Goal: Task Accomplishment & Management: Use online tool/utility

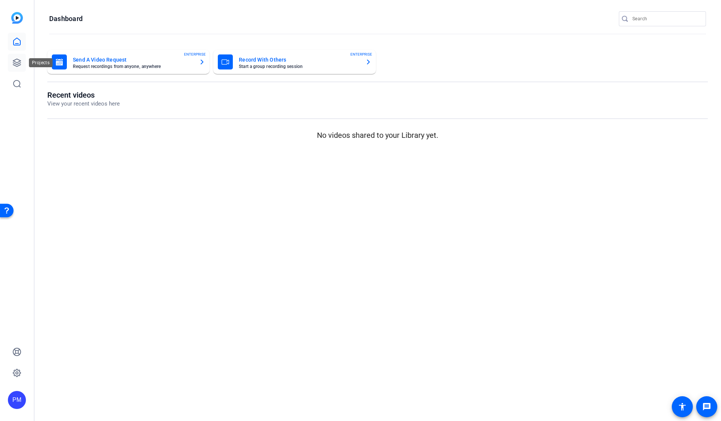
click at [15, 62] on icon at bounding box center [17, 63] width 8 height 8
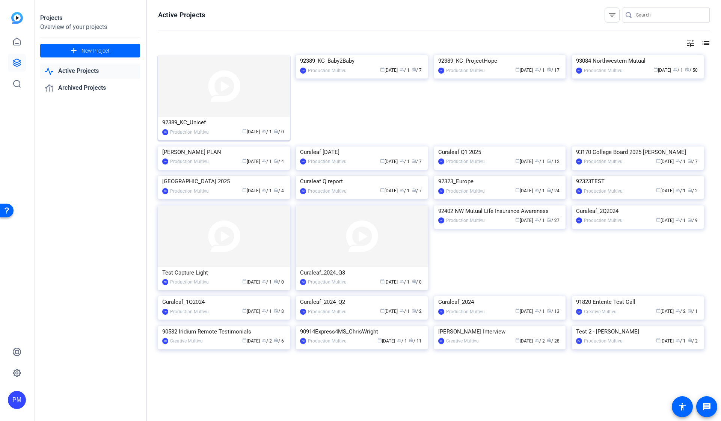
click at [224, 88] on img at bounding box center [224, 86] width 132 height 62
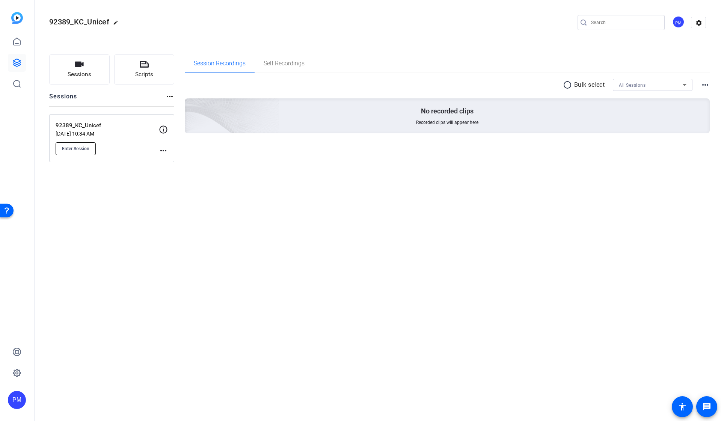
click at [72, 148] on span "Enter Session" at bounding box center [75, 149] width 27 height 6
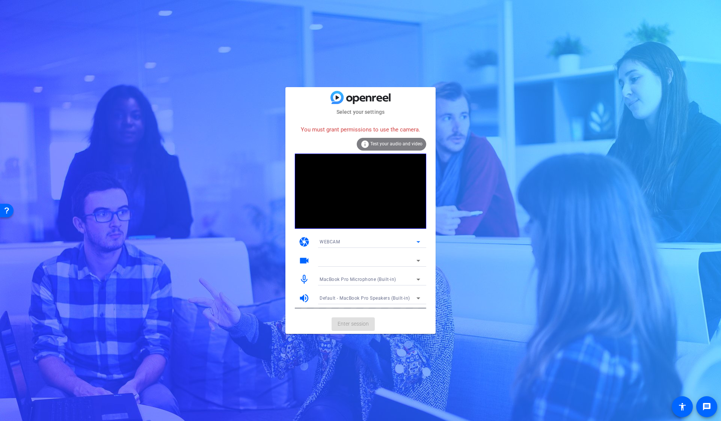
click at [418, 242] on icon at bounding box center [419, 242] width 4 height 2
click at [358, 268] on mat-option "DESKTOP" at bounding box center [370, 269] width 113 height 12
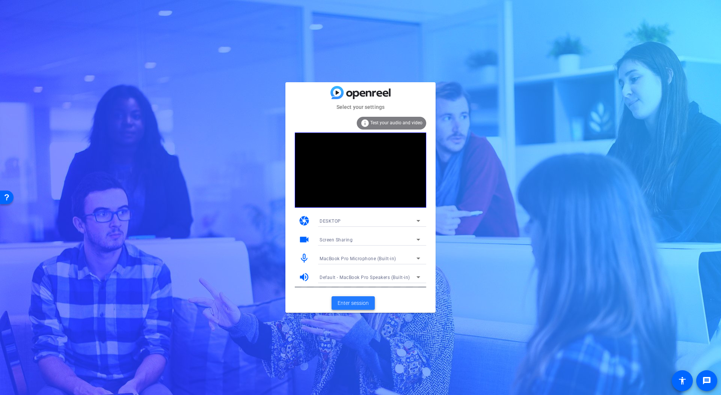
click at [348, 303] on span "Enter session" at bounding box center [353, 303] width 31 height 8
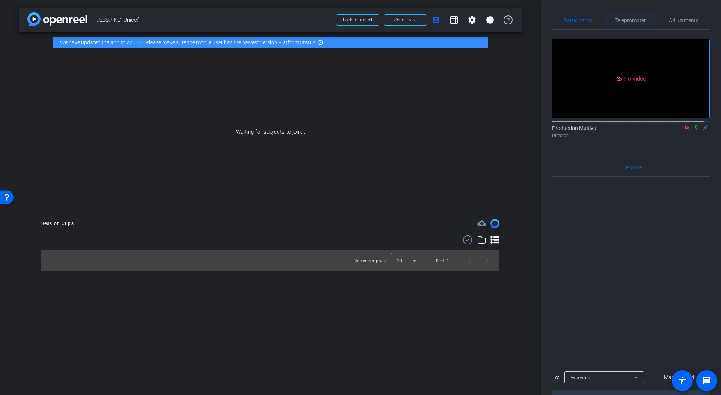
click at [631, 21] on span "Teleprompter" at bounding box center [630, 20] width 31 height 5
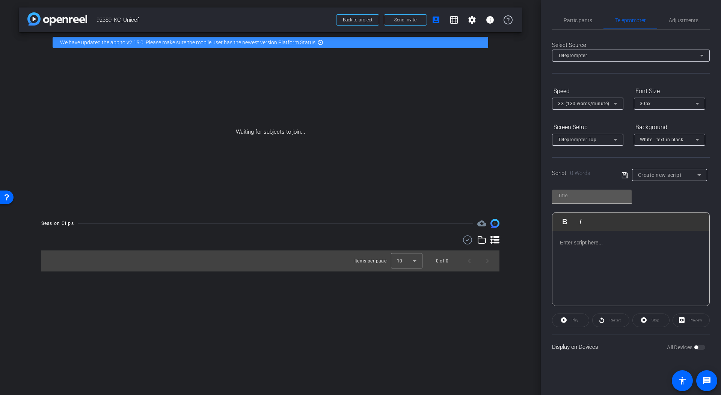
click at [587, 194] on input "text" at bounding box center [592, 195] width 68 height 9
type input "KC Unicef"
click at [561, 241] on p at bounding box center [631, 243] width 142 height 8
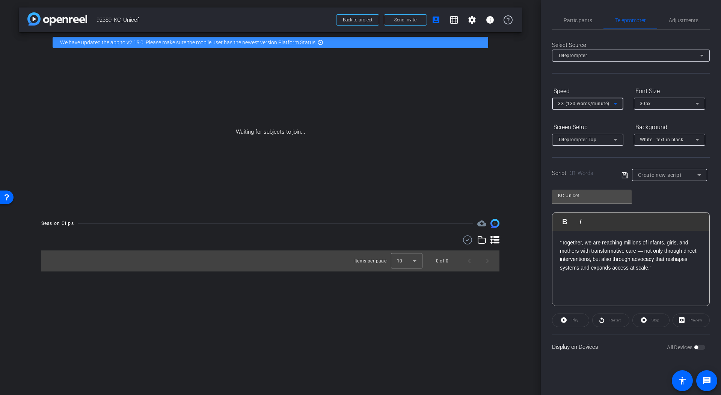
click at [617, 103] on icon at bounding box center [616, 104] width 4 height 2
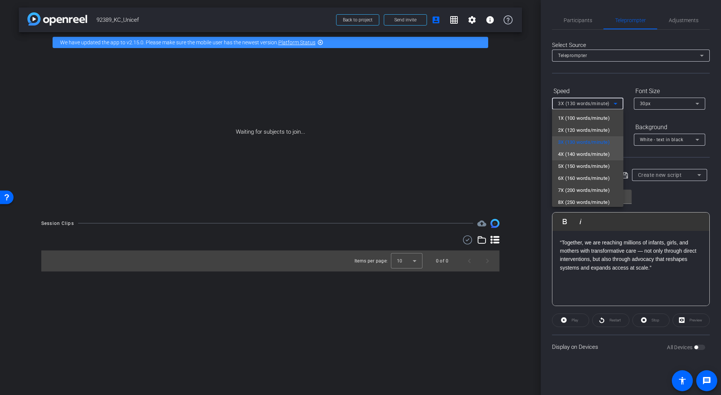
click at [579, 153] on span "4X (140 words/minute)" at bounding box center [584, 154] width 52 height 9
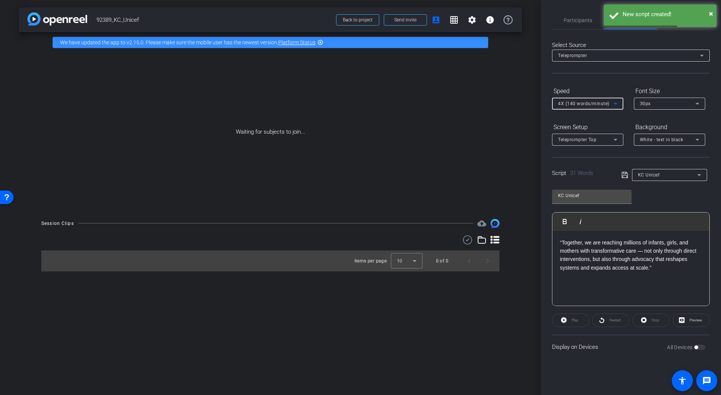
click at [625, 174] on icon at bounding box center [625, 175] width 7 height 9
click at [696, 319] on span "Preview" at bounding box center [696, 320] width 13 height 4
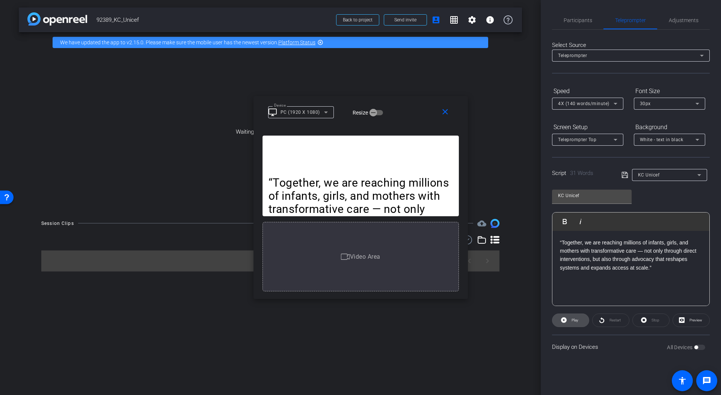
click at [561, 321] on icon at bounding box center [564, 320] width 6 height 6
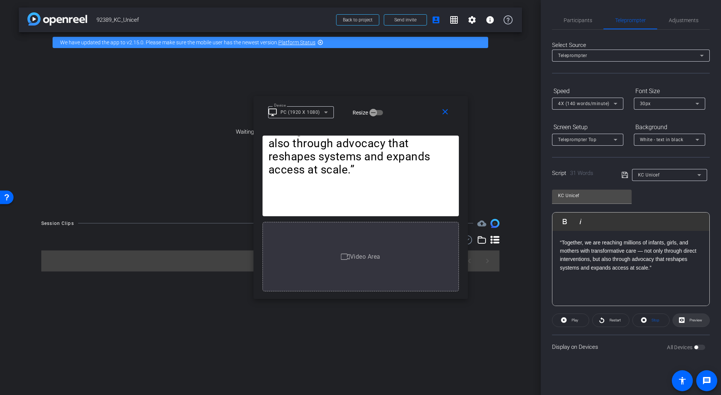
click at [694, 322] on span "Preview" at bounding box center [696, 320] width 13 height 4
click at [447, 111] on mat-icon "close" at bounding box center [445, 111] width 9 height 9
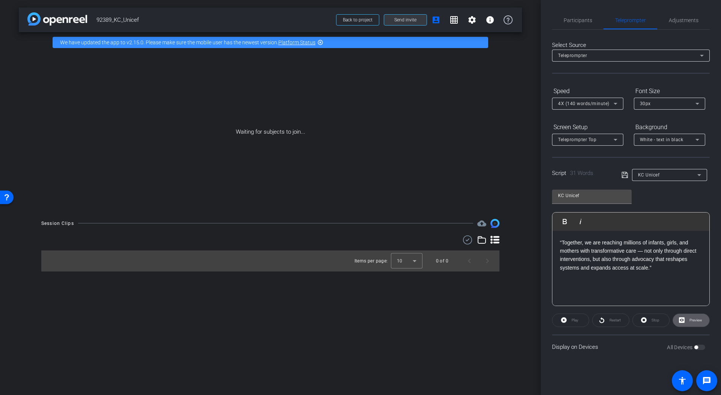
click at [405, 24] on span at bounding box center [405, 20] width 42 height 18
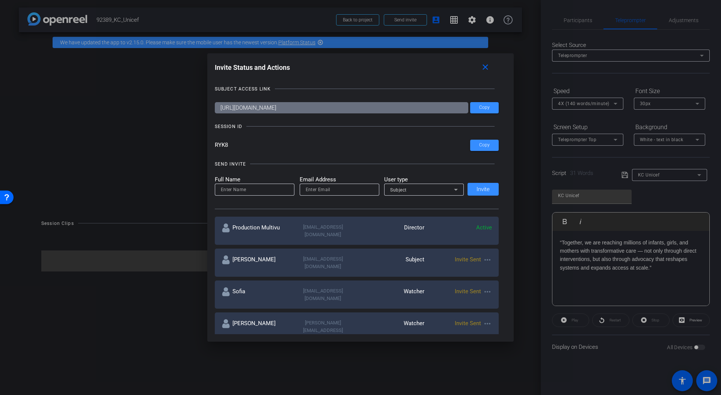
click at [362, 21] on div at bounding box center [360, 197] width 721 height 395
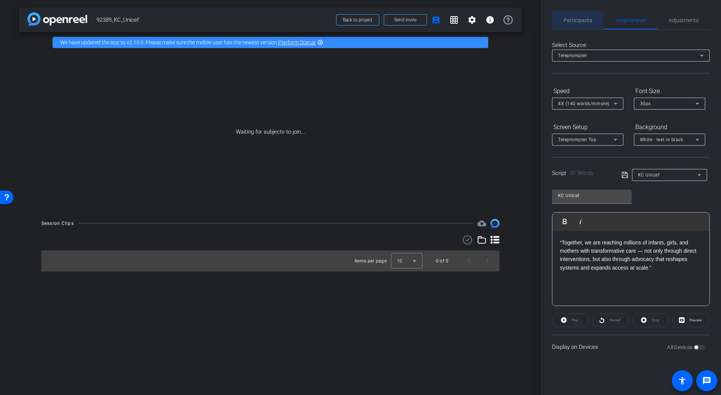
click at [575, 19] on span "Participants" at bounding box center [578, 20] width 29 height 5
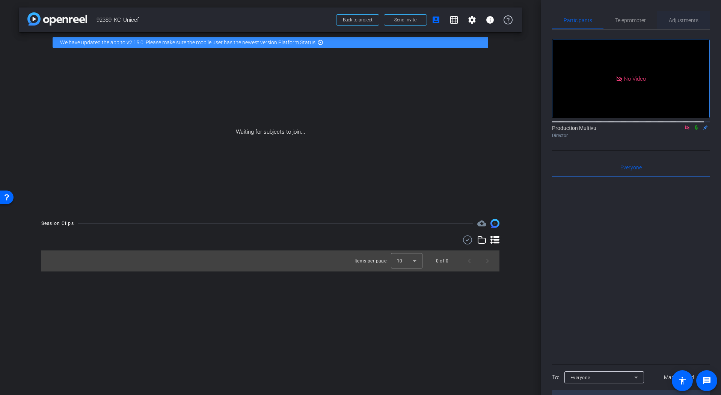
click at [683, 20] on span "Adjustments" at bounding box center [684, 20] width 30 height 5
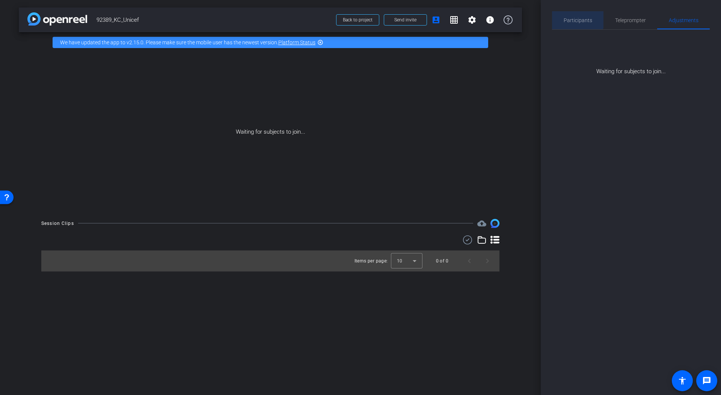
click at [576, 18] on span "Participants" at bounding box center [578, 20] width 29 height 5
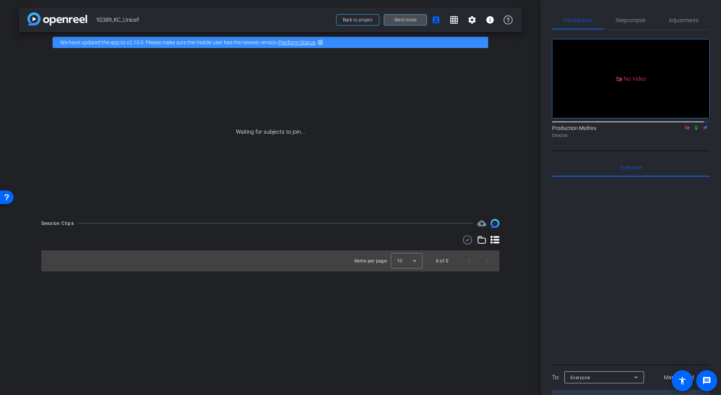
click at [408, 18] on span "Send invite" at bounding box center [405, 20] width 22 height 6
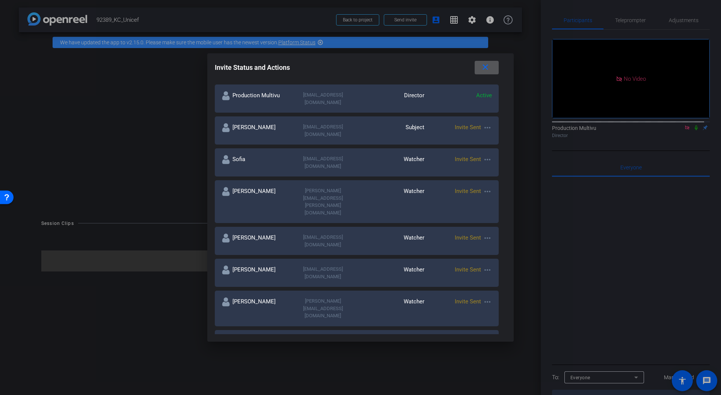
scroll to position [131, 0]
click at [351, 19] on div at bounding box center [360, 197] width 721 height 395
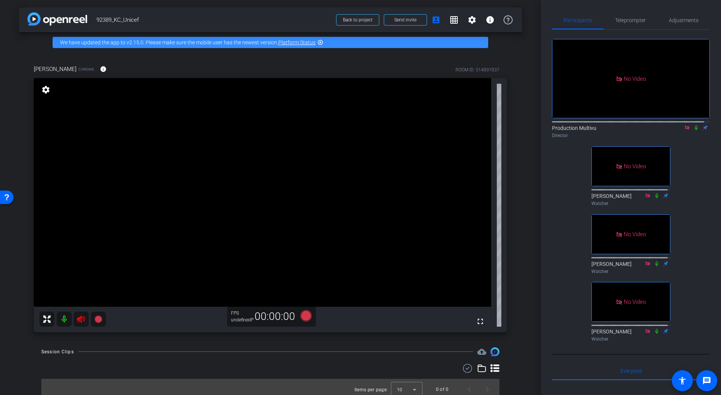
click at [80, 319] on icon at bounding box center [81, 319] width 9 height 9
click at [82, 321] on div at bounding box center [72, 319] width 66 height 15
click at [81, 321] on div at bounding box center [72, 319] width 66 height 15
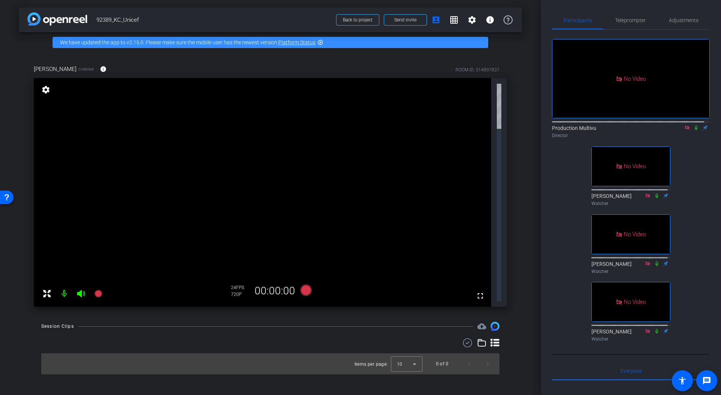
click at [81, 121] on div "fullscreen settings" at bounding box center [270, 192] width 473 height 229
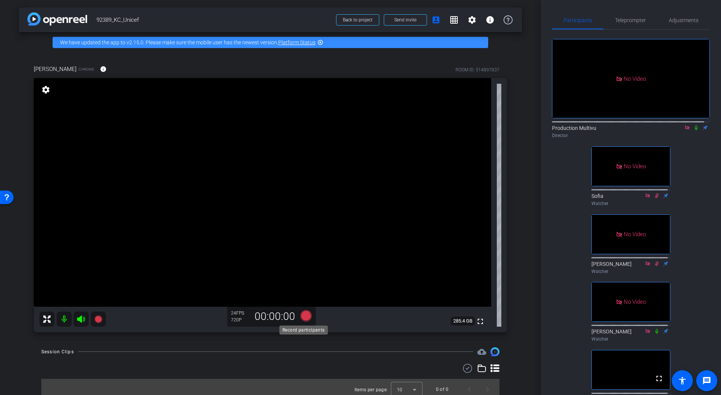
click at [304, 315] on icon at bounding box center [306, 315] width 11 height 11
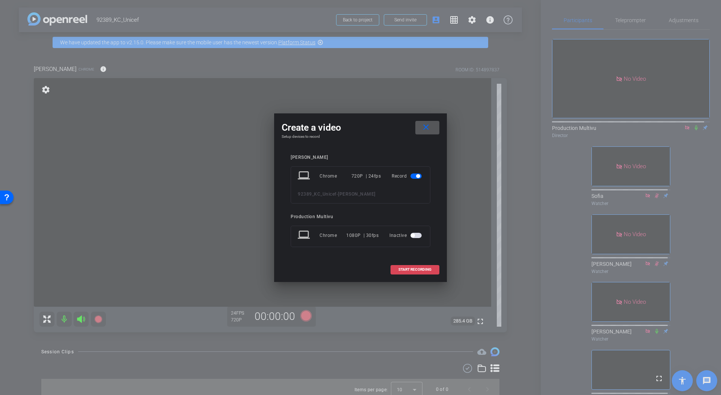
click at [408, 268] on span "START RECORDING" at bounding box center [415, 270] width 33 height 4
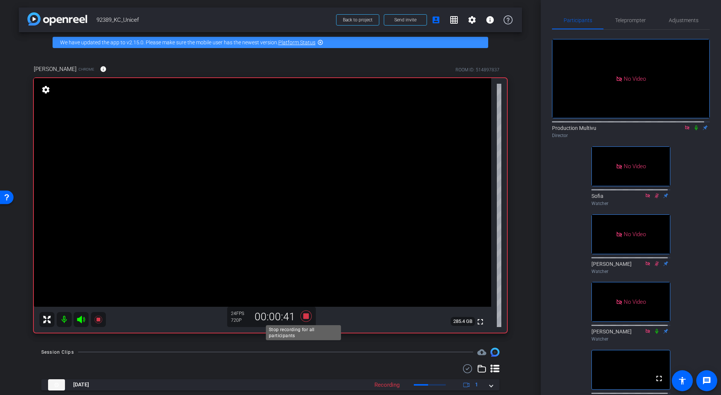
click at [304, 316] on icon at bounding box center [306, 315] width 11 height 11
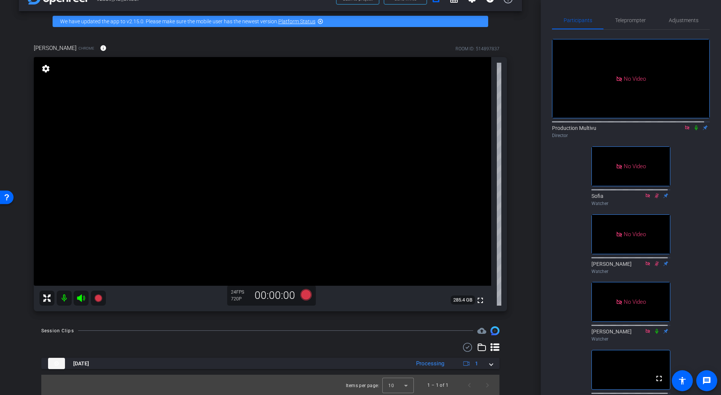
scroll to position [22, 0]
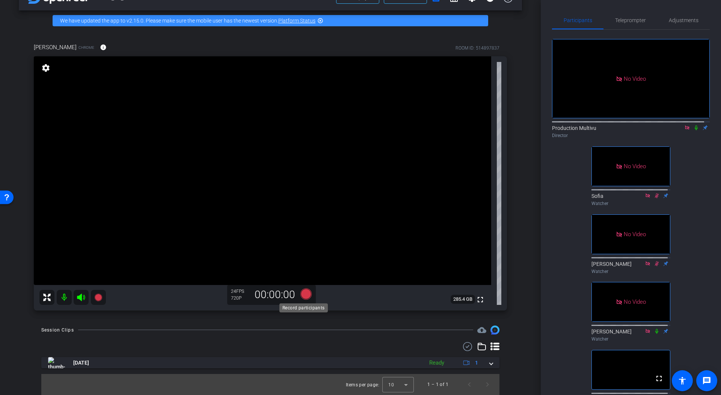
click at [302, 296] on icon at bounding box center [306, 294] width 11 height 11
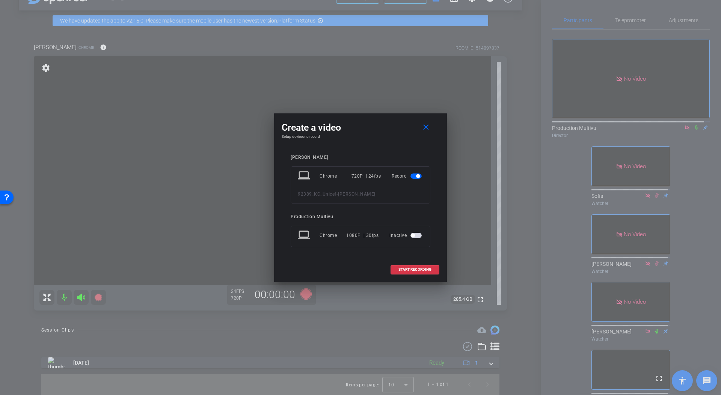
click at [310, 295] on div at bounding box center [360, 197] width 721 height 395
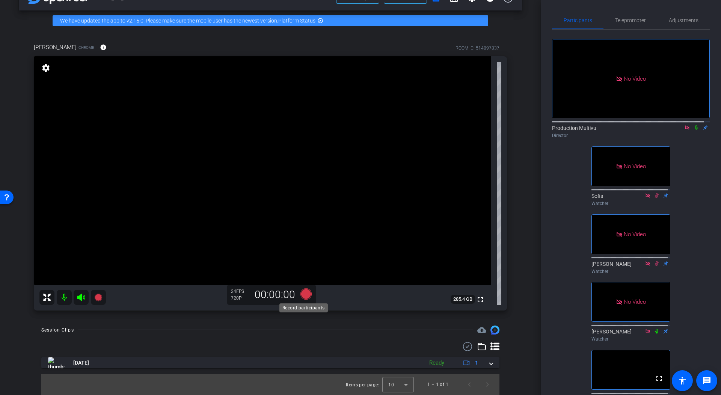
click at [302, 292] on icon at bounding box center [306, 294] width 11 height 11
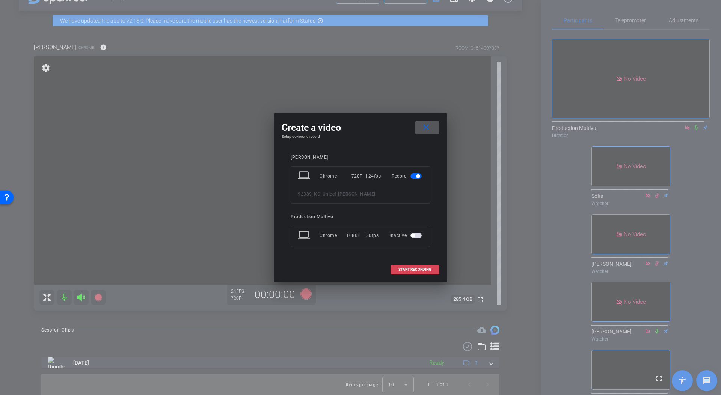
click at [422, 269] on span "START RECORDING" at bounding box center [415, 270] width 33 height 4
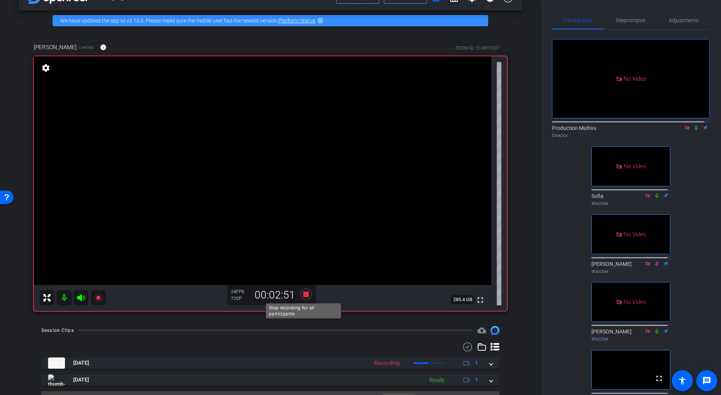
click at [304, 294] on icon at bounding box center [306, 294] width 11 height 11
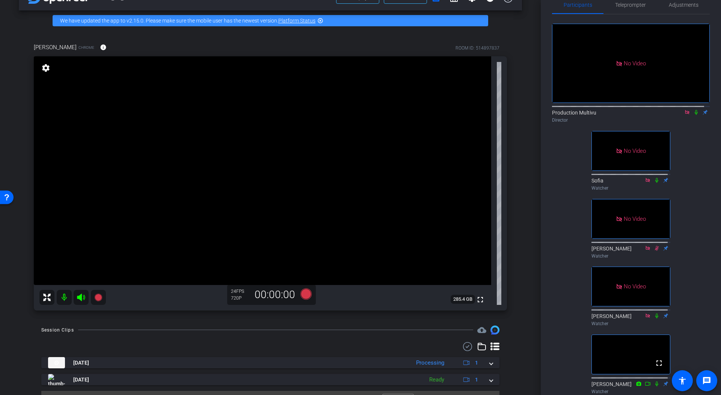
scroll to position [0, 0]
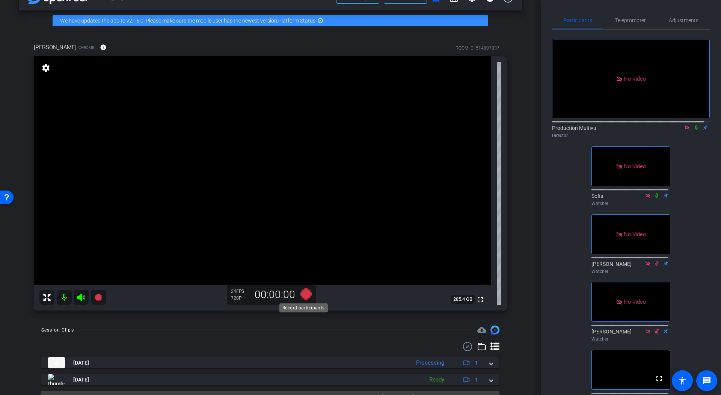
click at [302, 292] on icon at bounding box center [306, 294] width 11 height 11
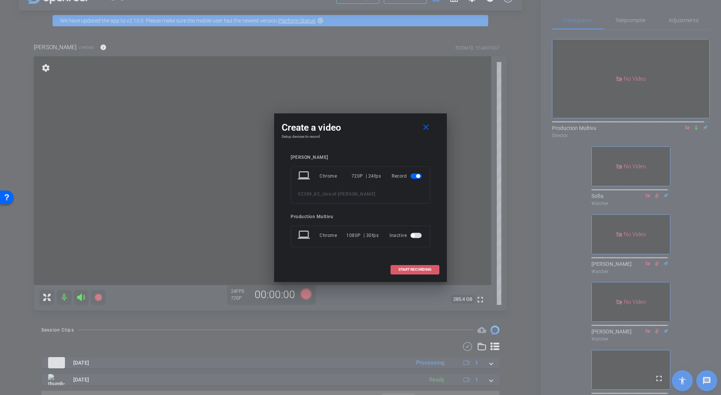
click at [412, 268] on span "START RECORDING" at bounding box center [415, 270] width 33 height 4
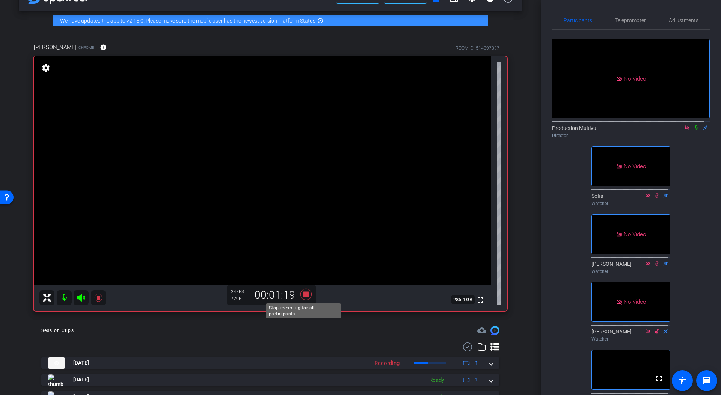
click at [304, 293] on icon at bounding box center [306, 294] width 11 height 11
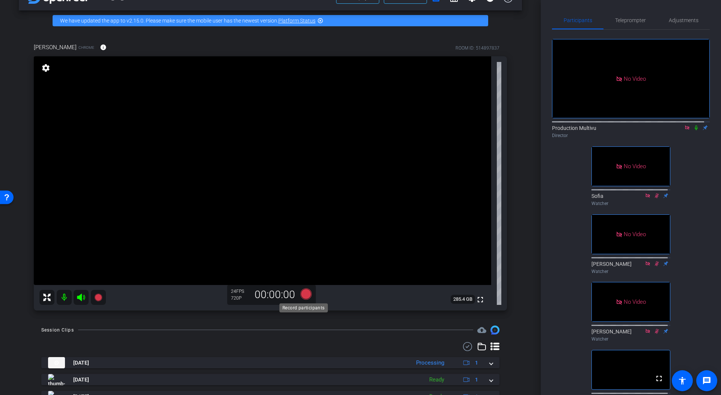
click at [304, 294] on icon at bounding box center [306, 294] width 11 height 11
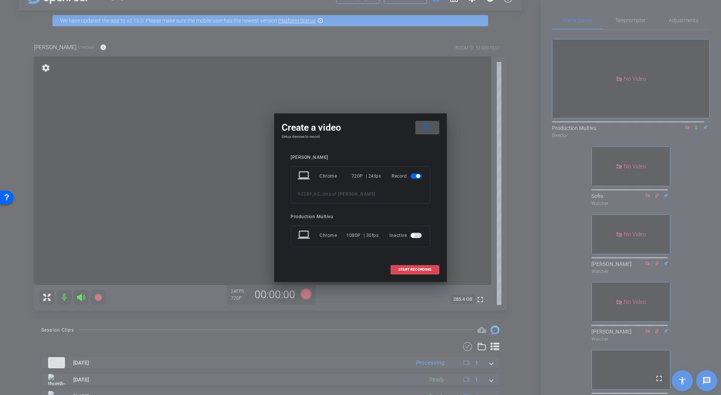
click at [419, 268] on span "START RECORDING" at bounding box center [415, 270] width 33 height 4
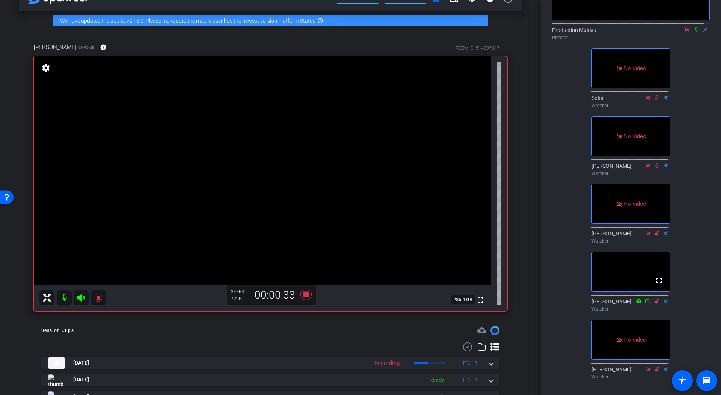
scroll to position [80, 0]
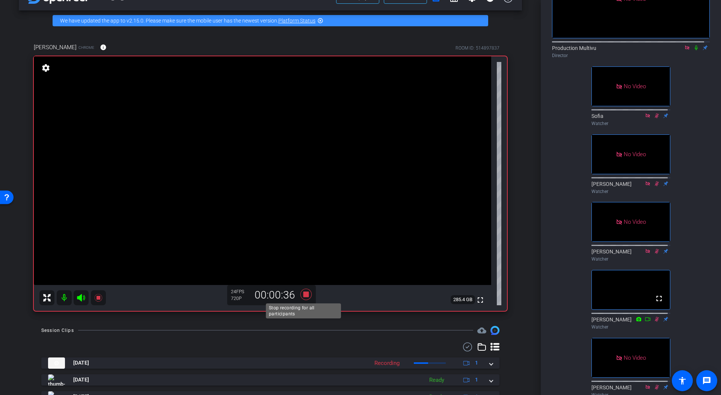
click at [302, 293] on icon at bounding box center [306, 294] width 11 height 11
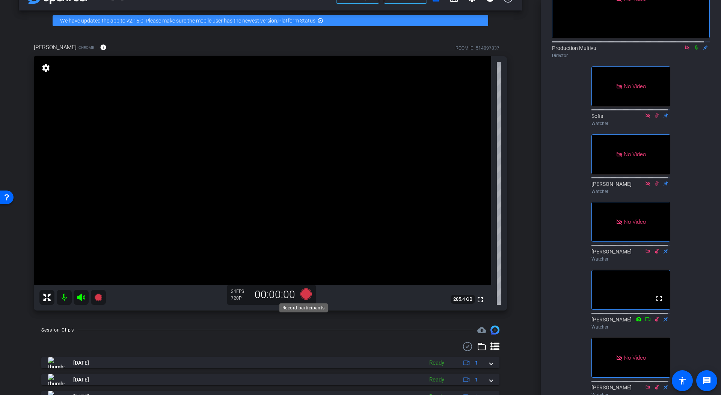
click at [304, 293] on icon at bounding box center [306, 294] width 11 height 11
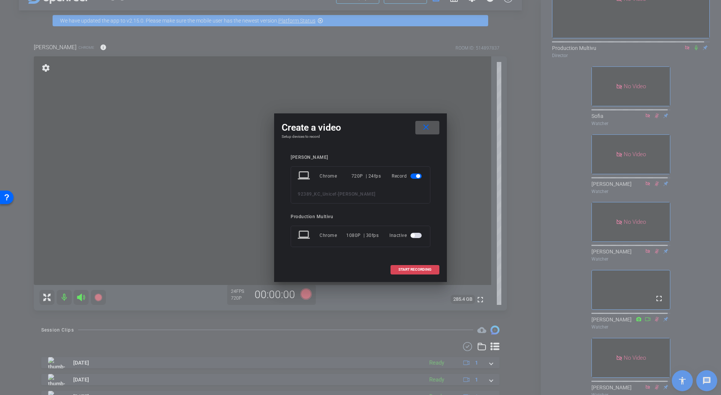
click at [422, 269] on span "START RECORDING" at bounding box center [415, 270] width 33 height 4
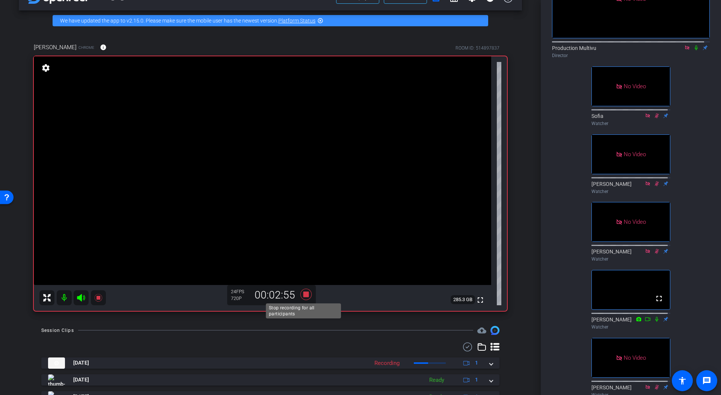
click at [305, 294] on icon at bounding box center [306, 294] width 11 height 11
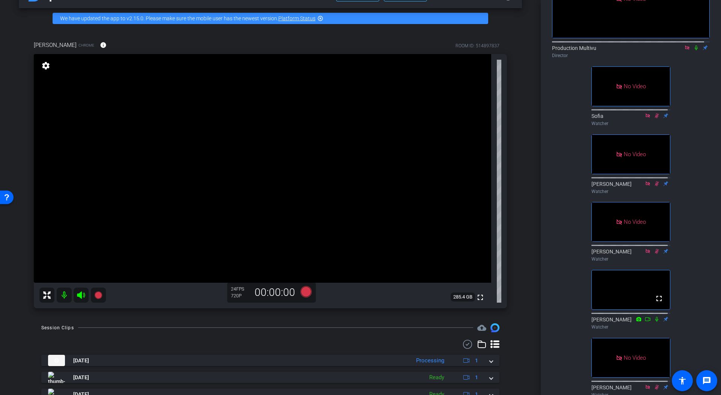
scroll to position [26, 0]
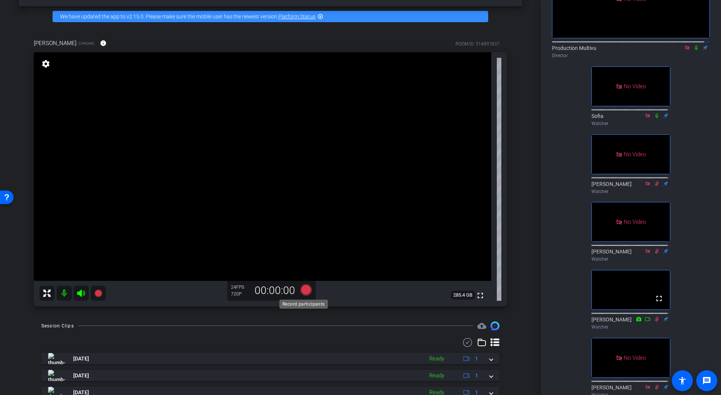
click at [303, 289] on icon at bounding box center [306, 289] width 11 height 11
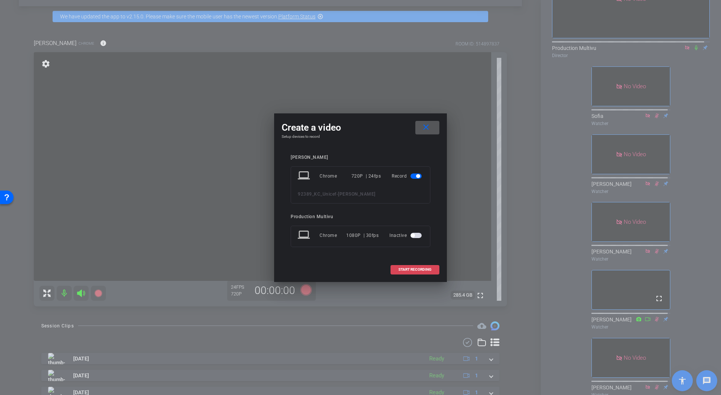
click at [415, 270] on span "START RECORDING" at bounding box center [415, 270] width 33 height 4
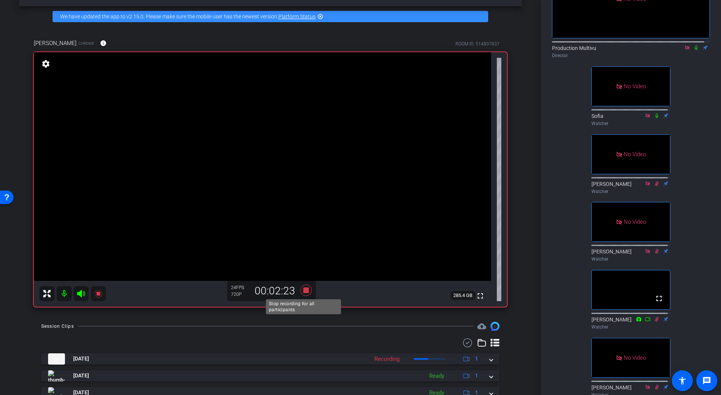
click at [304, 287] on icon at bounding box center [306, 289] width 11 height 11
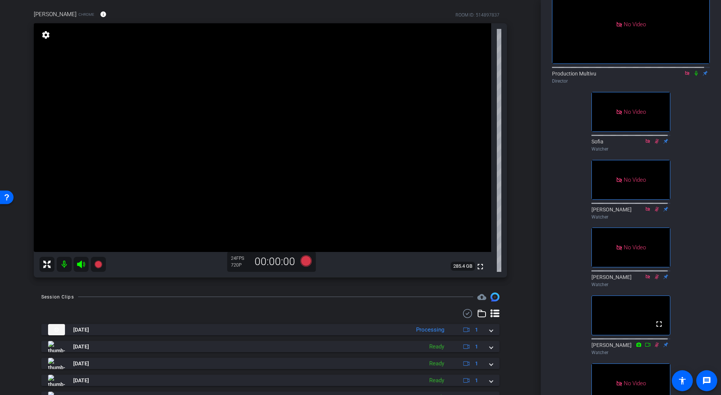
scroll to position [57, 0]
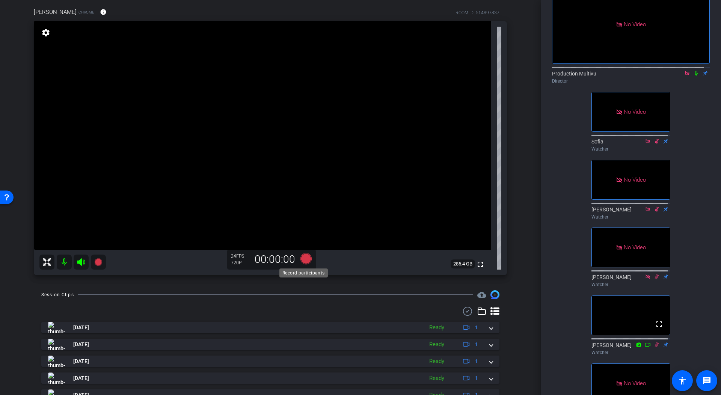
click at [303, 259] on icon at bounding box center [306, 258] width 11 height 11
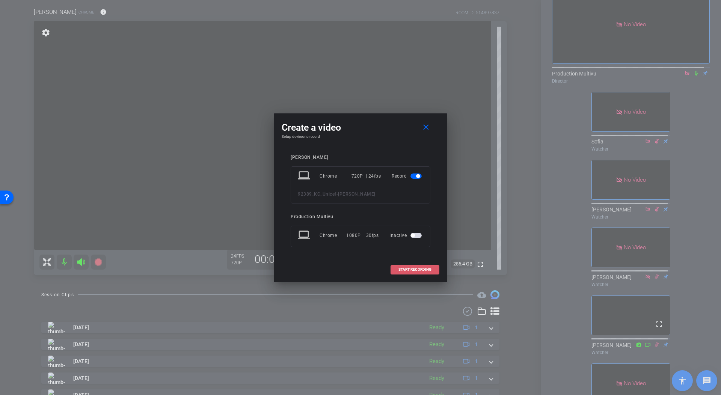
click at [412, 268] on span "START RECORDING" at bounding box center [415, 270] width 33 height 4
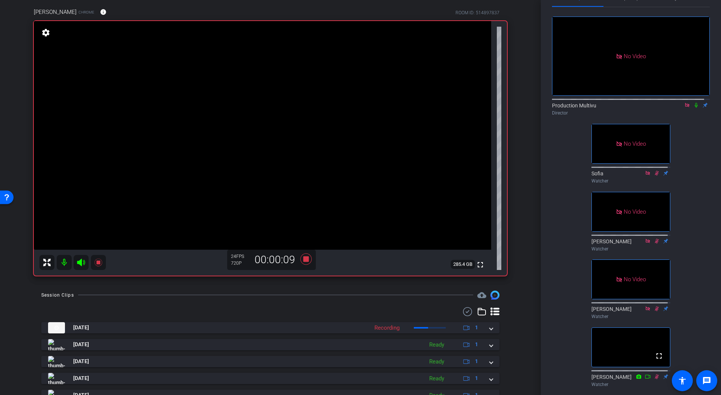
scroll to position [0, 0]
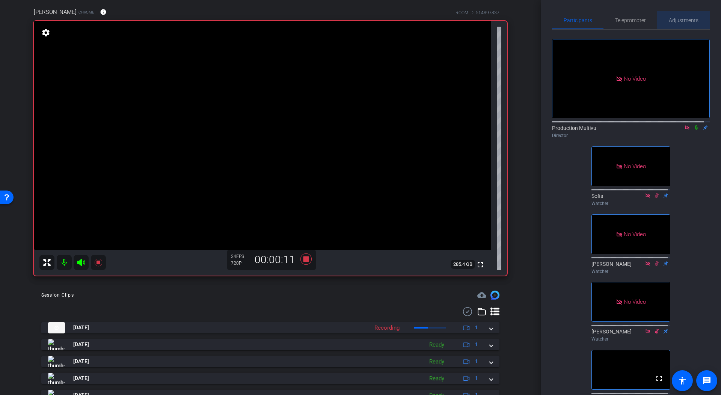
click at [686, 18] on span "Adjustments" at bounding box center [684, 20] width 30 height 5
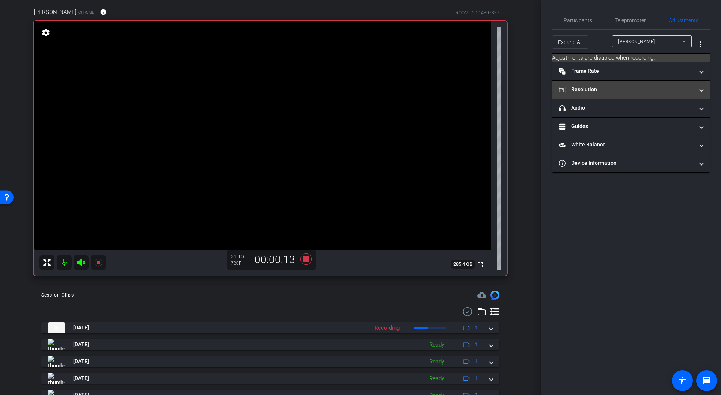
click at [623, 91] on mat-panel-title "Resolution" at bounding box center [626, 90] width 135 height 8
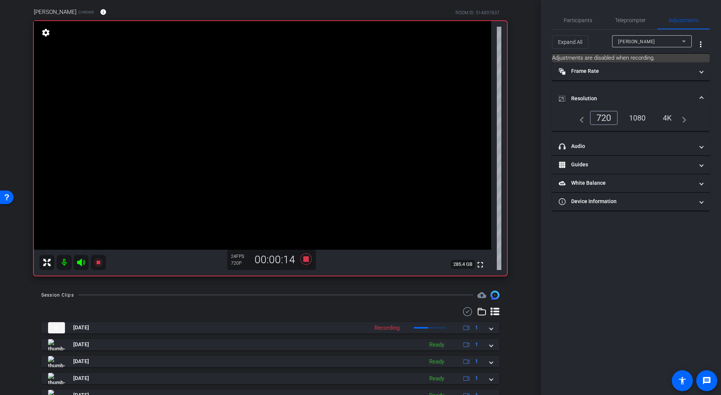
click at [669, 117] on div "navigate_before 720 1080 4K navigate_next" at bounding box center [631, 118] width 111 height 14
click at [668, 117] on div "navigate_before 720 1080 4K navigate_next" at bounding box center [631, 118] width 111 height 14
click at [661, 70] on mat-panel-title "Frame Rate Frame Rate" at bounding box center [626, 71] width 135 height 8
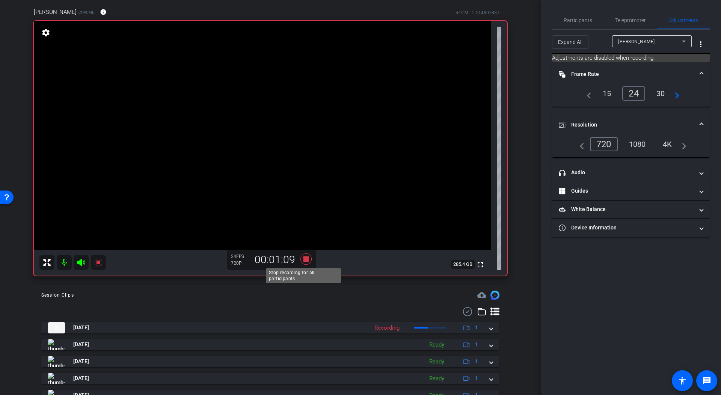
click at [303, 258] on icon at bounding box center [306, 258] width 11 height 11
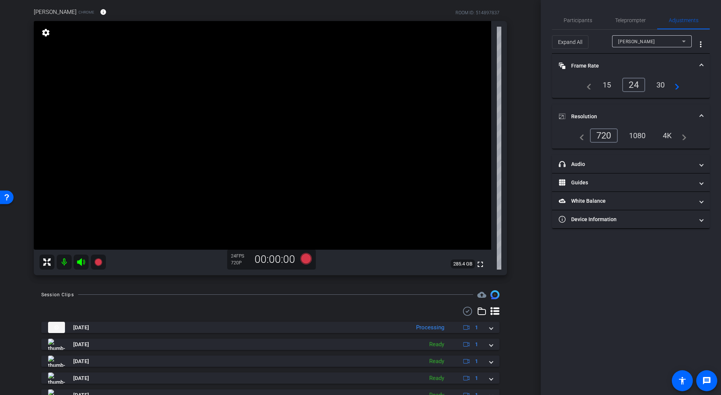
click at [662, 85] on div "30" at bounding box center [661, 85] width 20 height 13
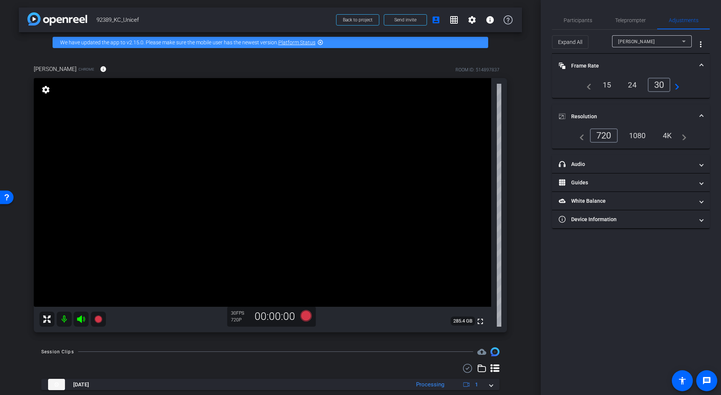
click at [667, 137] on div "4K" at bounding box center [667, 135] width 21 height 13
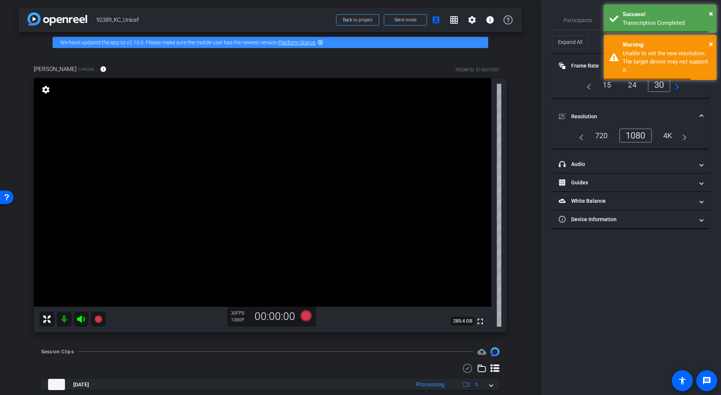
click at [665, 133] on div "4K" at bounding box center [668, 135] width 21 height 13
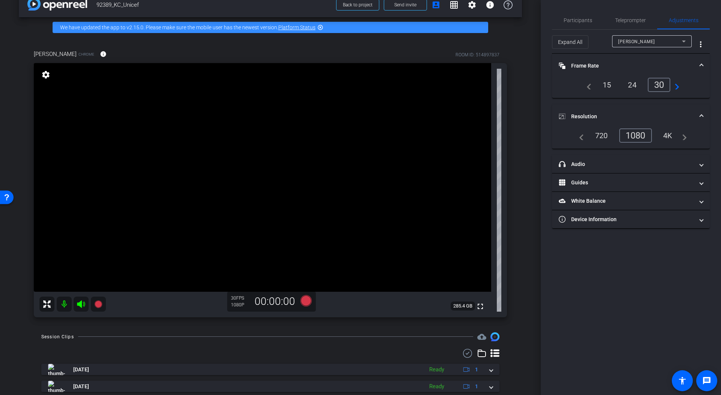
scroll to position [16, 0]
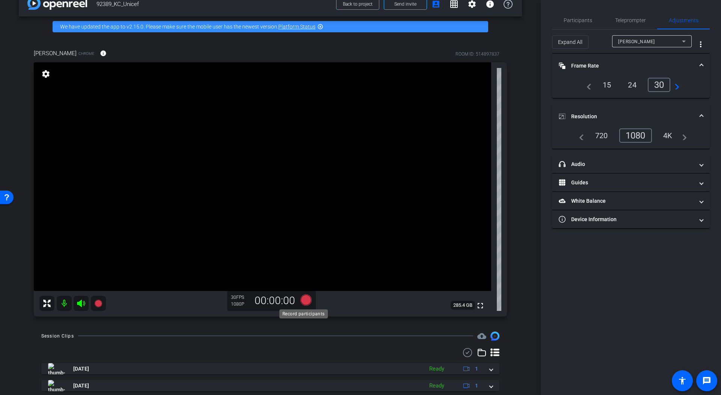
click at [302, 301] on icon at bounding box center [306, 300] width 11 height 11
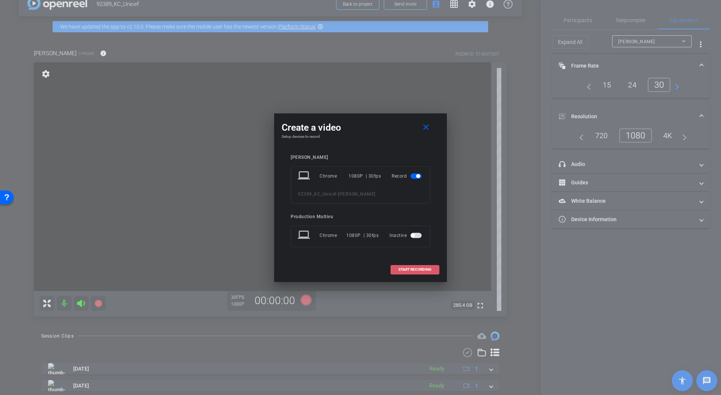
click at [419, 269] on span "START RECORDING" at bounding box center [415, 270] width 33 height 4
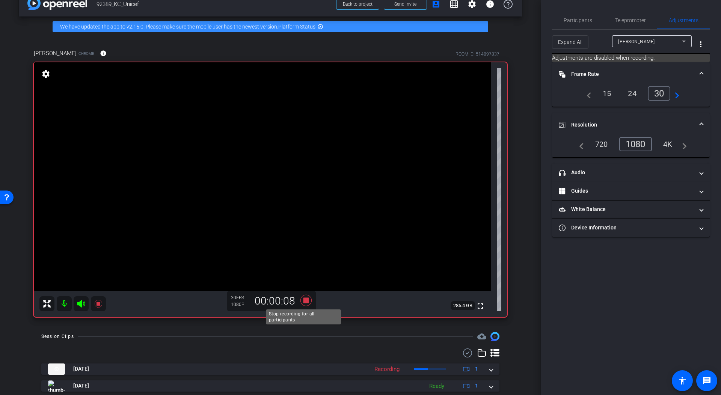
click at [303, 296] on icon at bounding box center [306, 301] width 18 height 14
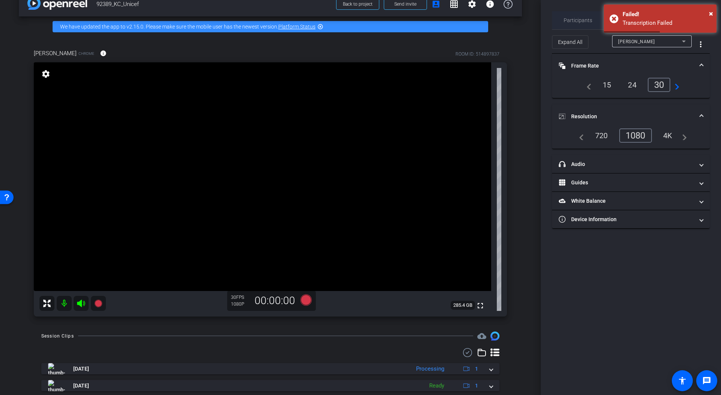
click at [575, 19] on span "Participants" at bounding box center [578, 20] width 29 height 5
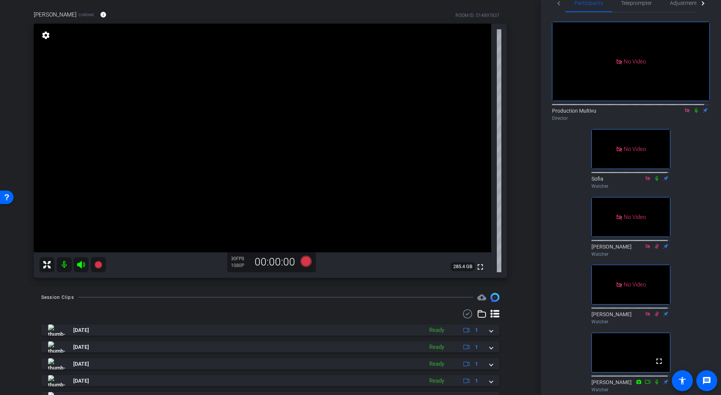
scroll to position [23, 0]
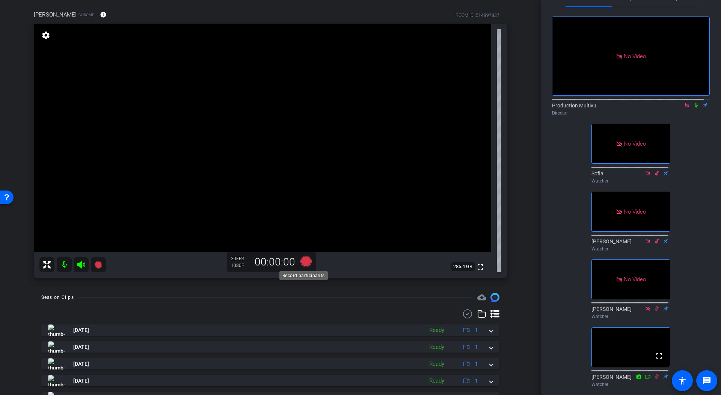
click at [304, 261] on icon at bounding box center [306, 261] width 11 height 11
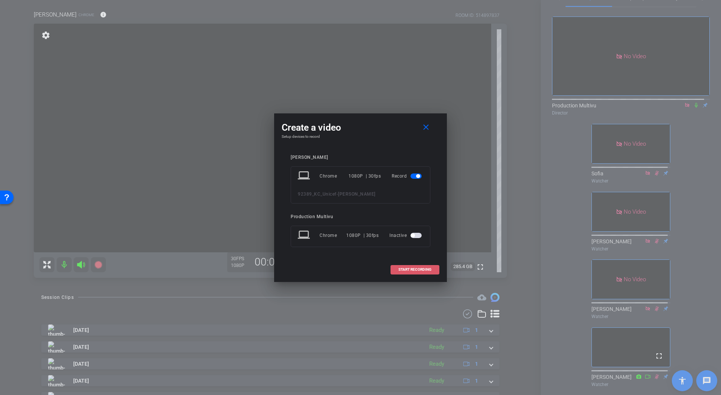
click at [425, 268] on span "START RECORDING" at bounding box center [415, 270] width 33 height 4
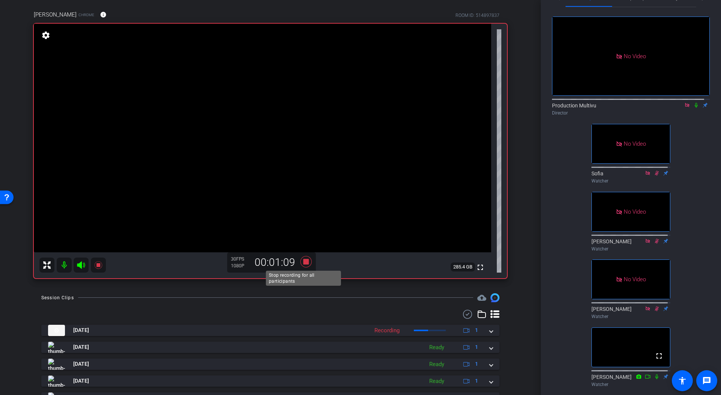
click at [305, 260] on icon at bounding box center [306, 261] width 11 height 11
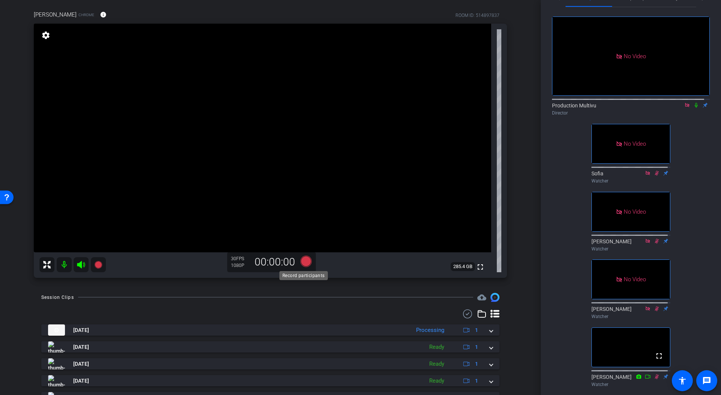
click at [303, 261] on icon at bounding box center [306, 261] width 11 height 11
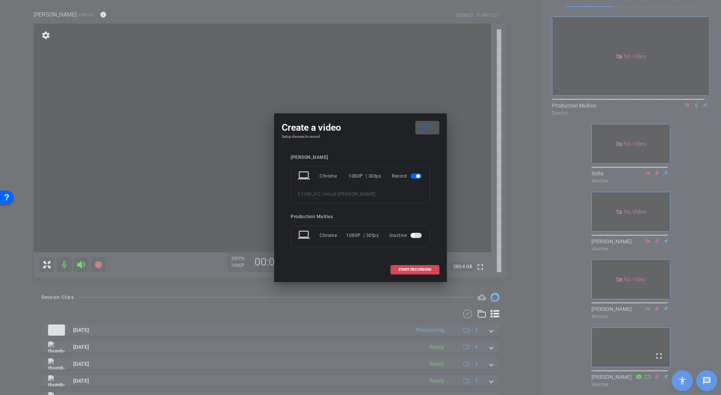
click at [414, 269] on span "START RECORDING" at bounding box center [415, 270] width 33 height 4
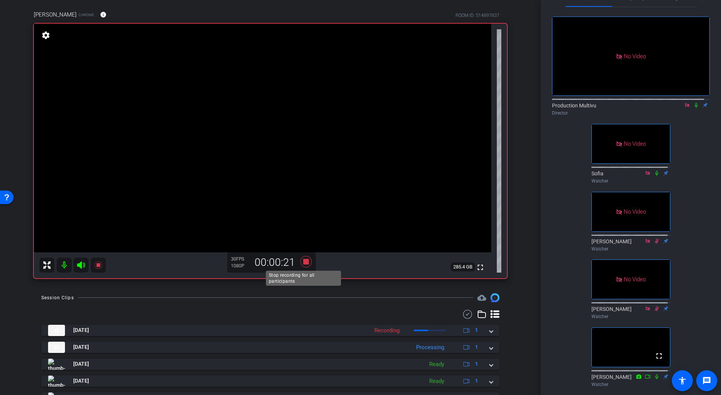
click at [304, 260] on icon at bounding box center [306, 261] width 11 height 11
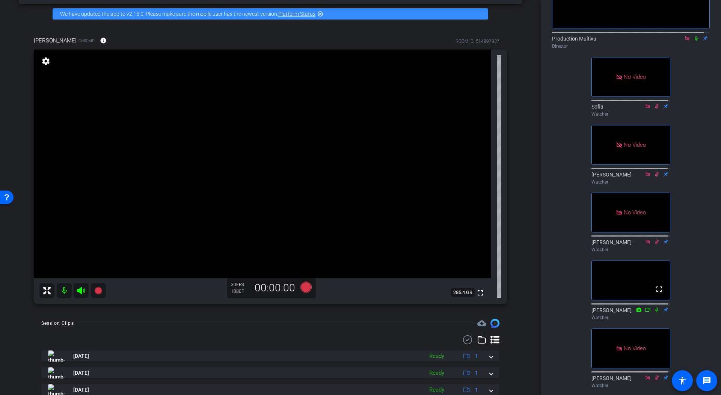
scroll to position [30, 0]
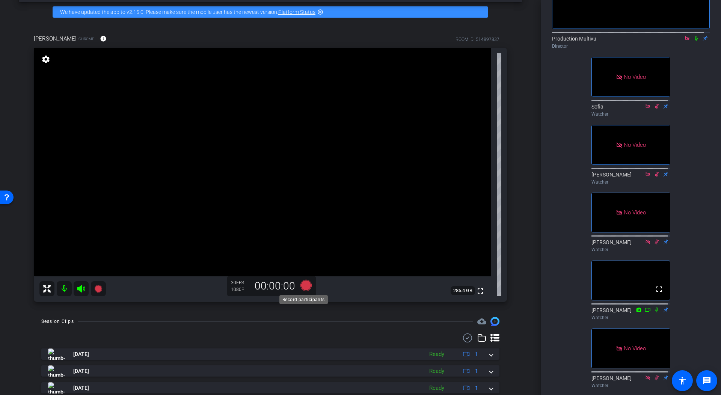
click at [305, 287] on icon at bounding box center [306, 285] width 11 height 11
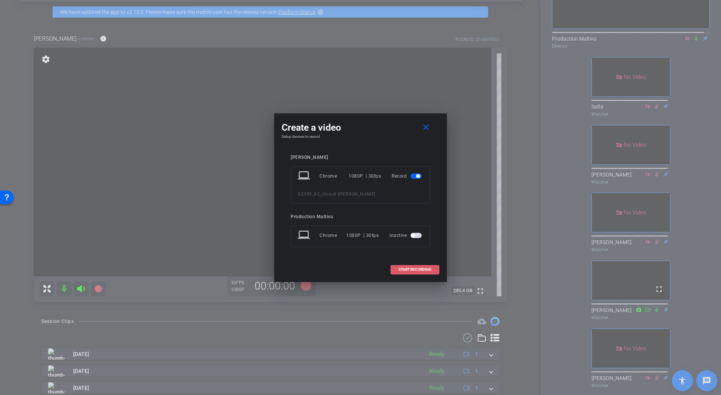
click at [429, 268] on span "START RECORDING" at bounding box center [415, 270] width 33 height 4
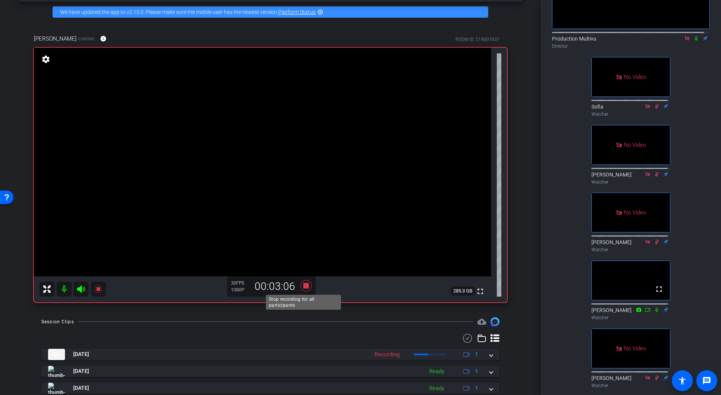
click at [302, 283] on icon at bounding box center [306, 285] width 11 height 11
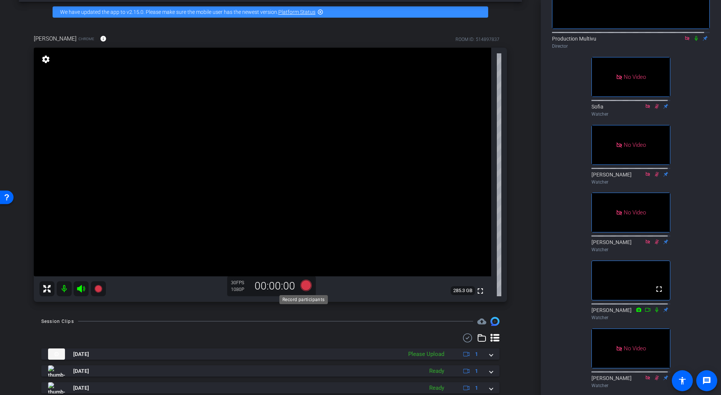
click at [302, 284] on icon at bounding box center [306, 285] width 11 height 11
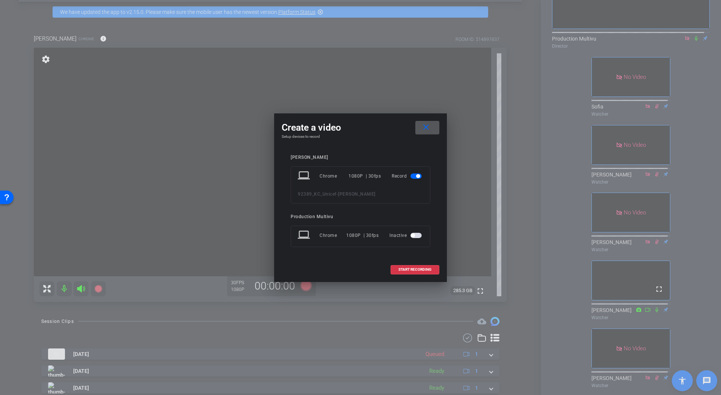
click at [428, 124] on mat-icon "close" at bounding box center [426, 127] width 9 height 9
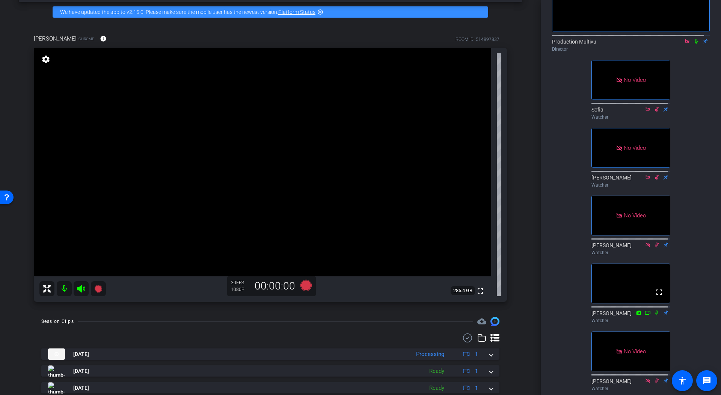
scroll to position [62, 0]
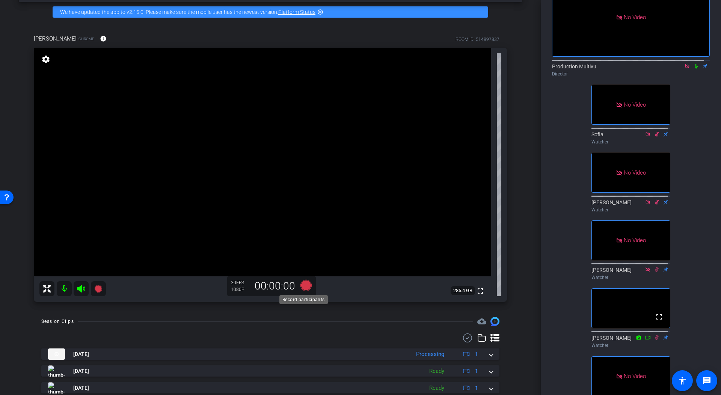
click at [302, 286] on icon at bounding box center [306, 285] width 11 height 11
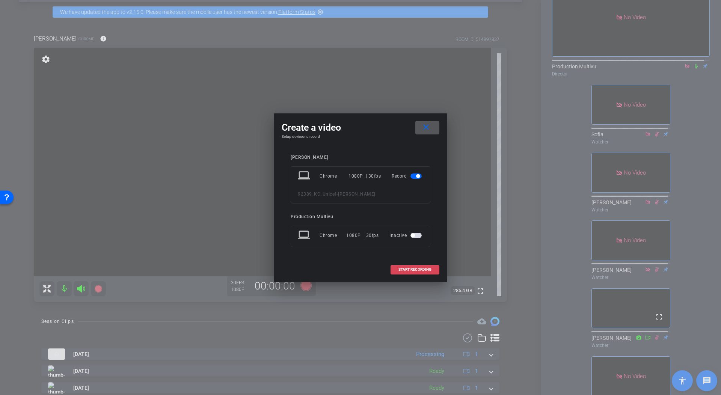
click at [418, 268] on span "START RECORDING" at bounding box center [415, 270] width 33 height 4
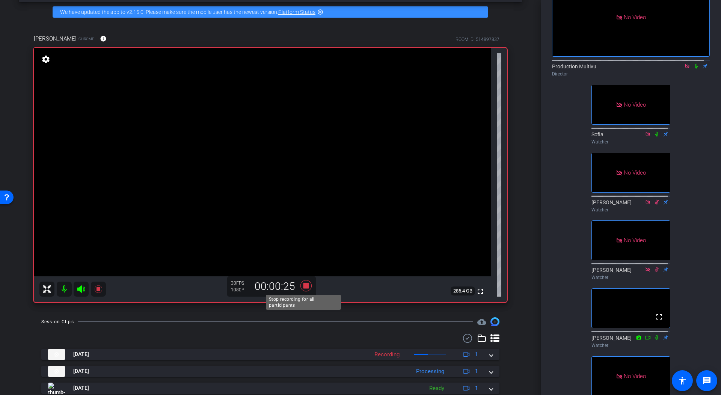
click at [303, 283] on icon at bounding box center [306, 285] width 11 height 11
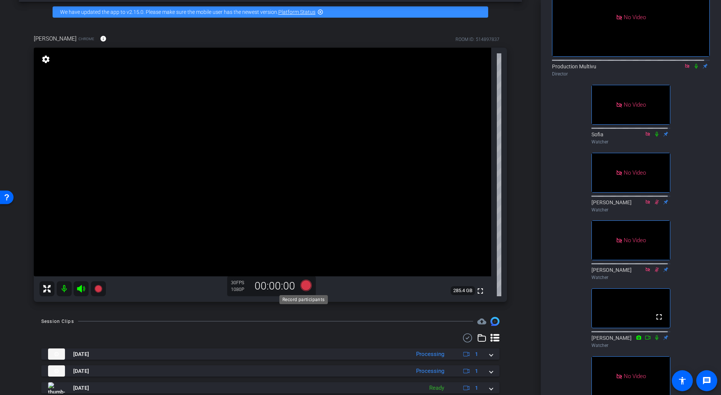
click at [304, 286] on icon at bounding box center [306, 285] width 11 height 11
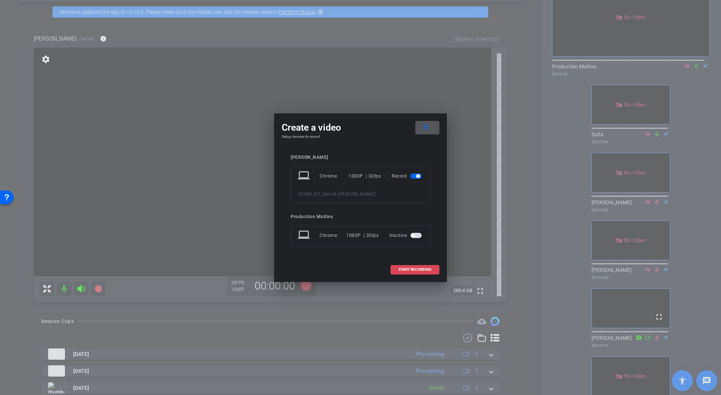
click at [426, 266] on span at bounding box center [415, 270] width 48 height 18
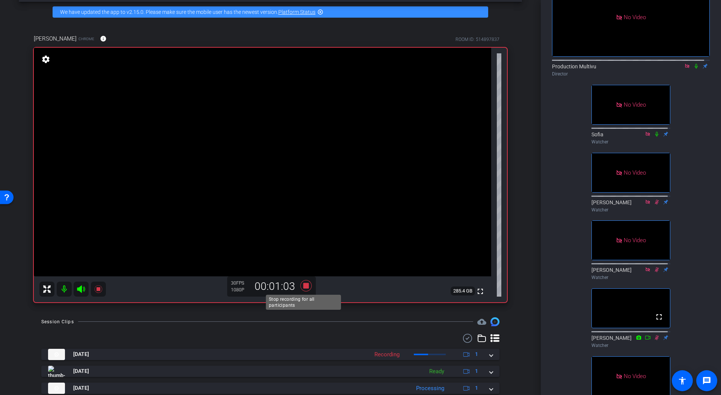
click at [305, 286] on icon at bounding box center [306, 285] width 11 height 11
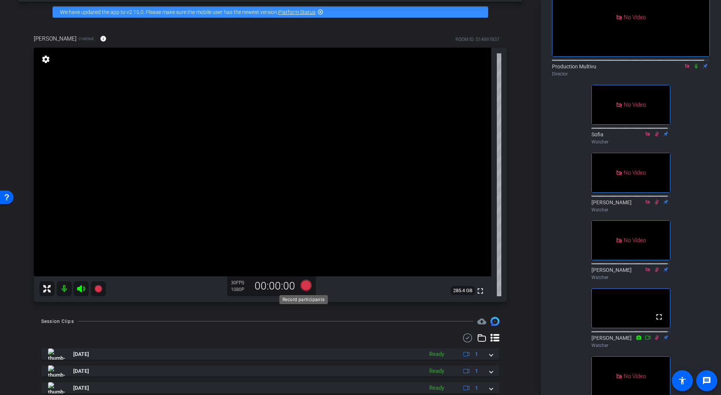
click at [304, 285] on icon at bounding box center [306, 285] width 11 height 11
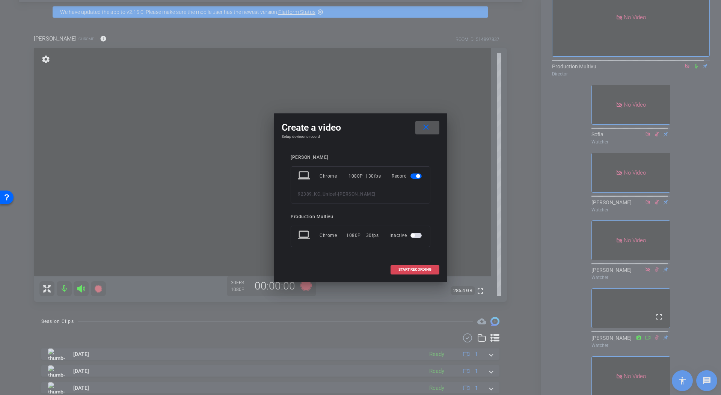
click at [425, 269] on span "START RECORDING" at bounding box center [415, 270] width 33 height 4
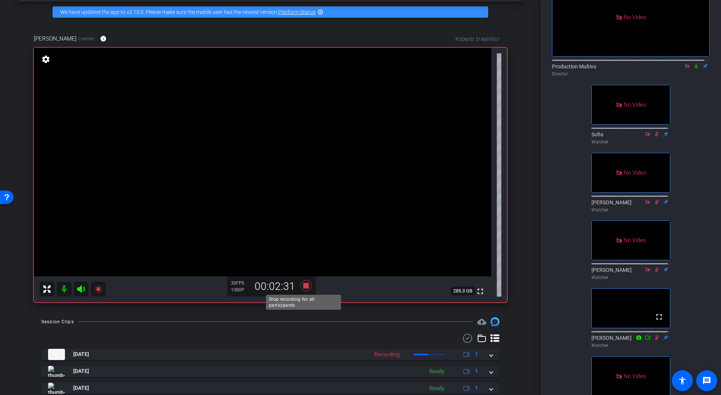
click at [303, 284] on icon at bounding box center [306, 285] width 11 height 11
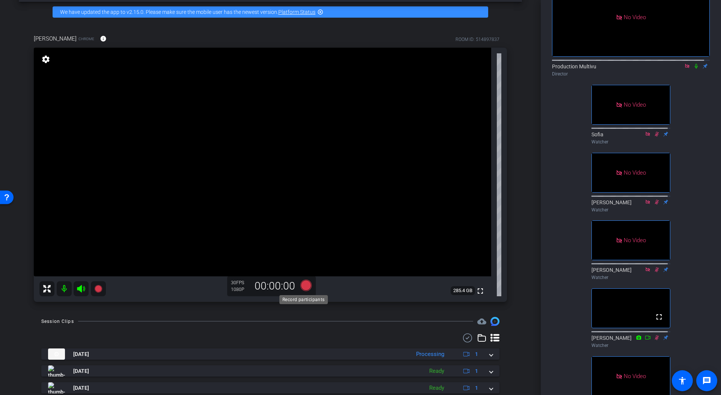
click at [304, 283] on icon at bounding box center [306, 285] width 11 height 11
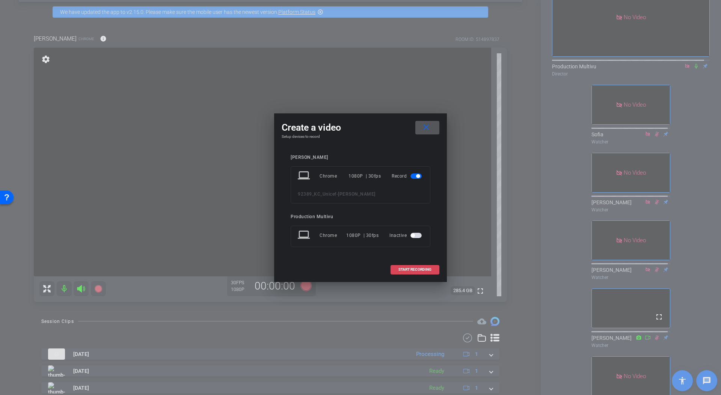
click at [412, 269] on span "START RECORDING" at bounding box center [415, 270] width 33 height 4
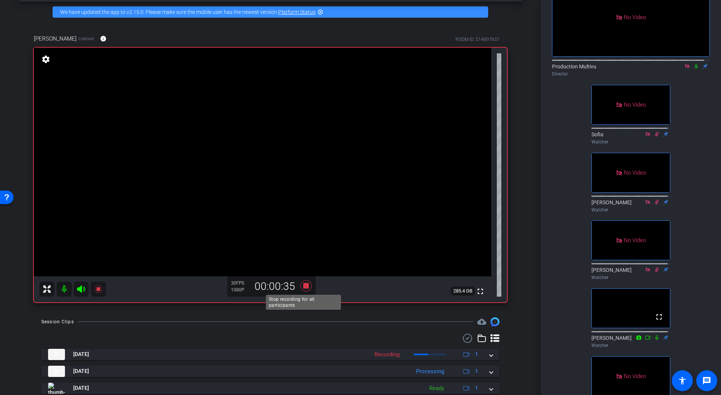
click at [304, 284] on icon at bounding box center [306, 285] width 11 height 11
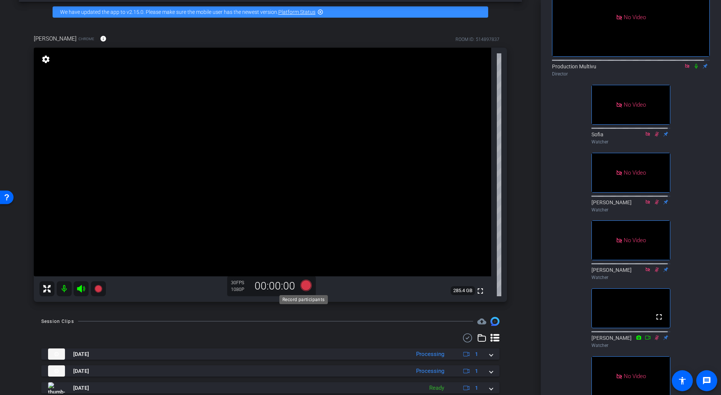
click at [304, 286] on icon at bounding box center [306, 285] width 11 height 11
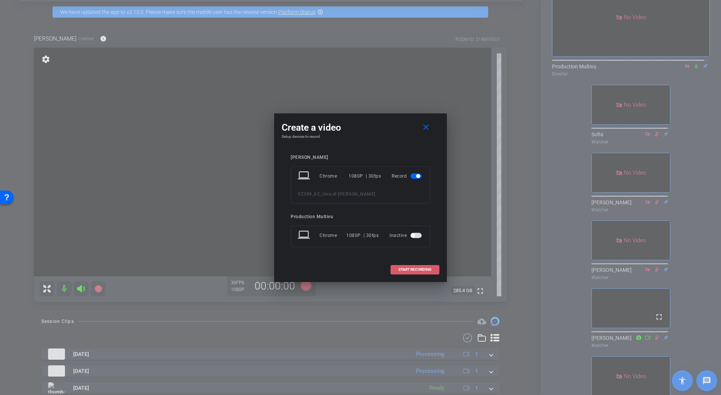
click at [416, 268] on span "START RECORDING" at bounding box center [415, 270] width 33 height 4
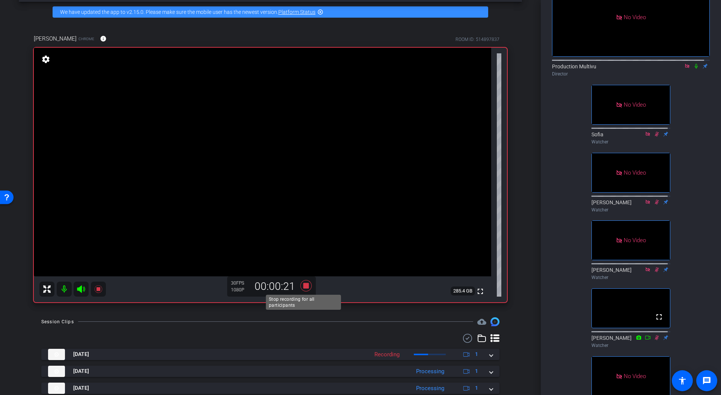
click at [303, 286] on icon at bounding box center [306, 285] width 11 height 11
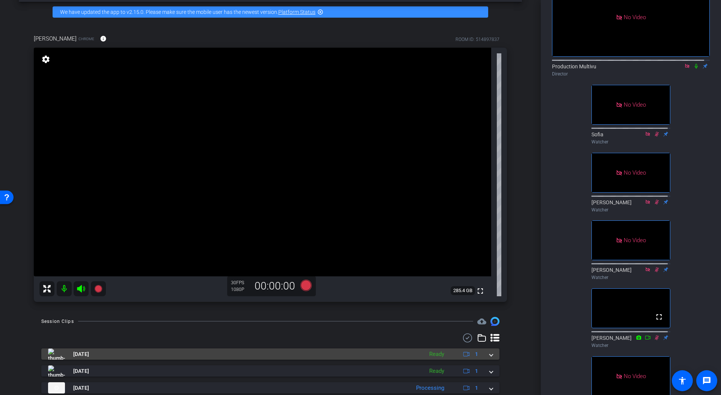
click at [490, 354] on span at bounding box center [491, 355] width 3 height 8
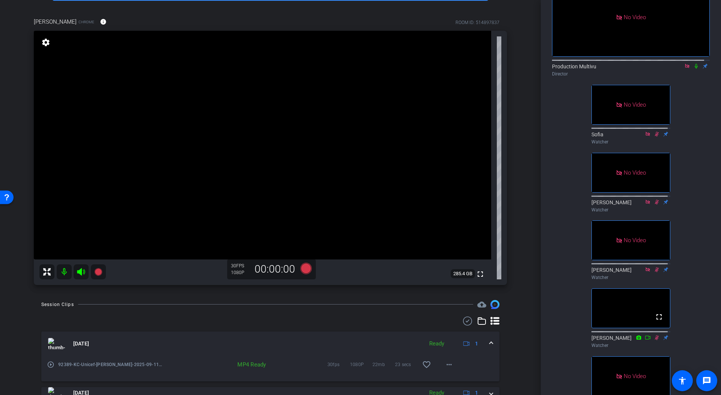
scroll to position [48, 0]
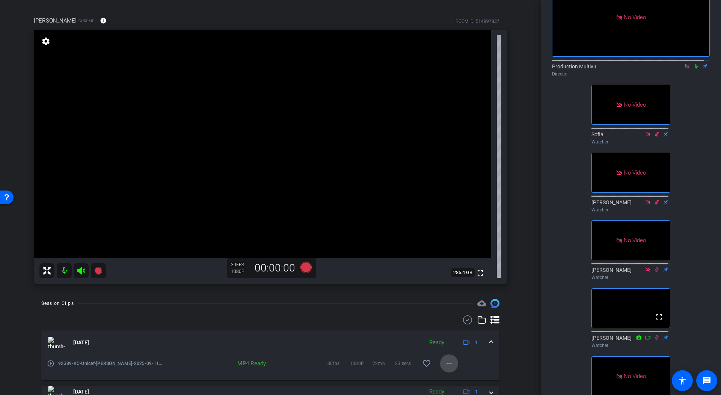
click at [445, 363] on mat-icon "more_horiz" at bounding box center [449, 363] width 9 height 9
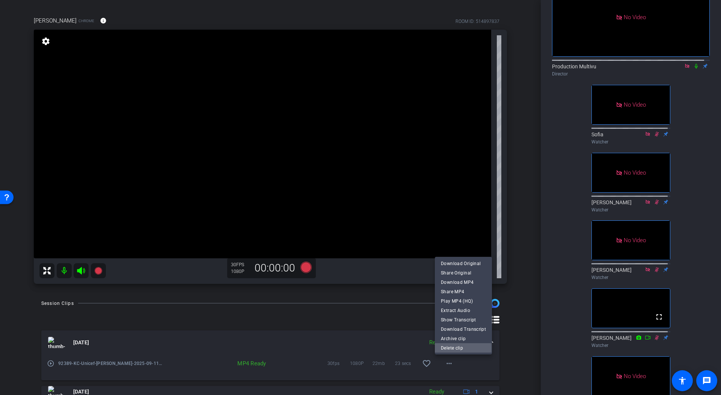
click at [446, 348] on span "Delete clip" at bounding box center [463, 347] width 45 height 9
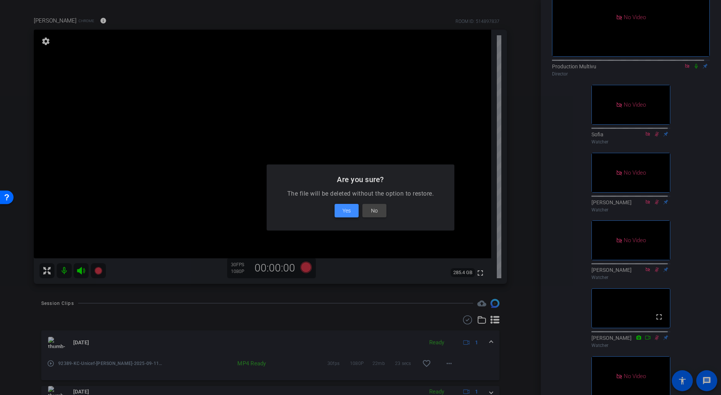
click at [346, 209] on span "Yes" at bounding box center [347, 210] width 8 height 9
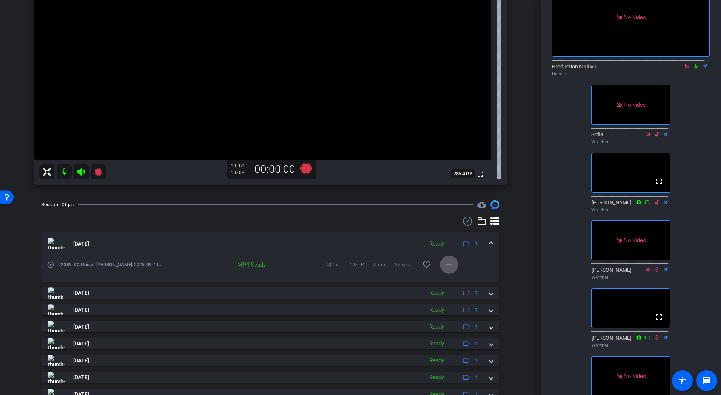
scroll to position [146, 0]
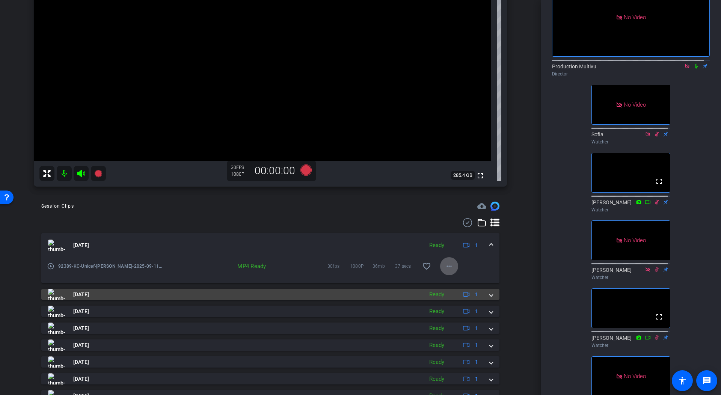
click at [183, 296] on mat-panel-title "Sep 11, 2025" at bounding box center [234, 294] width 372 height 11
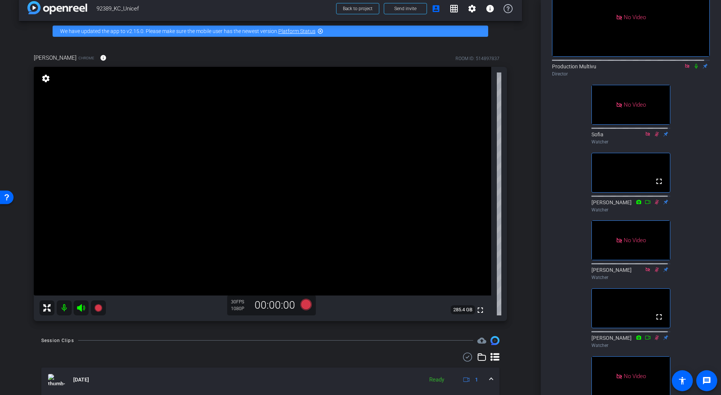
scroll to position [0, 0]
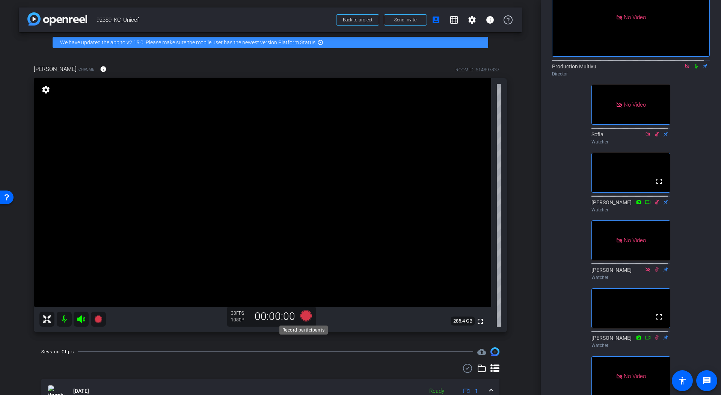
click at [304, 316] on icon at bounding box center [306, 315] width 11 height 11
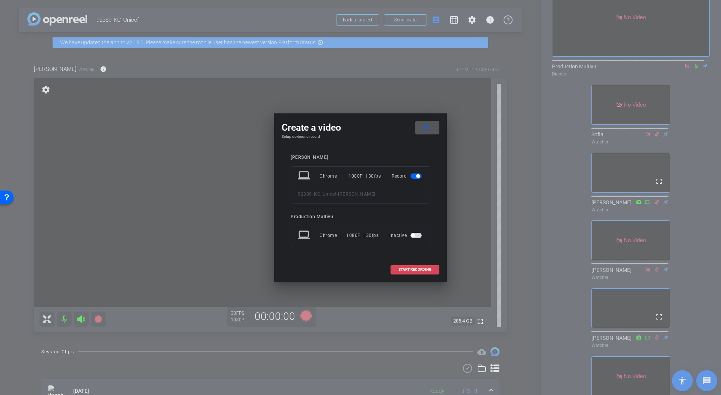
click at [423, 269] on span "START RECORDING" at bounding box center [415, 270] width 33 height 4
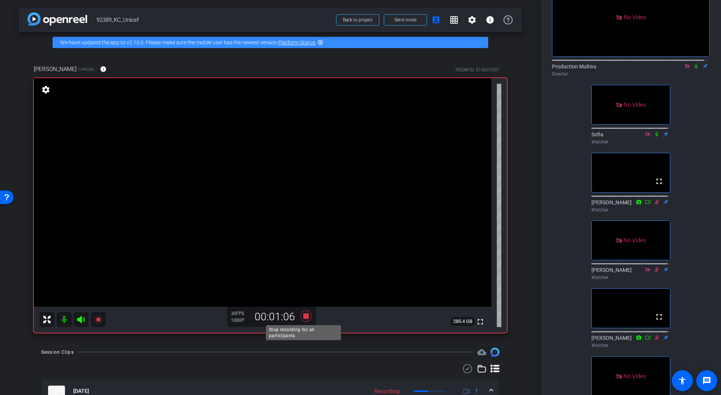
click at [304, 314] on icon at bounding box center [306, 315] width 11 height 11
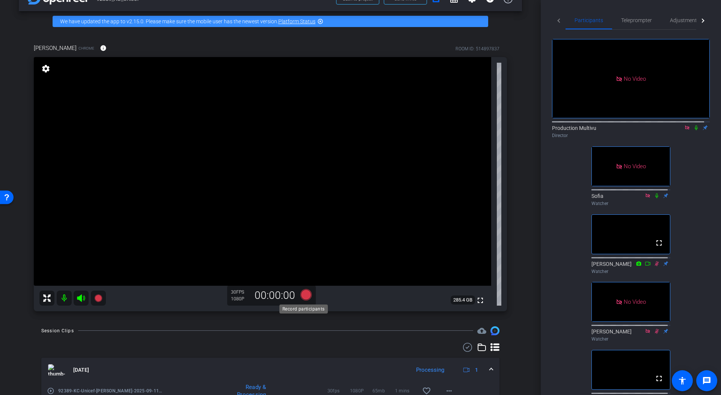
click at [303, 294] on icon at bounding box center [306, 294] width 11 height 11
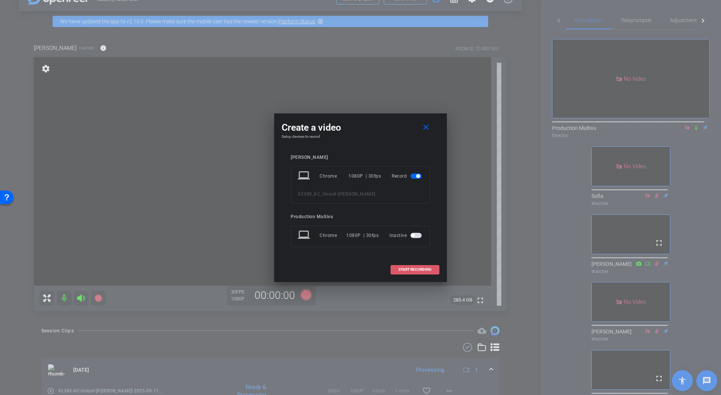
click at [418, 268] on span "START RECORDING" at bounding box center [415, 270] width 33 height 4
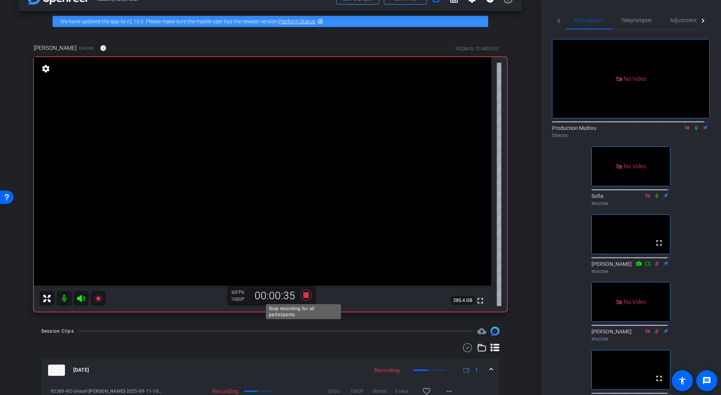
click at [304, 294] on icon at bounding box center [306, 294] width 11 height 11
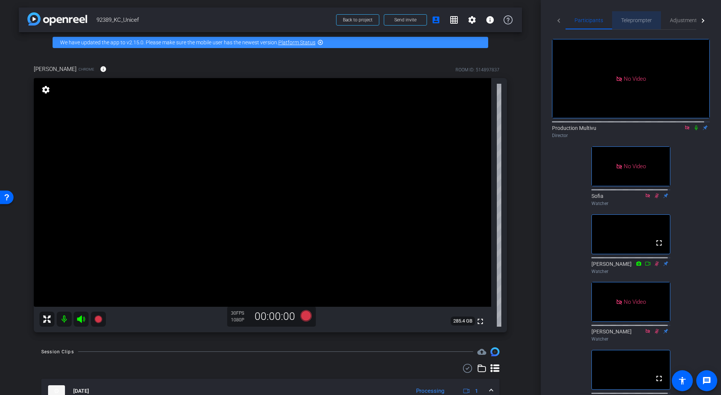
click at [642, 18] on span "Teleprompter" at bounding box center [636, 20] width 31 height 5
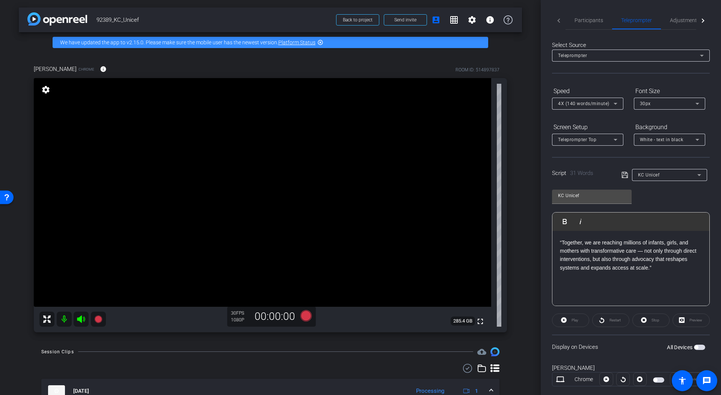
click at [691, 320] on div "Preview" at bounding box center [691, 321] width 37 height 14
click at [576, 321] on div "Play" at bounding box center [570, 321] width 37 height 14
click at [693, 320] on div "Preview" at bounding box center [691, 321] width 37 height 14
click at [574, 322] on div "Play" at bounding box center [570, 321] width 37 height 14
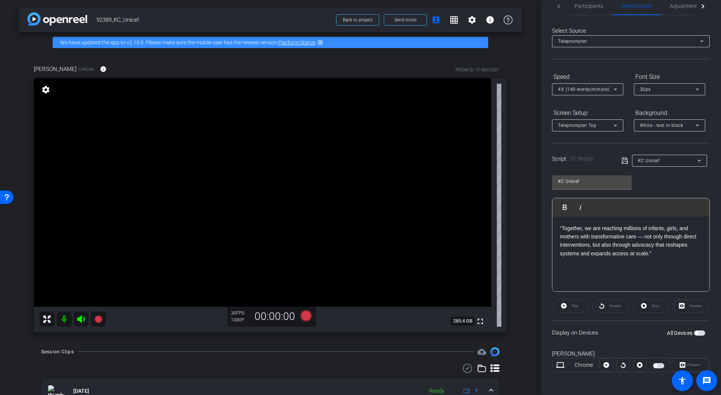
scroll to position [15, 0]
click at [695, 331] on span "button" at bounding box center [697, 332] width 4 height 4
click at [575, 304] on span "Play" at bounding box center [575, 305] width 7 height 4
click at [613, 304] on span "Restart" at bounding box center [615, 305] width 11 height 4
click at [304, 316] on icon at bounding box center [306, 315] width 11 height 11
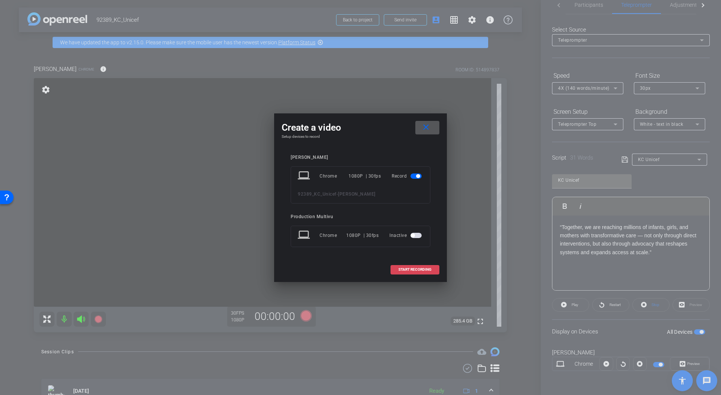
click at [412, 269] on span "START RECORDING" at bounding box center [415, 270] width 33 height 4
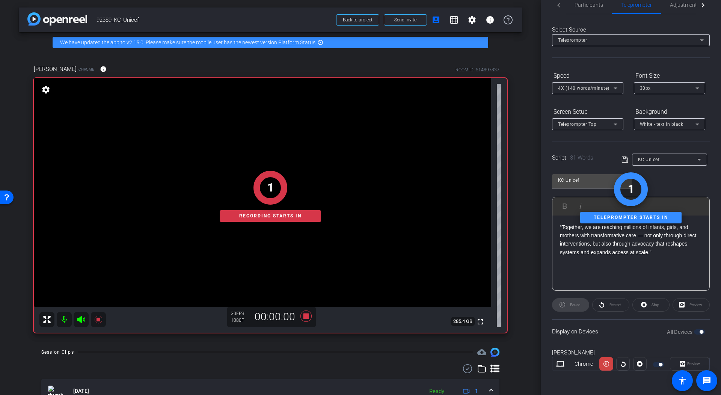
click at [612, 305] on div "Restart" at bounding box center [610, 305] width 37 height 14
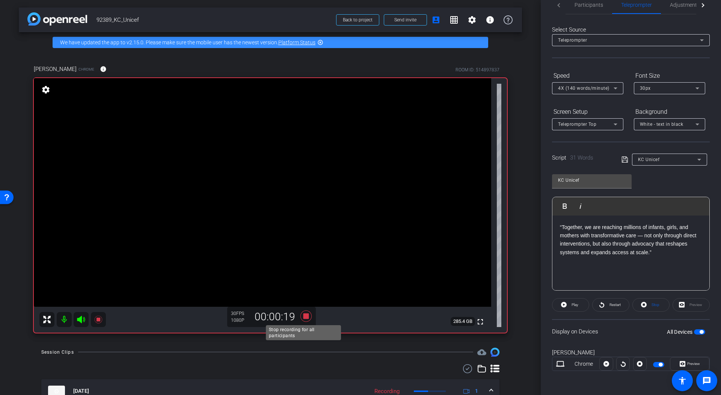
click at [305, 314] on icon at bounding box center [306, 315] width 11 height 11
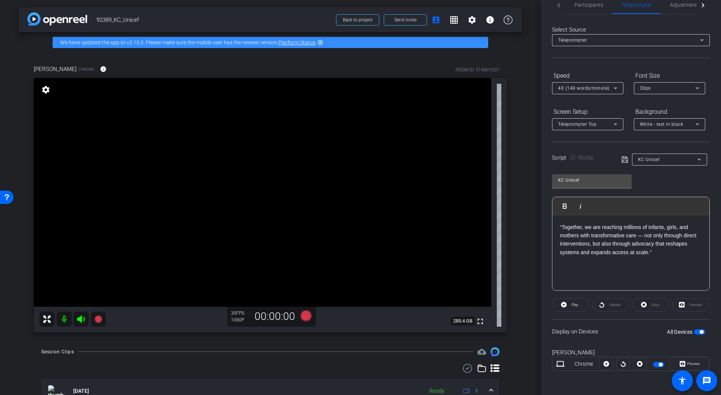
scroll to position [0, 0]
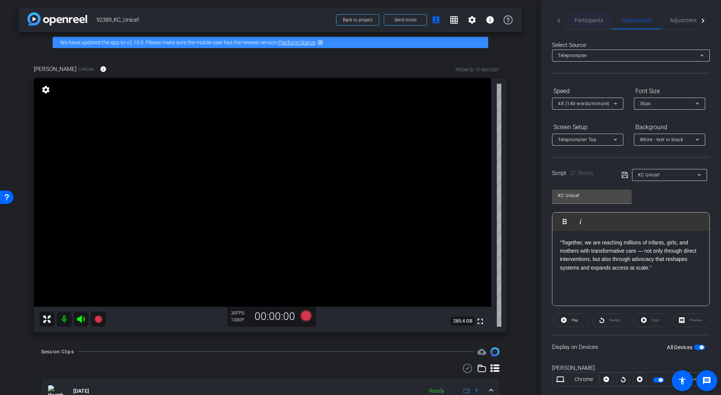
click at [589, 21] on span "Participants" at bounding box center [589, 20] width 29 height 5
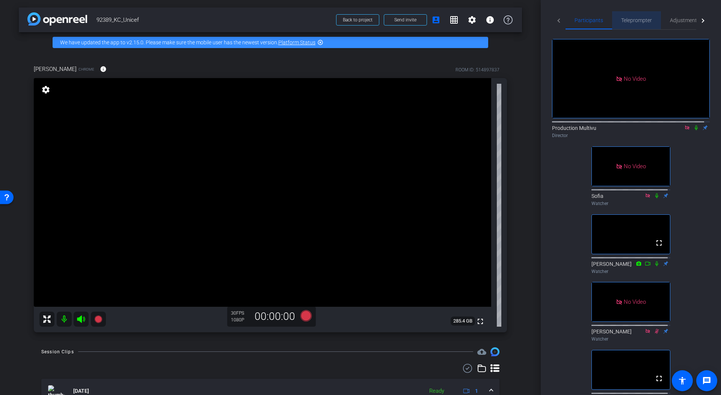
click at [638, 21] on span "Teleprompter" at bounding box center [636, 20] width 31 height 5
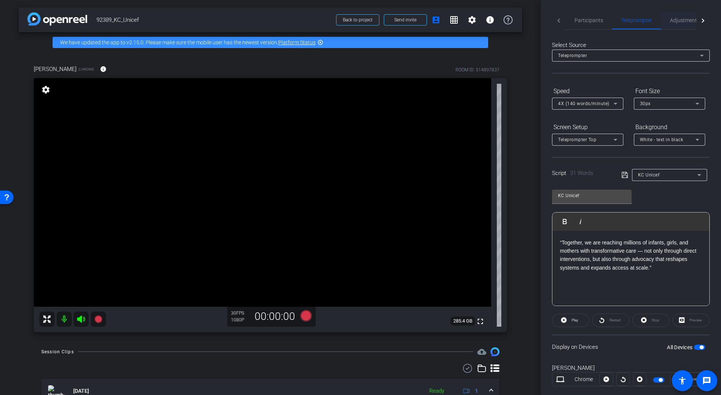
click at [683, 20] on span "Adjustments" at bounding box center [685, 20] width 30 height 5
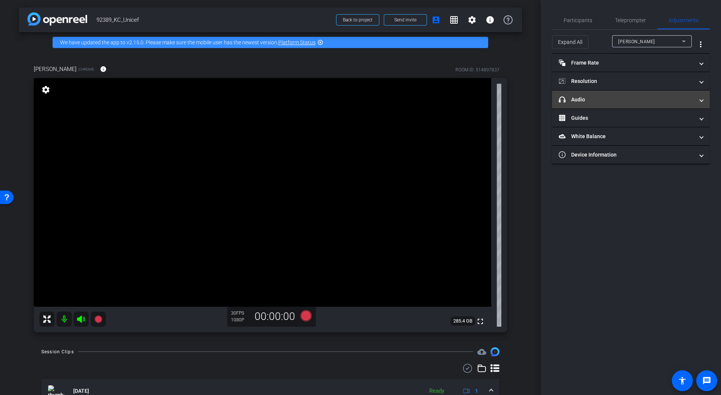
click at [614, 99] on mat-panel-title "headphone icon Audio" at bounding box center [626, 100] width 135 height 8
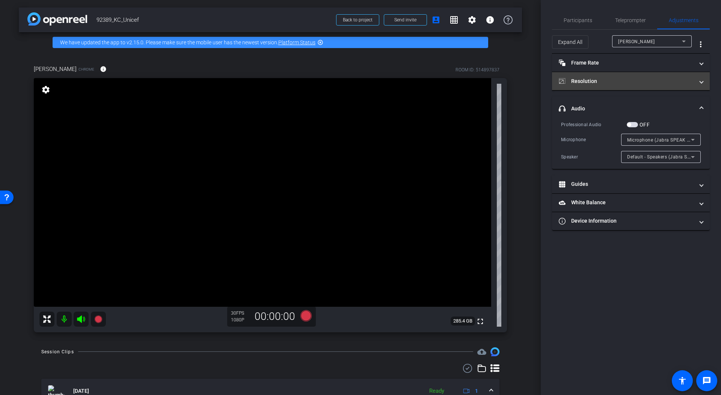
click at [613, 81] on mat-panel-title "Resolution" at bounding box center [626, 81] width 135 height 8
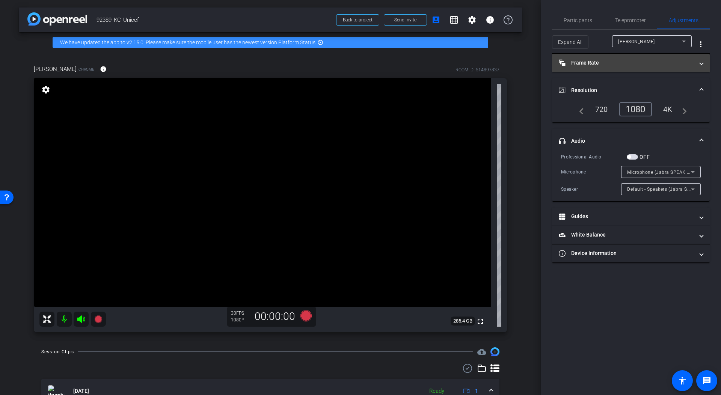
click at [615, 65] on mat-panel-title "Frame Rate Frame Rate" at bounding box center [626, 63] width 135 height 8
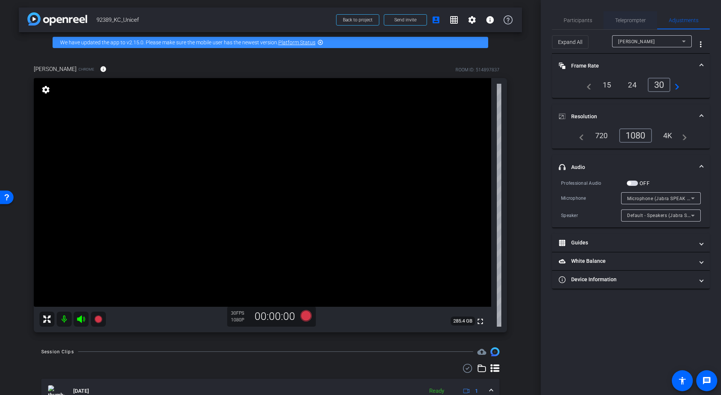
click at [628, 19] on span "Teleprompter" at bounding box center [630, 20] width 31 height 5
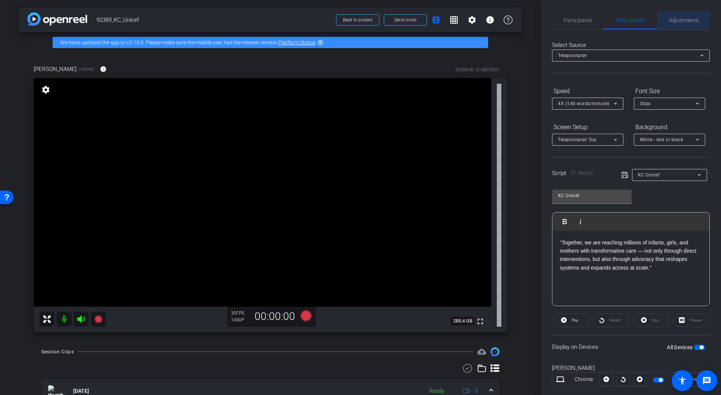
click at [682, 20] on span "Adjustments" at bounding box center [684, 20] width 30 height 5
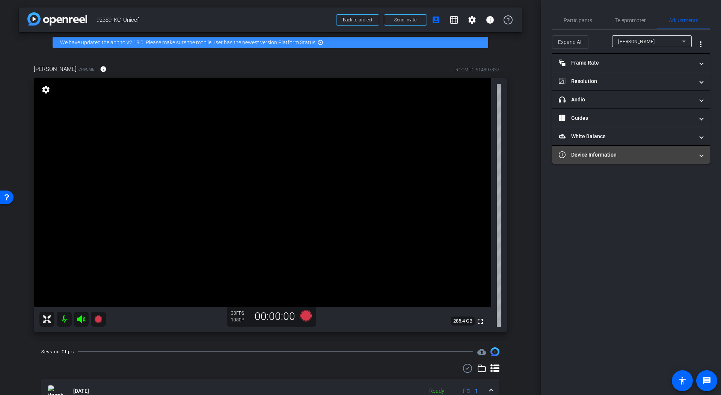
click at [676, 154] on mat-panel-title "Device Information" at bounding box center [626, 155] width 135 height 8
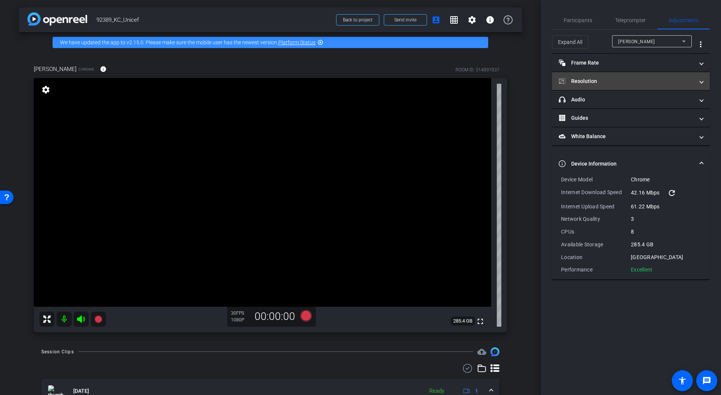
click at [594, 83] on mat-panel-title "Resolution" at bounding box center [626, 81] width 135 height 8
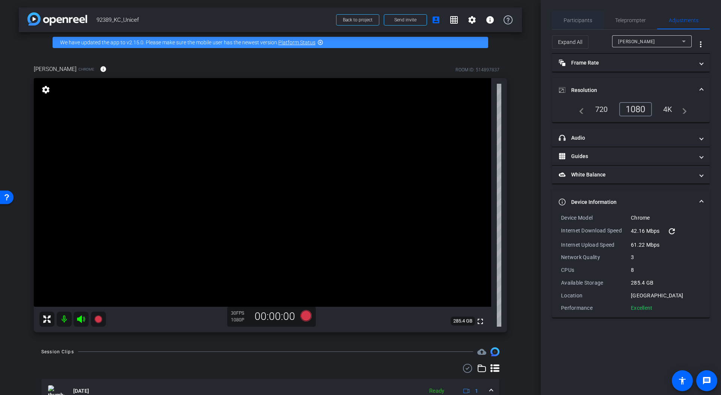
click at [577, 20] on span "Participants" at bounding box center [578, 20] width 29 height 5
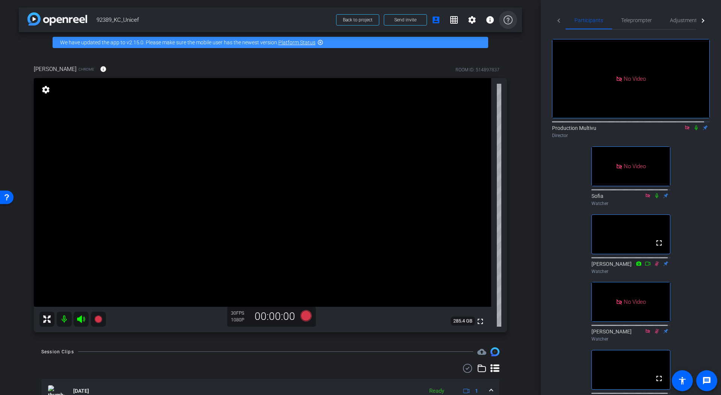
click at [504, 17] on icon at bounding box center [508, 19] width 9 height 9
click at [468, 19] on mat-icon "settings" at bounding box center [472, 19] width 9 height 9
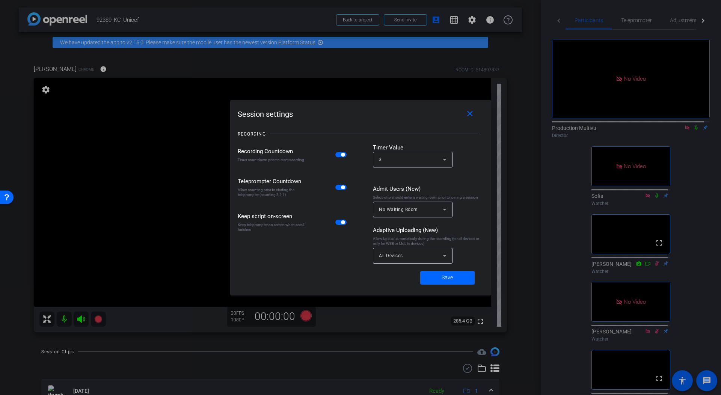
click at [468, 19] on div at bounding box center [360, 197] width 721 height 395
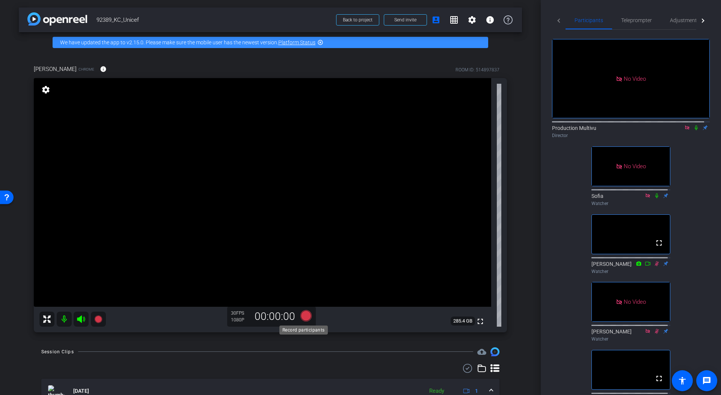
click at [303, 316] on icon at bounding box center [306, 315] width 11 height 11
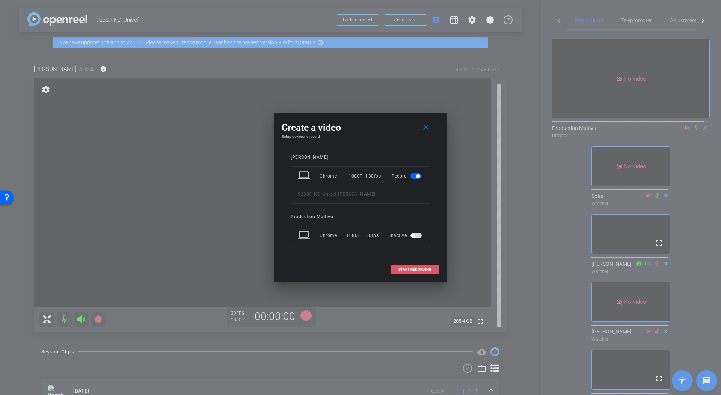
click at [420, 269] on span "START RECORDING" at bounding box center [415, 270] width 33 height 4
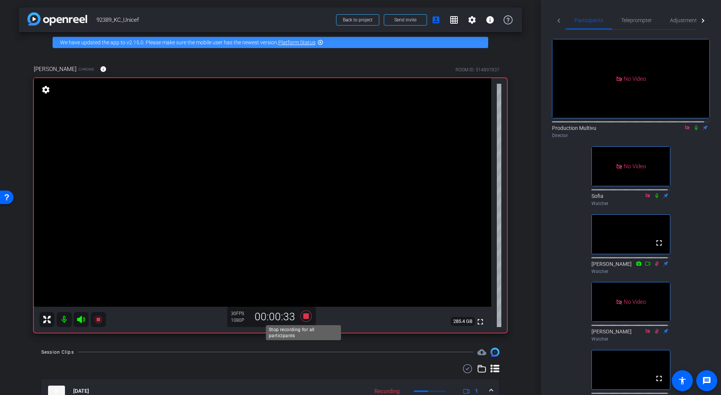
click at [304, 315] on icon at bounding box center [306, 315] width 11 height 11
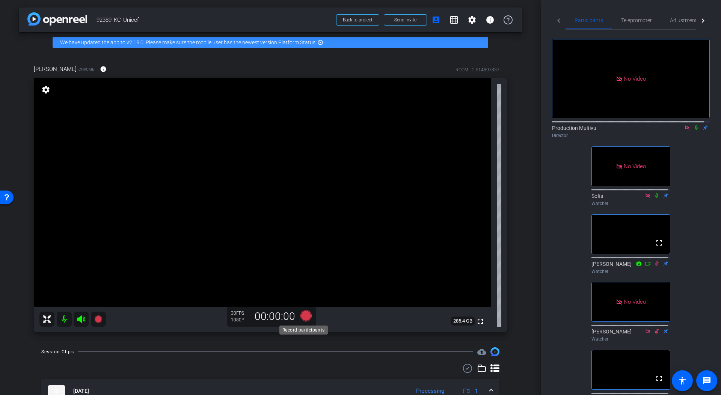
click at [303, 316] on icon at bounding box center [306, 315] width 11 height 11
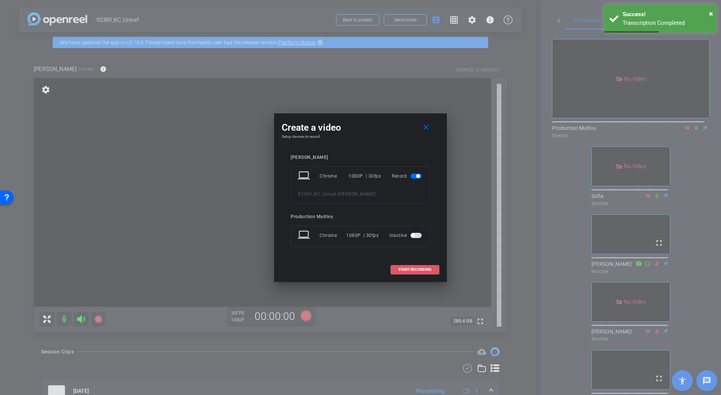
click at [423, 270] on span "START RECORDING" at bounding box center [415, 270] width 33 height 4
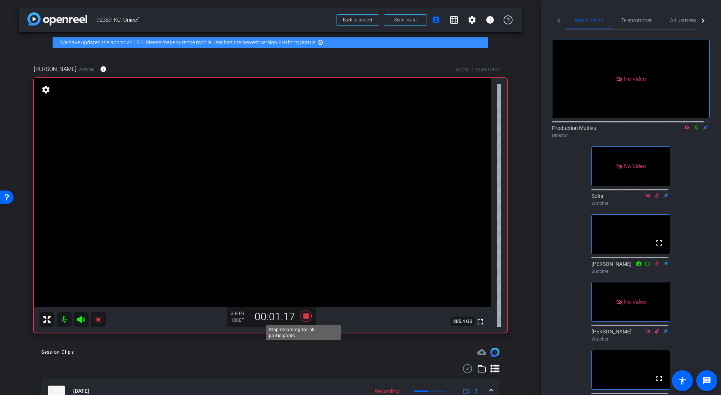
click at [304, 316] on icon at bounding box center [306, 315] width 11 height 11
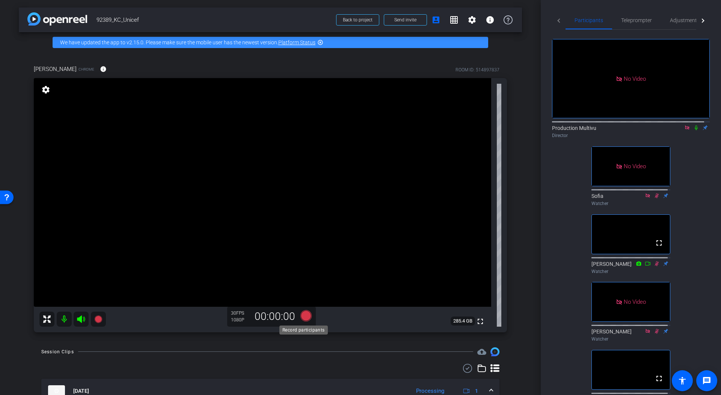
click at [304, 315] on icon at bounding box center [306, 315] width 11 height 11
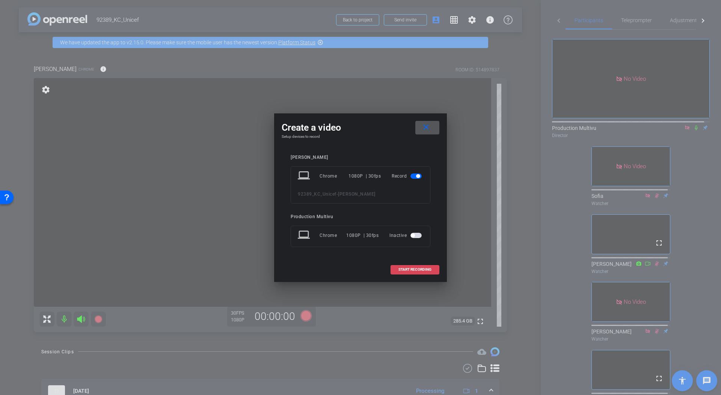
click at [411, 268] on span "START RECORDING" at bounding box center [415, 270] width 33 height 4
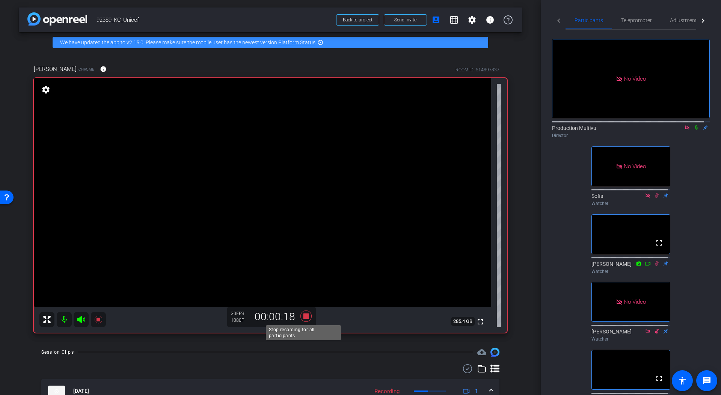
click at [303, 317] on icon at bounding box center [306, 315] width 11 height 11
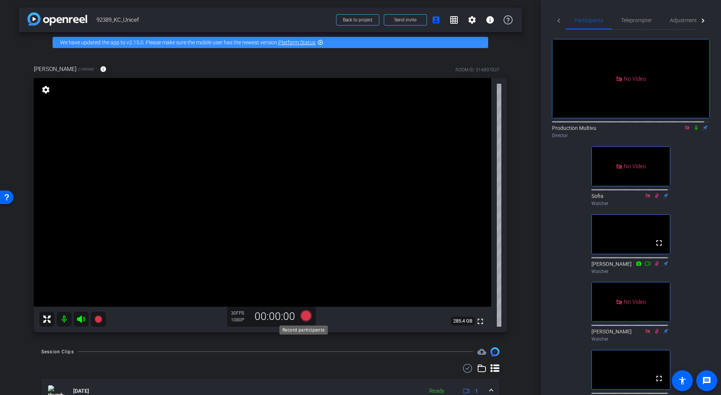
click at [305, 316] on icon at bounding box center [306, 315] width 11 height 11
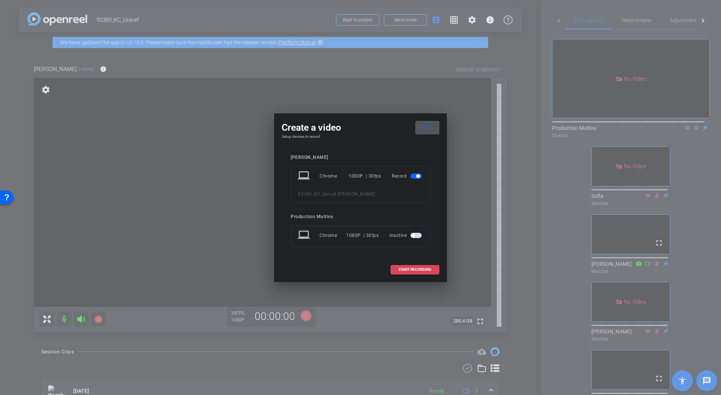
click at [414, 268] on span "START RECORDING" at bounding box center [415, 270] width 33 height 4
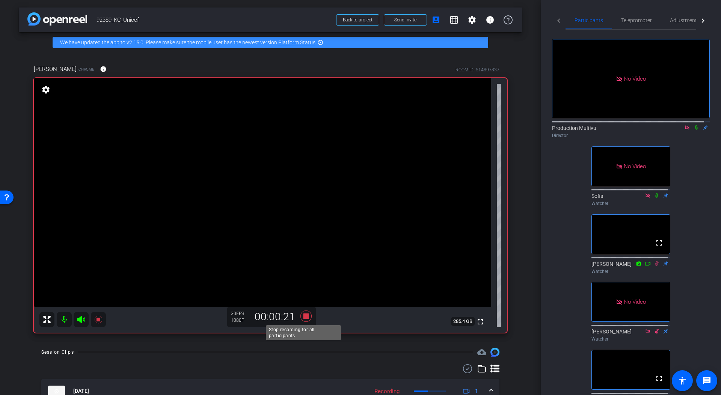
click at [304, 314] on icon at bounding box center [306, 315] width 11 height 11
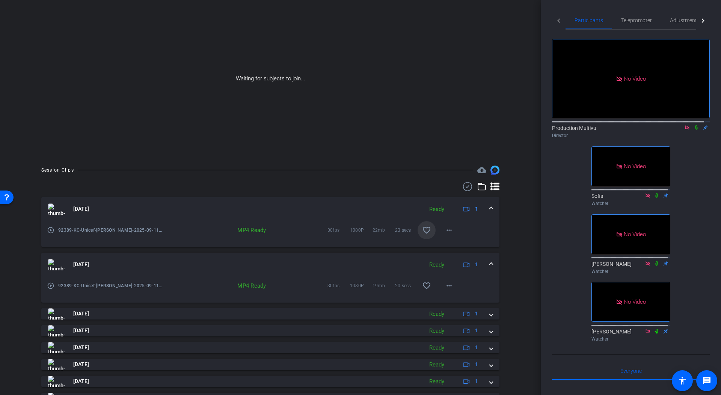
scroll to position [54, 0]
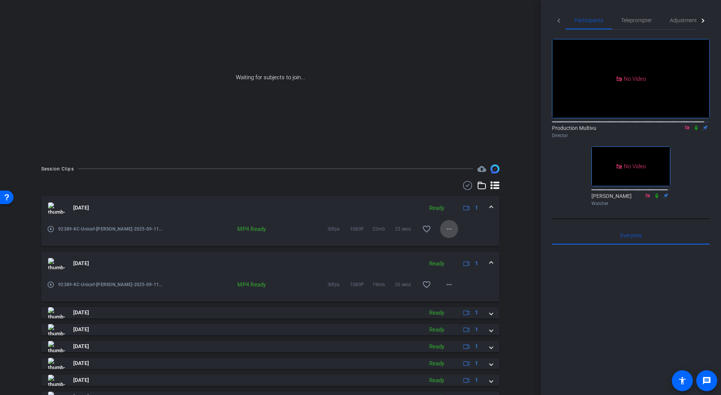
click at [445, 229] on mat-icon "more_horiz" at bounding box center [449, 229] width 9 height 9
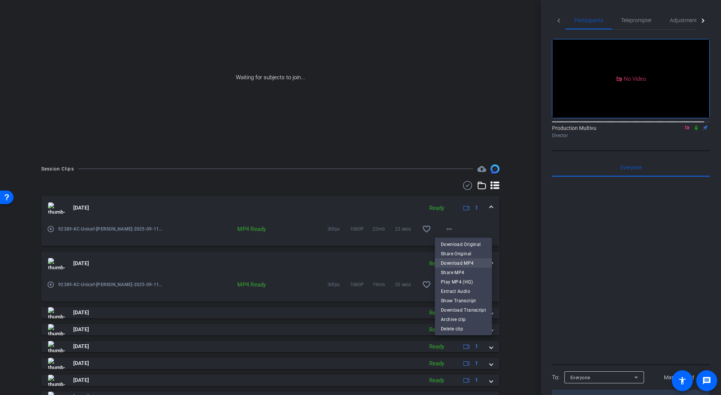
click at [454, 261] on span "Download MP4" at bounding box center [463, 263] width 45 height 9
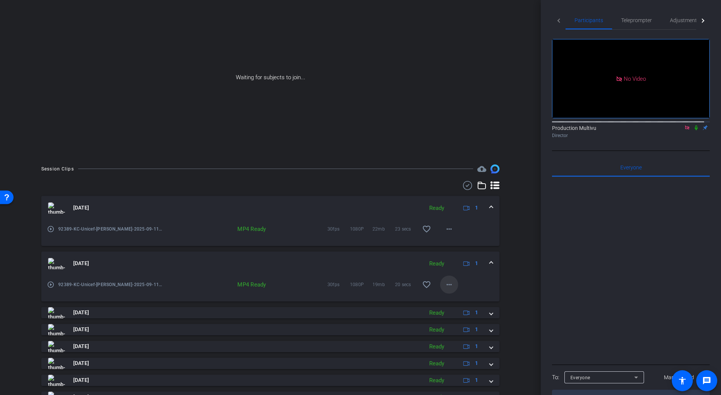
click at [445, 284] on mat-icon "more_horiz" at bounding box center [449, 284] width 9 height 9
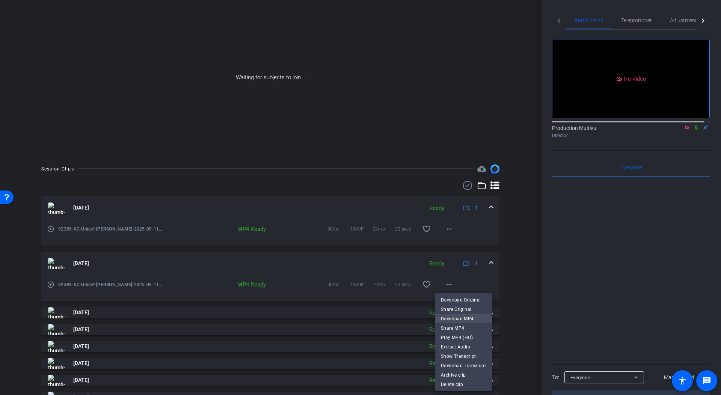
click at [457, 317] on span "Download MP4" at bounding box center [463, 318] width 45 height 9
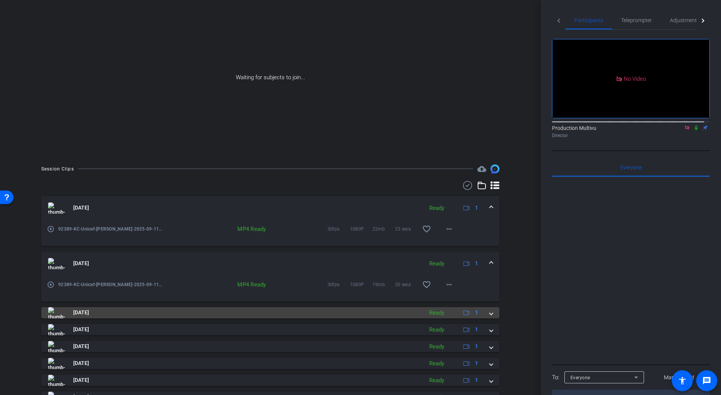
click at [446, 313] on mat-panel-description "Ready 1" at bounding box center [455, 312] width 58 height 11
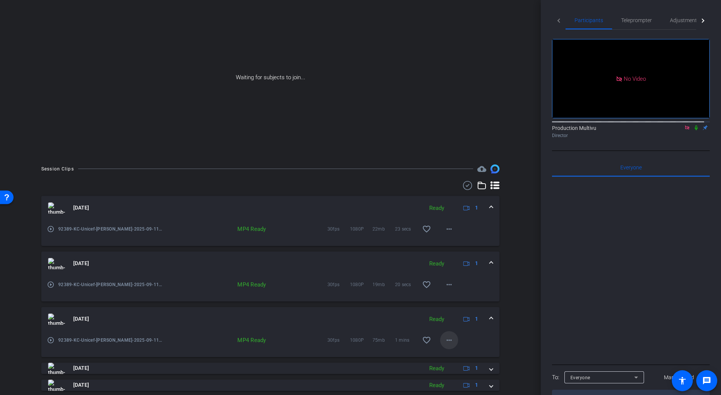
click at [446, 336] on mat-icon "more_horiz" at bounding box center [449, 340] width 9 height 9
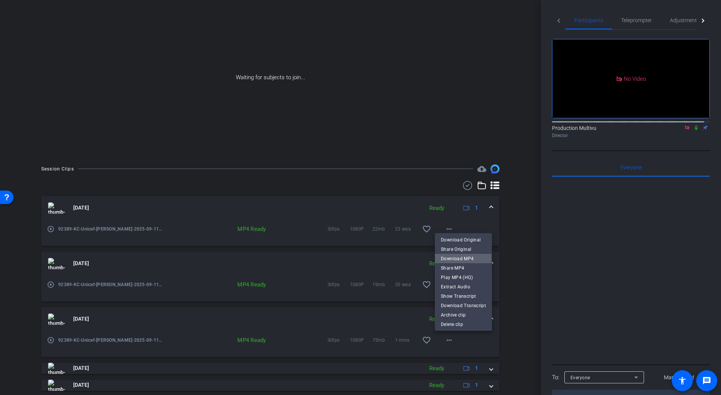
click at [460, 258] on span "Download MP4" at bounding box center [463, 258] width 45 height 9
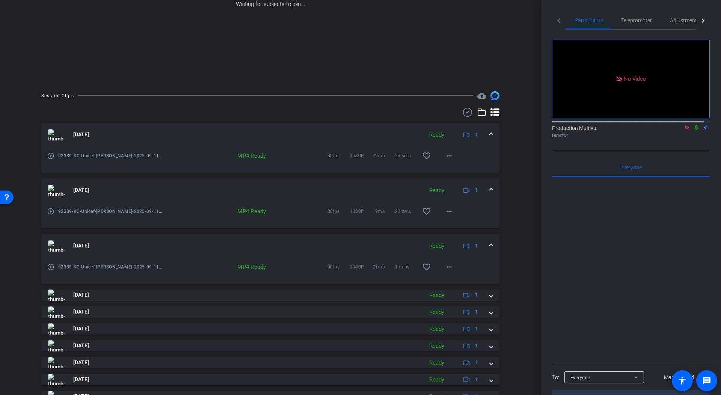
scroll to position [161, 0]
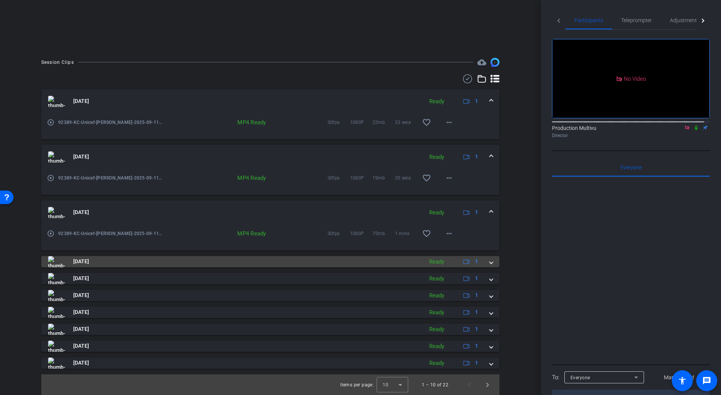
click at [448, 260] on mat-panel-description "Ready 1" at bounding box center [455, 261] width 58 height 11
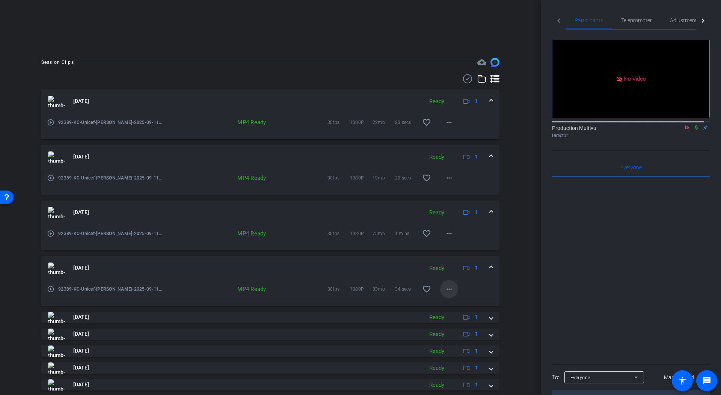
click at [445, 288] on mat-icon "more_horiz" at bounding box center [449, 289] width 9 height 9
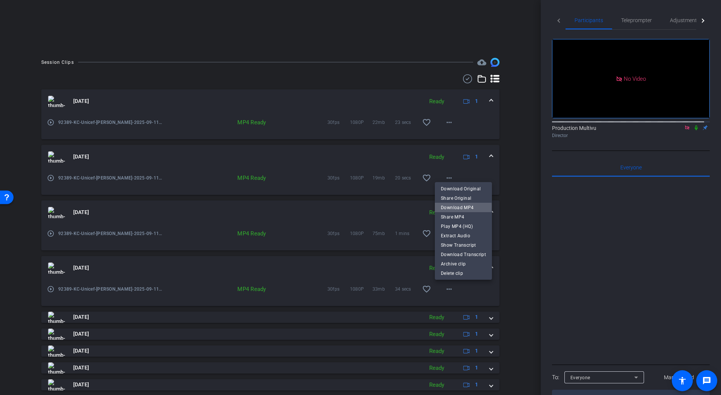
click at [459, 206] on span "Download MP4" at bounding box center [463, 207] width 45 height 9
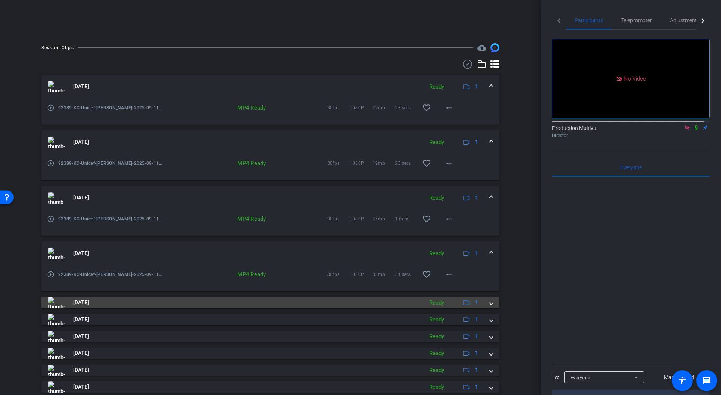
scroll to position [179, 0]
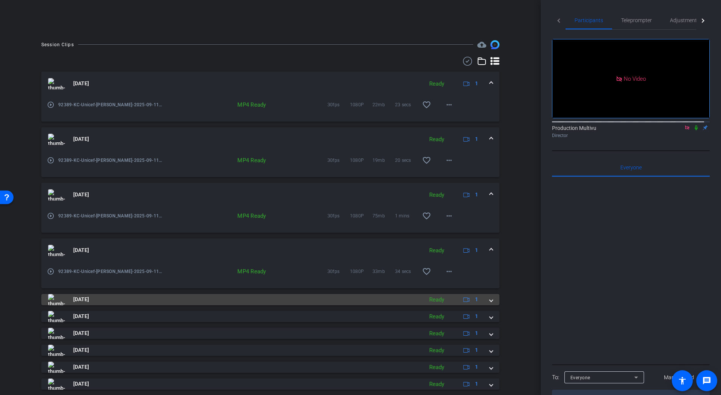
click at [448, 298] on mat-panel-description "Ready 1" at bounding box center [455, 299] width 58 height 11
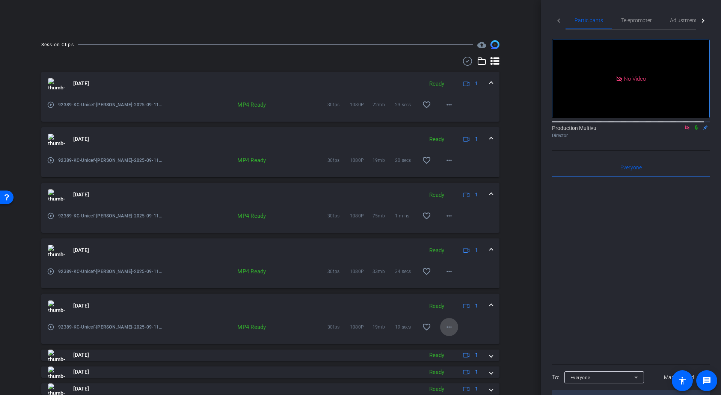
click at [445, 325] on mat-icon "more_horiz" at bounding box center [449, 327] width 9 height 9
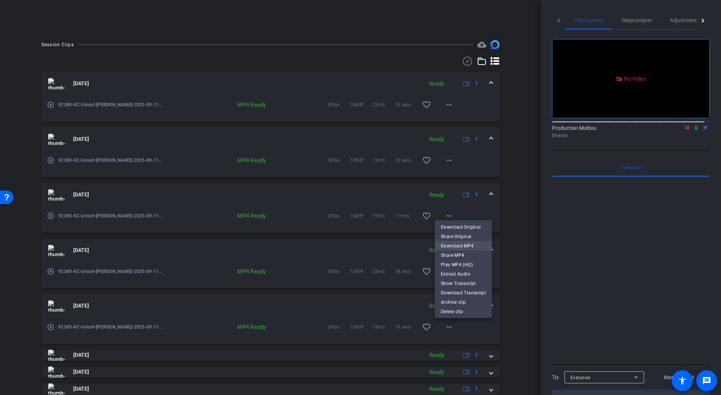
click at [460, 244] on span "Download MP4" at bounding box center [463, 245] width 45 height 9
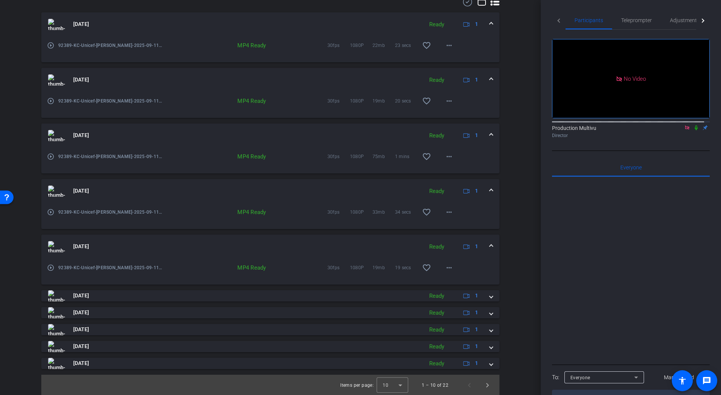
scroll to position [239, 0]
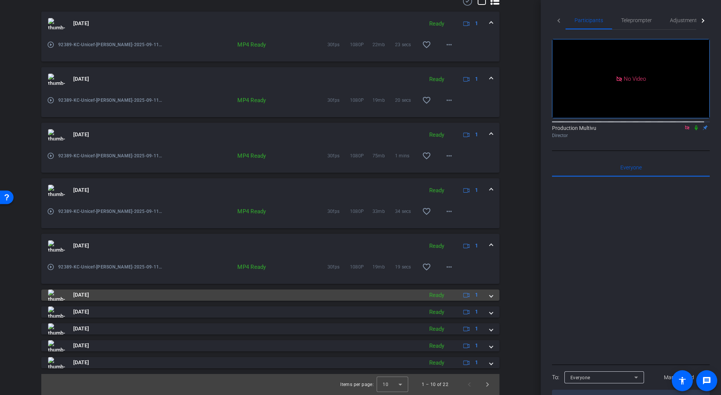
click at [450, 293] on mat-panel-description "Ready 1" at bounding box center [455, 295] width 58 height 11
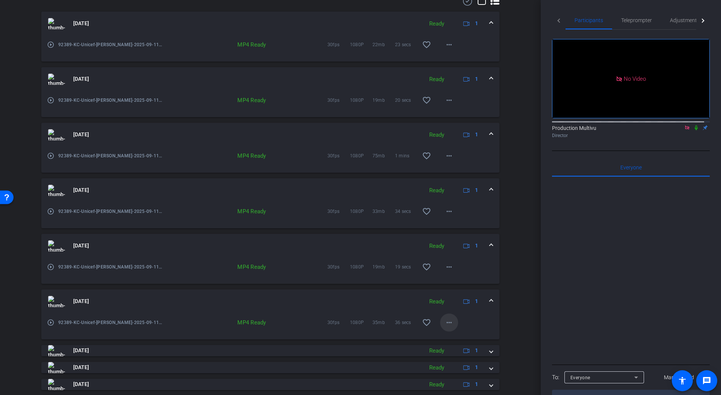
click at [445, 321] on mat-icon "more_horiz" at bounding box center [449, 322] width 9 height 9
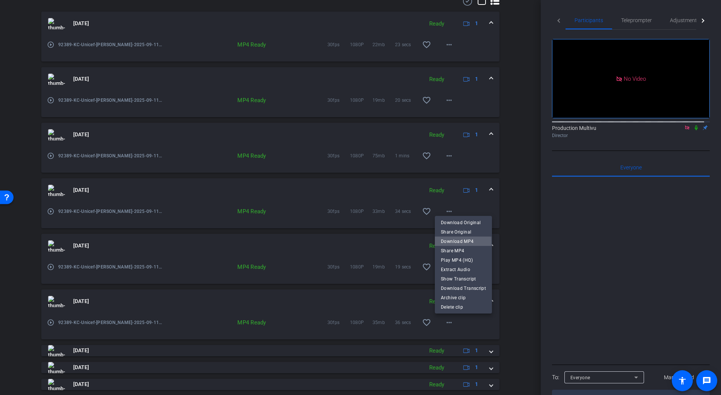
click at [452, 242] on span "Download MP4" at bounding box center [463, 241] width 45 height 9
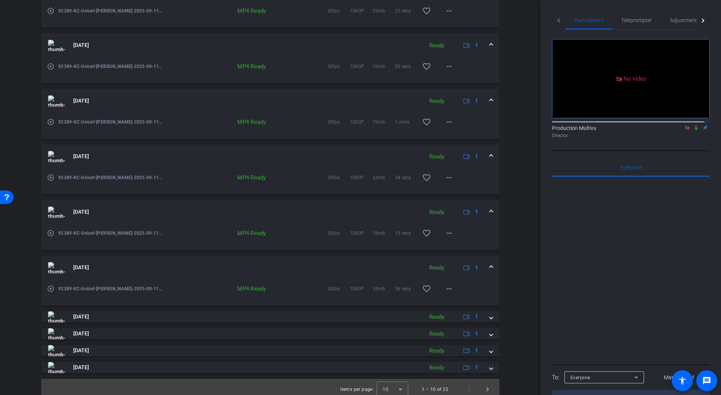
scroll to position [277, 0]
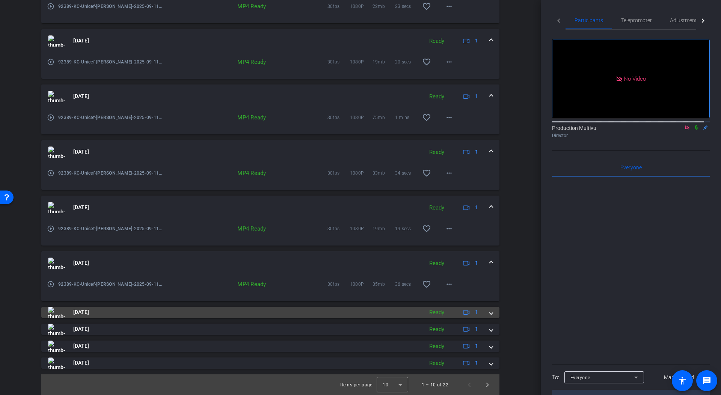
click at [447, 310] on mat-panel-description "Ready 1" at bounding box center [455, 312] width 58 height 11
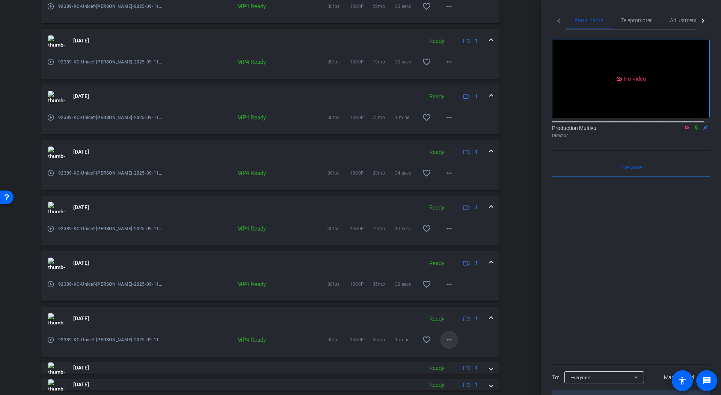
click at [445, 339] on mat-icon "more_horiz" at bounding box center [449, 339] width 9 height 9
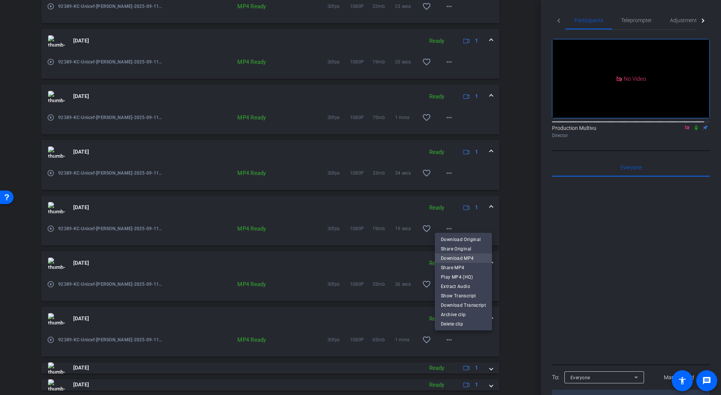
click at [463, 258] on span "Download MP4" at bounding box center [463, 258] width 45 height 9
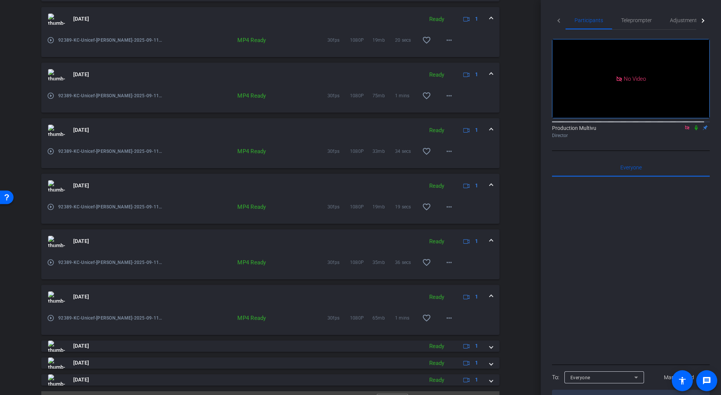
scroll to position [316, 0]
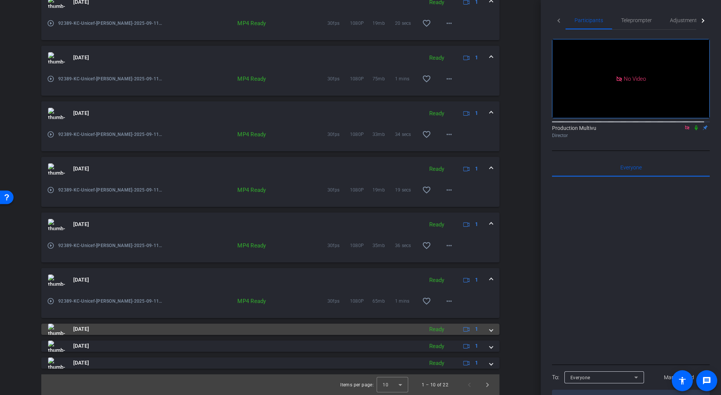
click at [448, 327] on mat-panel-description "Ready 1" at bounding box center [455, 329] width 58 height 11
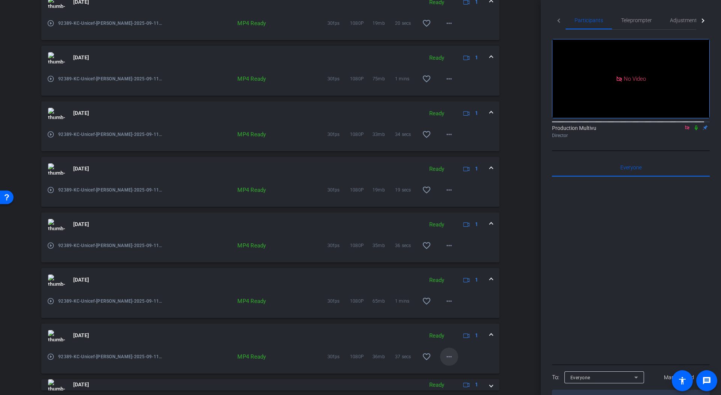
click at [445, 355] on mat-icon "more_horiz" at bounding box center [449, 356] width 9 height 9
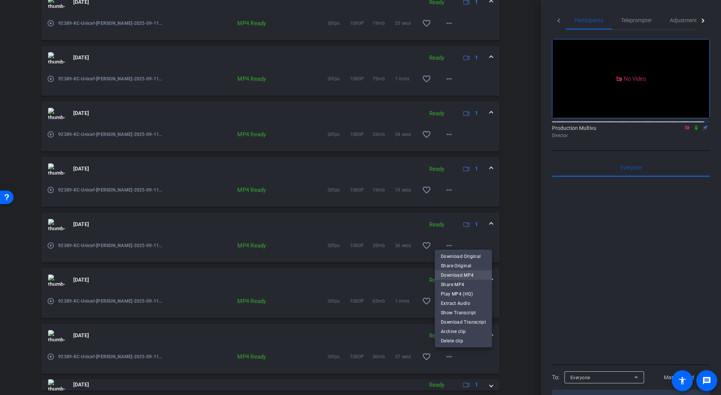
click at [460, 274] on span "Download MP4" at bounding box center [463, 275] width 45 height 9
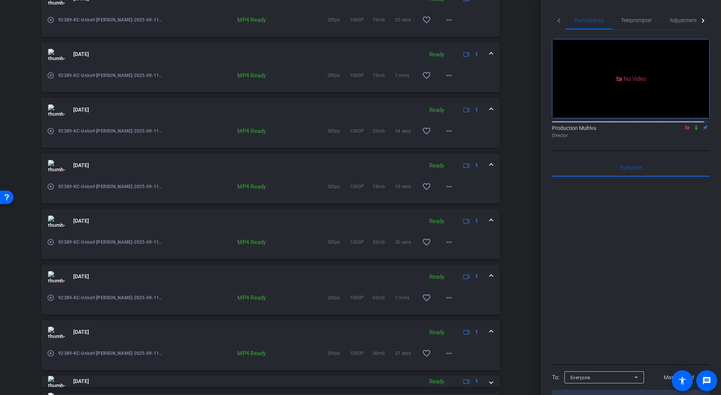
scroll to position [355, 0]
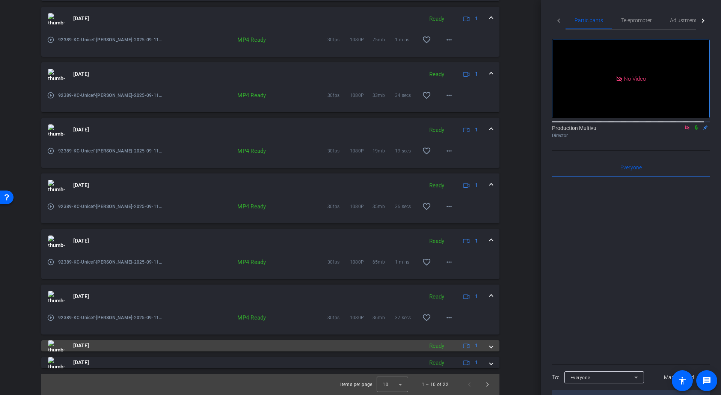
click at [447, 345] on mat-panel-description "Ready 1" at bounding box center [455, 345] width 58 height 11
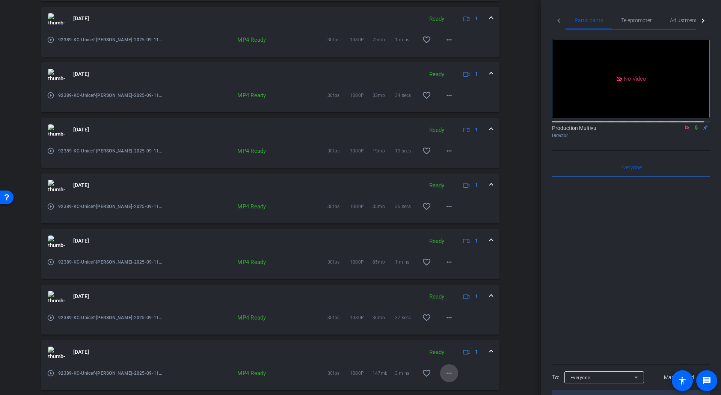
click at [445, 372] on mat-icon "more_horiz" at bounding box center [449, 373] width 9 height 9
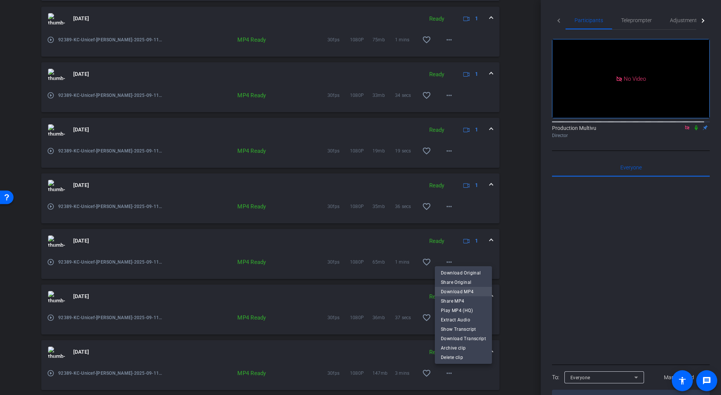
click at [463, 292] on span "Download MP4" at bounding box center [463, 291] width 45 height 9
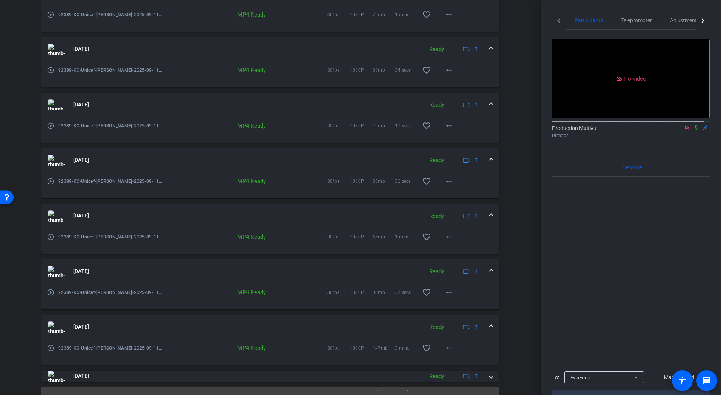
scroll to position [394, 0]
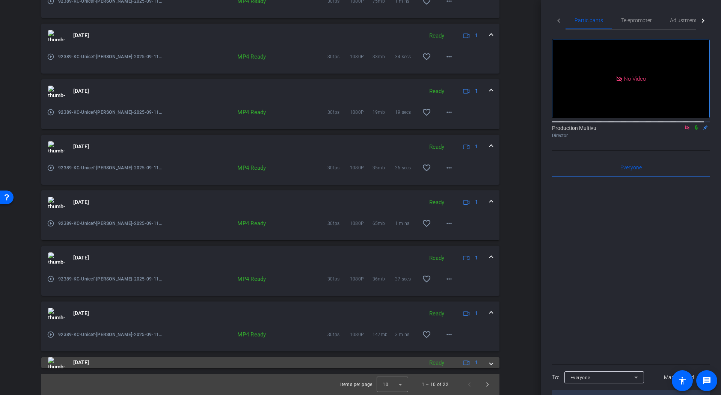
click at [448, 361] on mat-panel-description "Ready 1" at bounding box center [455, 362] width 58 height 11
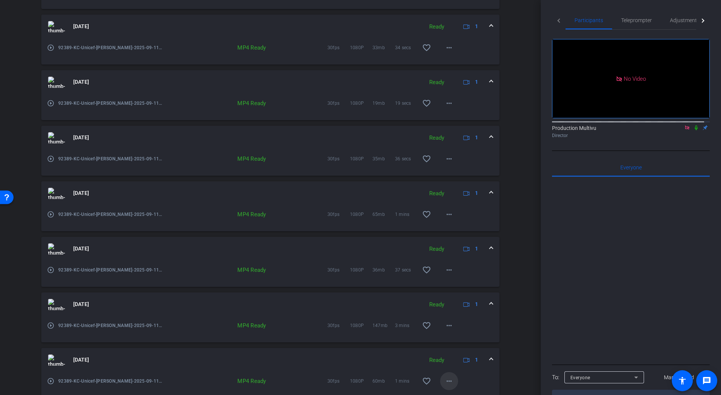
scroll to position [412, 0]
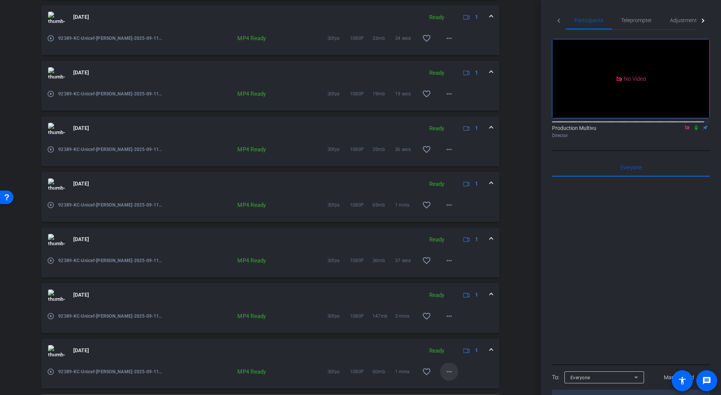
click at [445, 369] on mat-icon "more_horiz" at bounding box center [449, 371] width 9 height 9
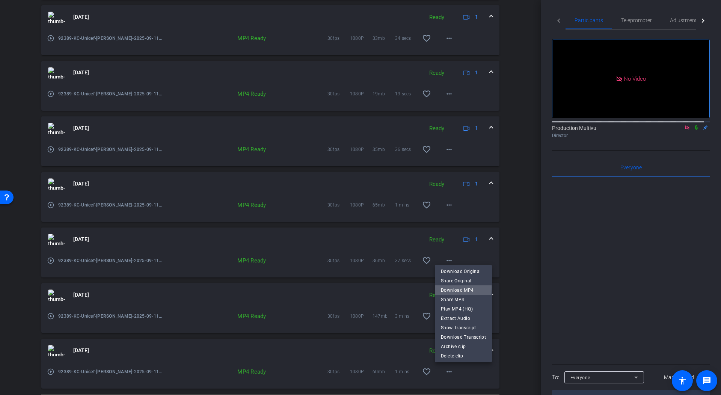
click at [453, 287] on span "Download MP4" at bounding box center [463, 290] width 45 height 9
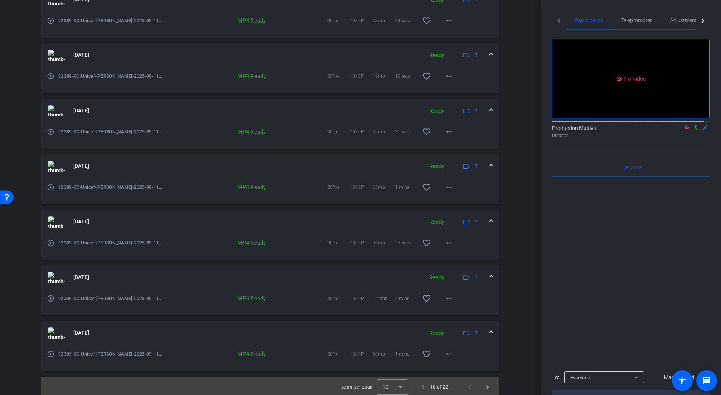
scroll to position [432, 0]
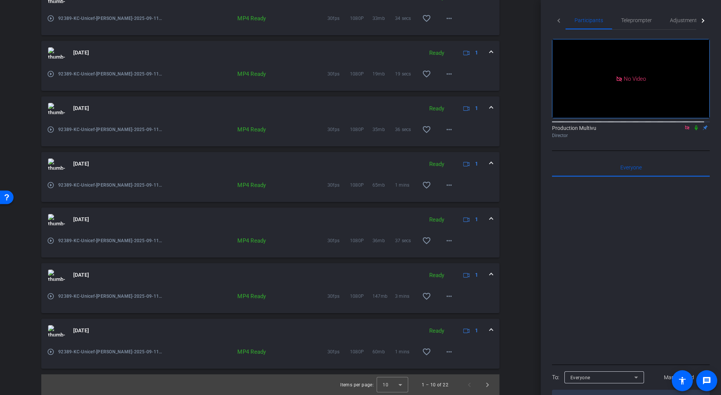
drag, startPoint x: 422, startPoint y: 350, endPoint x: 420, endPoint y: 329, distance: 20.7
click at [422, 350] on mat-icon "favorite_border" at bounding box center [426, 352] width 9 height 9
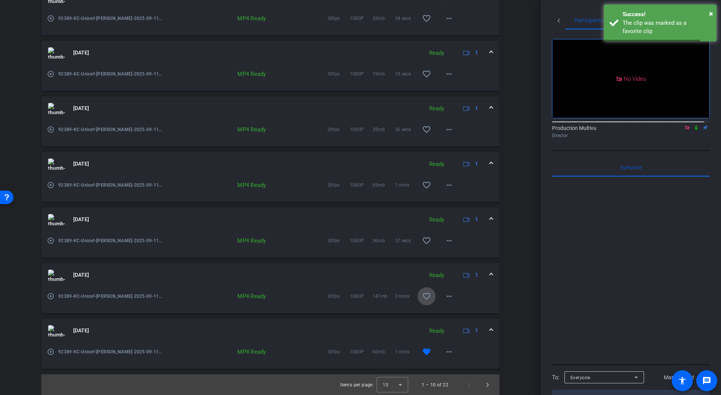
click at [422, 294] on mat-icon "favorite_border" at bounding box center [426, 296] width 9 height 9
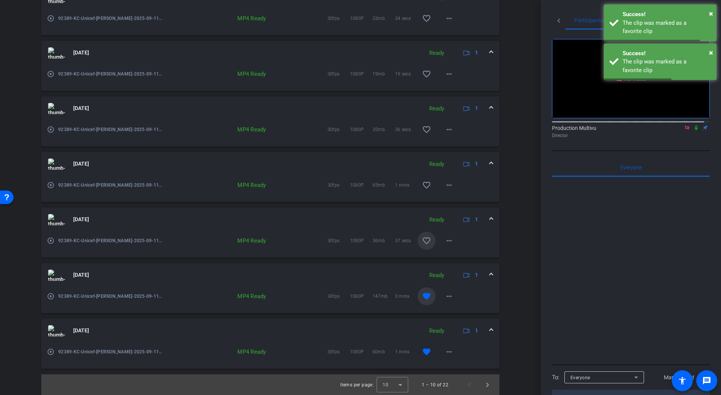
click at [422, 237] on mat-icon "favorite_border" at bounding box center [426, 240] width 9 height 9
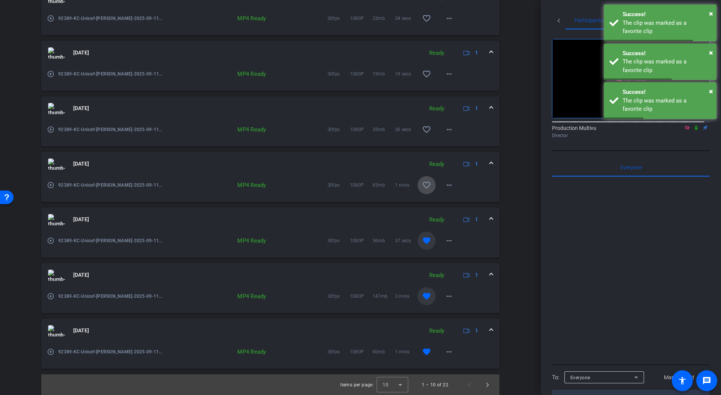
click at [422, 181] on mat-icon "favorite_border" at bounding box center [426, 185] width 9 height 9
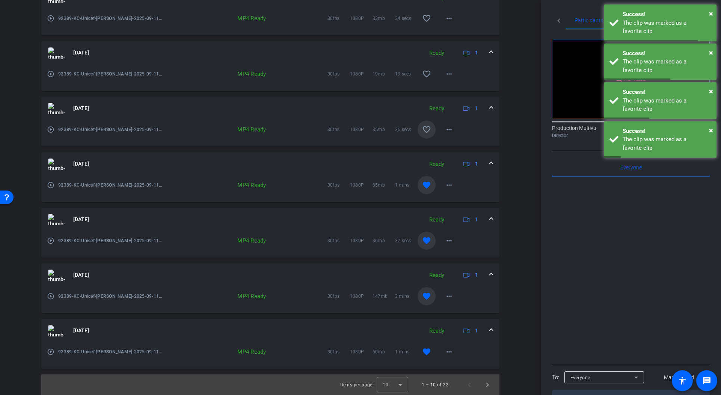
click at [422, 125] on mat-icon "favorite_border" at bounding box center [426, 129] width 9 height 9
click at [422, 70] on mat-icon "favorite_border" at bounding box center [426, 74] width 9 height 9
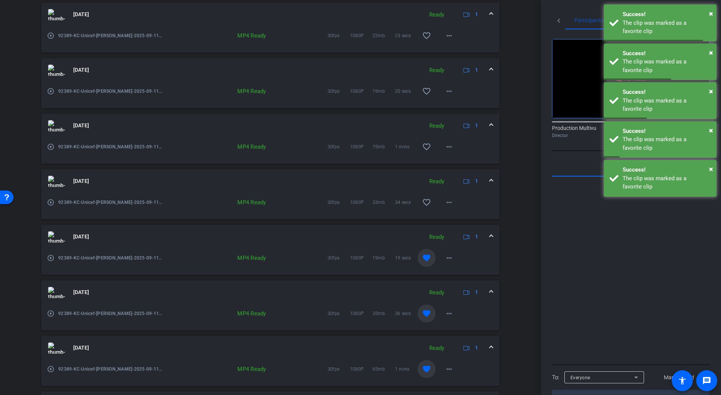
scroll to position [177, 0]
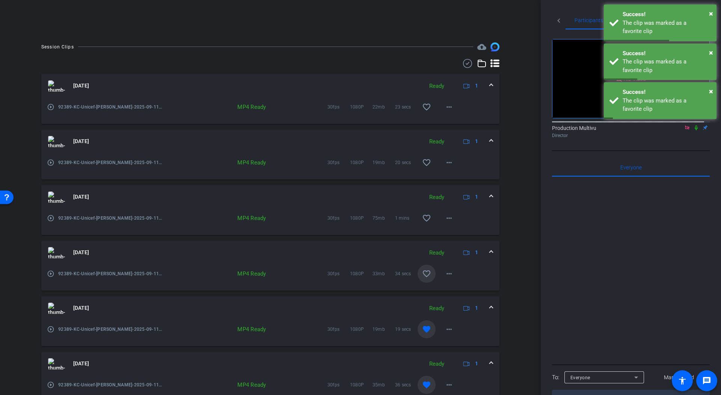
click at [422, 274] on mat-icon "favorite_border" at bounding box center [426, 273] width 9 height 9
click at [422, 214] on mat-icon "favorite_border" at bounding box center [426, 218] width 9 height 9
drag, startPoint x: 423, startPoint y: 158, endPoint x: 422, endPoint y: 147, distance: 10.6
click at [423, 156] on button "favorite_border" at bounding box center [427, 163] width 18 height 18
click at [423, 103] on mat-icon "favorite_border" at bounding box center [426, 107] width 9 height 9
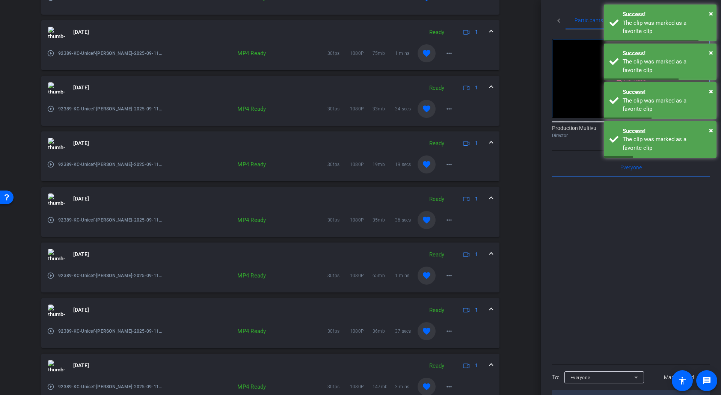
scroll to position [432, 0]
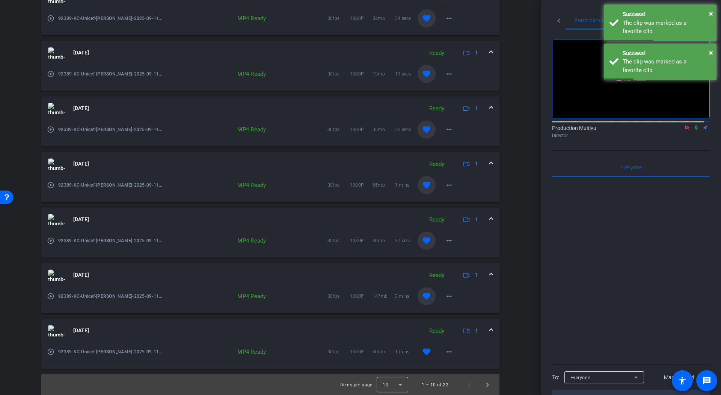
click at [393, 384] on div at bounding box center [393, 385] width 32 height 18
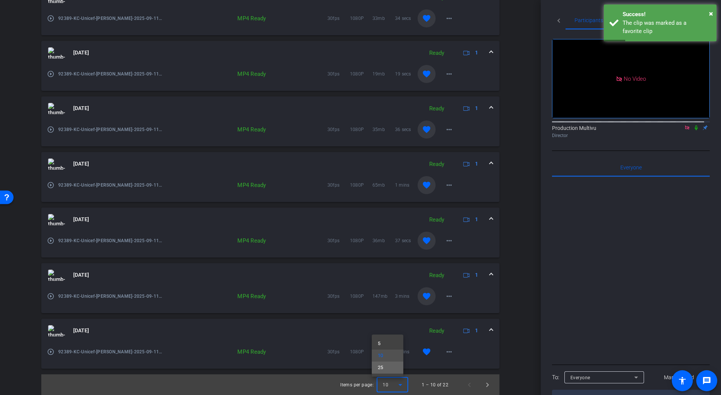
click at [383, 370] on span "25" at bounding box center [381, 367] width 6 height 9
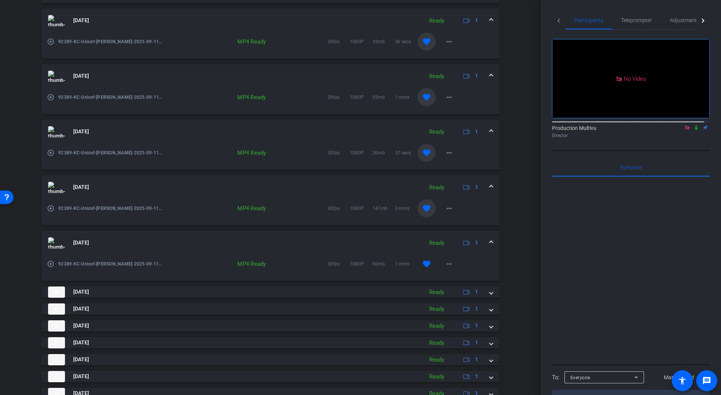
scroll to position [635, 0]
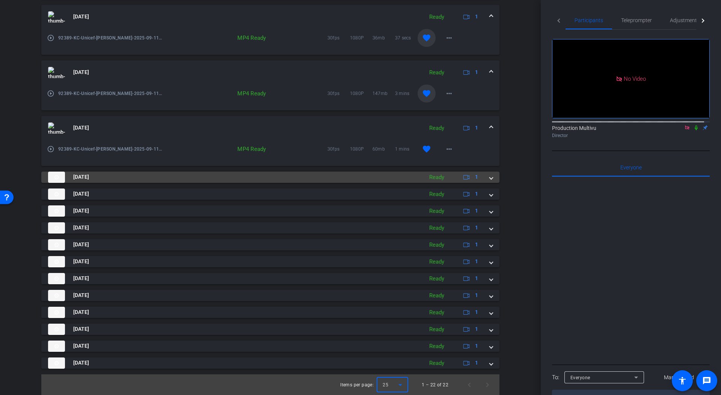
click at [450, 175] on mat-panel-description "Ready 1" at bounding box center [455, 177] width 58 height 11
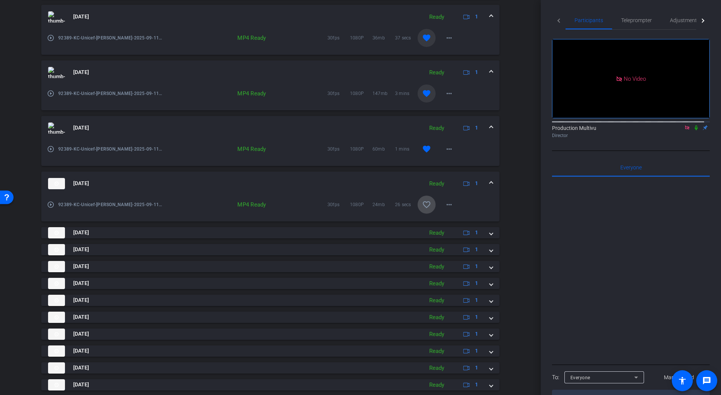
click at [422, 204] on mat-icon "favorite_border" at bounding box center [426, 204] width 9 height 9
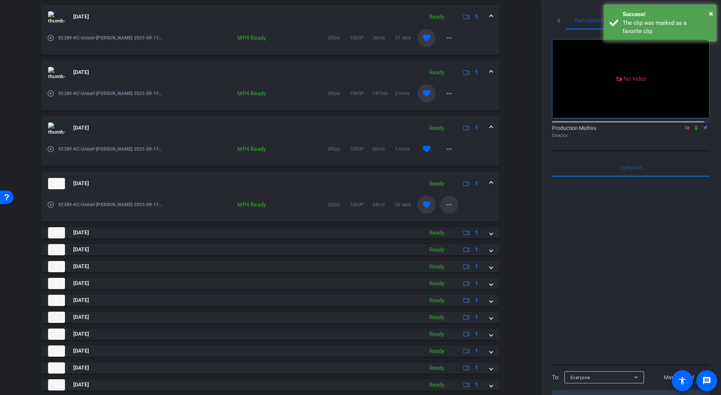
click at [445, 204] on mat-icon "more_horiz" at bounding box center [449, 204] width 9 height 9
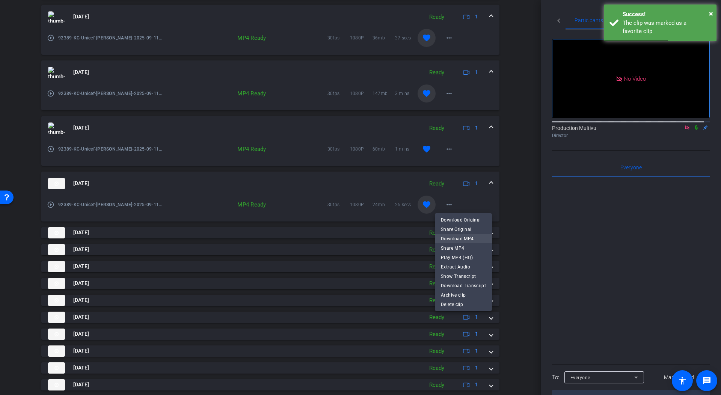
click at [449, 237] on span "Download MP4" at bounding box center [463, 238] width 45 height 9
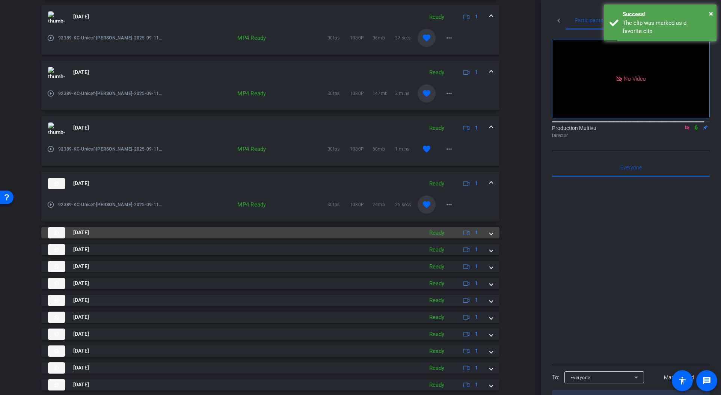
click at [450, 230] on mat-panel-description "Ready 1" at bounding box center [455, 232] width 58 height 11
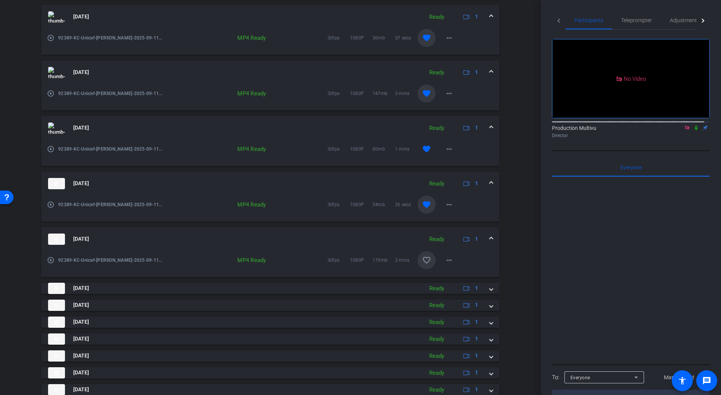
click at [423, 259] on mat-icon "favorite_border" at bounding box center [426, 260] width 9 height 9
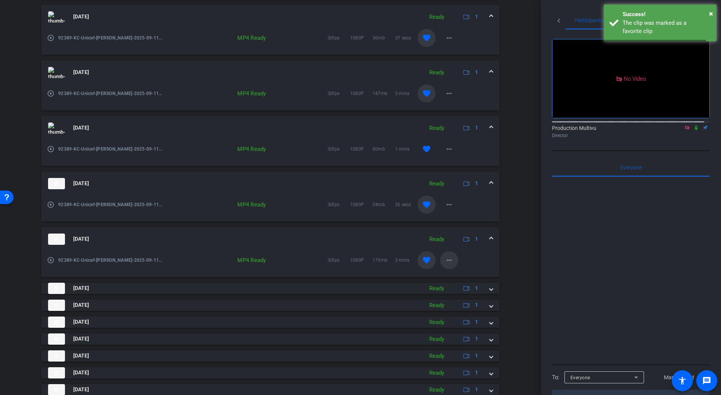
click at [445, 259] on mat-icon "more_horiz" at bounding box center [449, 260] width 9 height 9
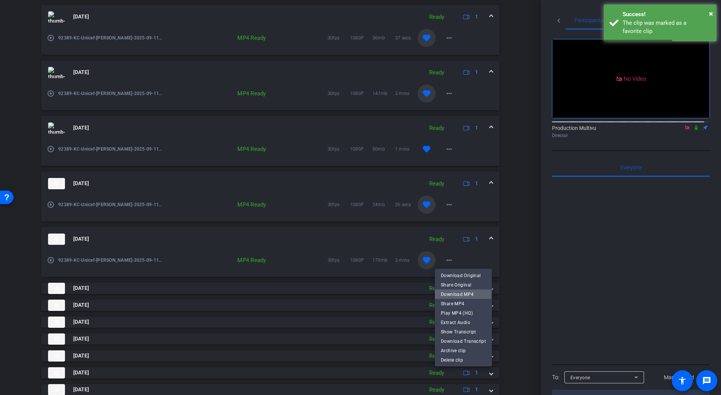
click at [450, 295] on span "Download MP4" at bounding box center [463, 294] width 45 height 9
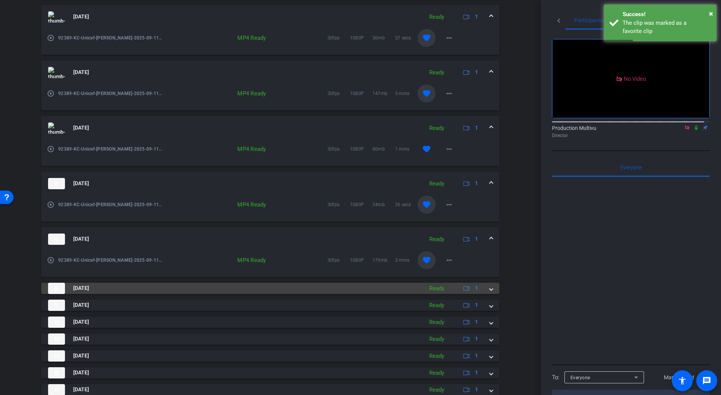
click at [444, 289] on mat-panel-description "Ready 1" at bounding box center [455, 288] width 58 height 11
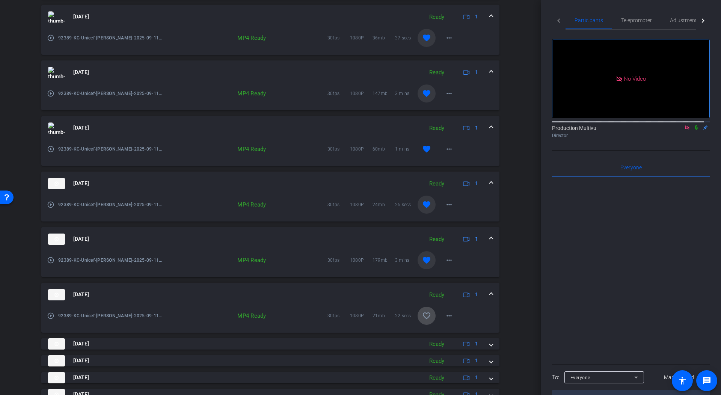
click at [423, 313] on mat-icon "favorite_border" at bounding box center [426, 315] width 9 height 9
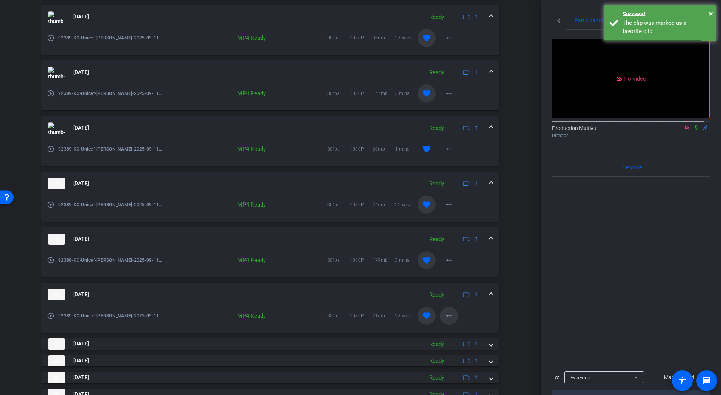
click at [447, 315] on mat-icon "more_horiz" at bounding box center [449, 315] width 9 height 9
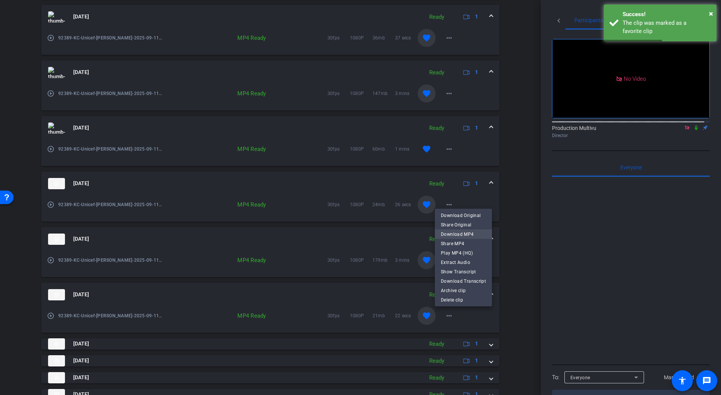
click at [470, 233] on span "Download MP4" at bounding box center [463, 234] width 45 height 9
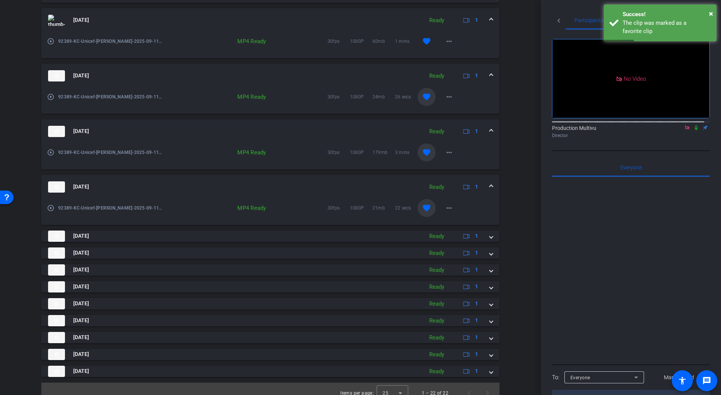
scroll to position [751, 0]
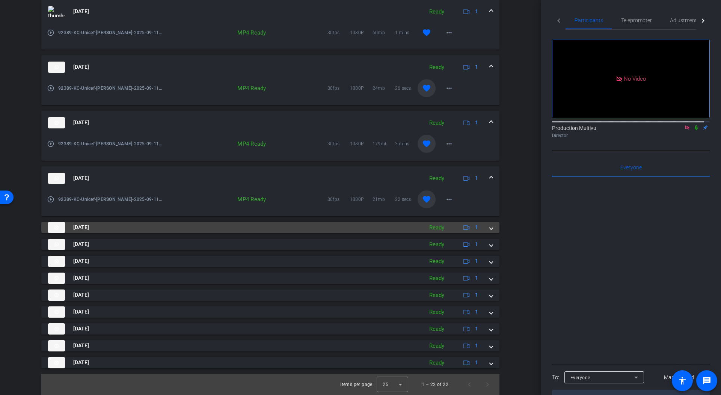
click at [447, 222] on mat-panel-description "Ready 1" at bounding box center [455, 227] width 58 height 11
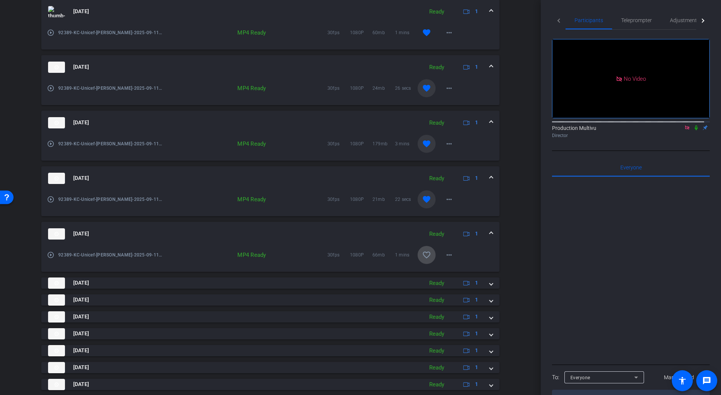
click at [422, 252] on mat-icon "favorite_border" at bounding box center [426, 255] width 9 height 9
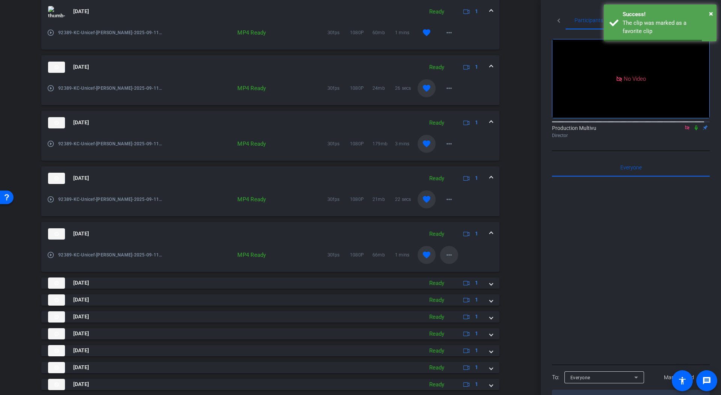
click at [445, 255] on mat-icon "more_horiz" at bounding box center [449, 255] width 9 height 9
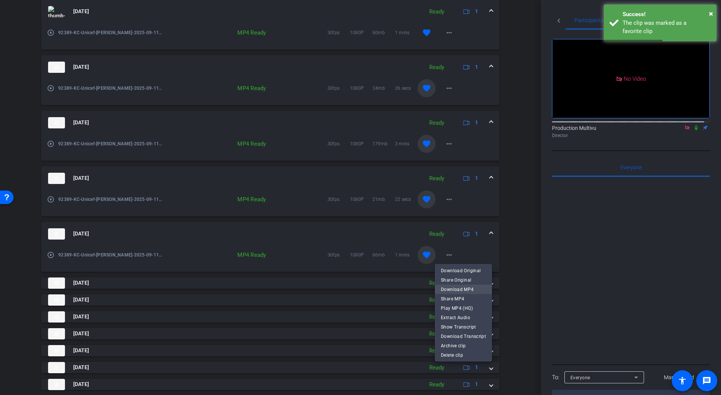
click at [475, 289] on span "Download MP4" at bounding box center [463, 289] width 45 height 9
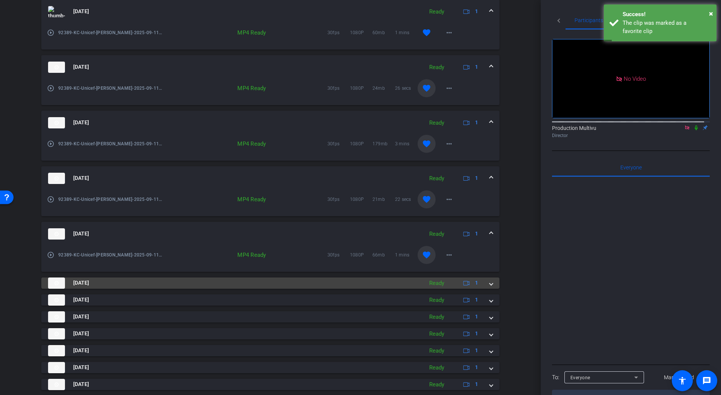
click at [447, 284] on mat-panel-description "Ready 1" at bounding box center [455, 283] width 58 height 11
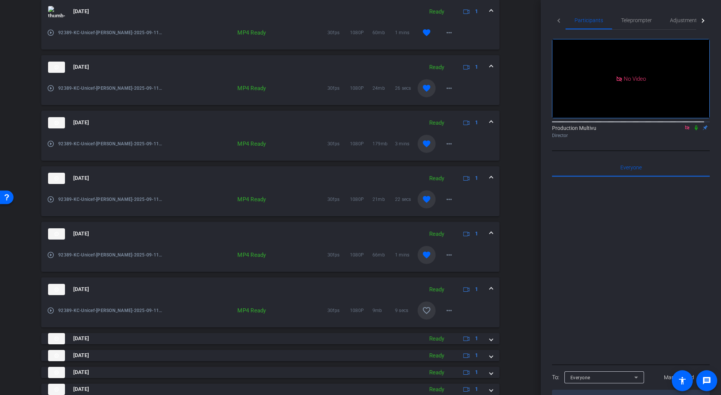
click at [422, 310] on mat-icon "favorite_border" at bounding box center [426, 310] width 9 height 9
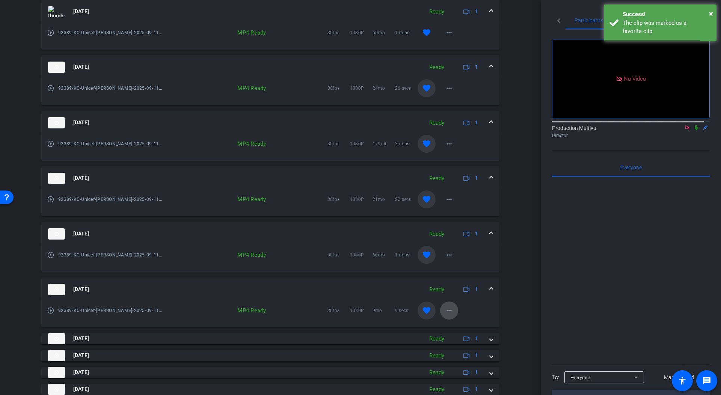
click at [445, 309] on mat-icon "more_horiz" at bounding box center [449, 310] width 9 height 9
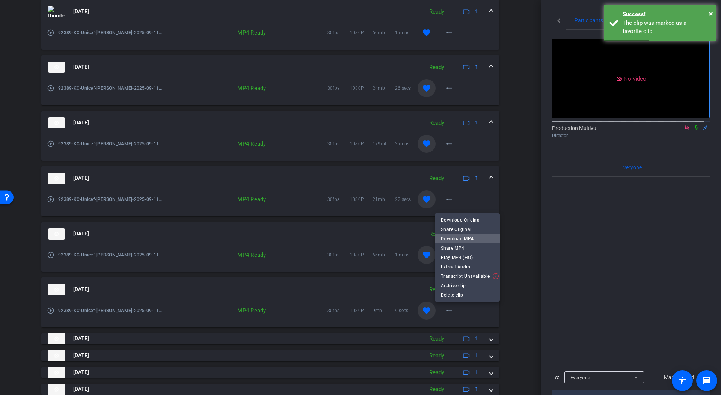
click at [474, 239] on span "Download MP4" at bounding box center [467, 238] width 53 height 9
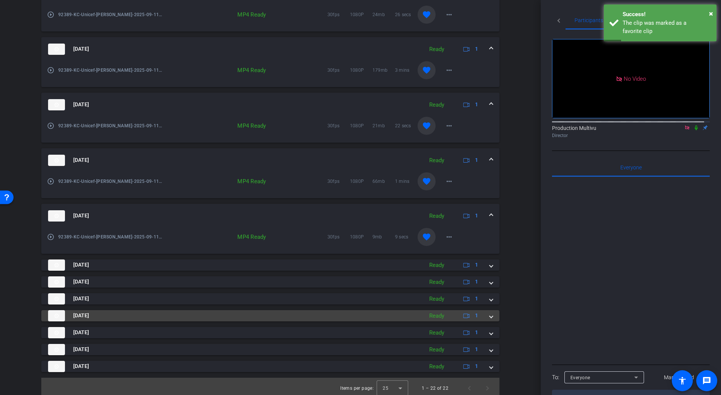
scroll to position [828, 0]
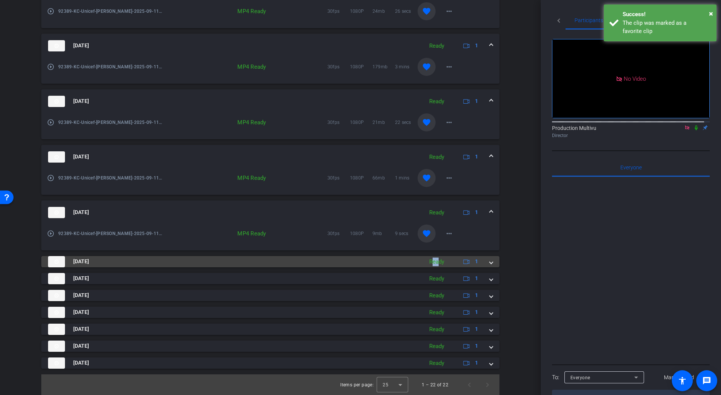
click at [431, 258] on div "Ready" at bounding box center [437, 262] width 23 height 9
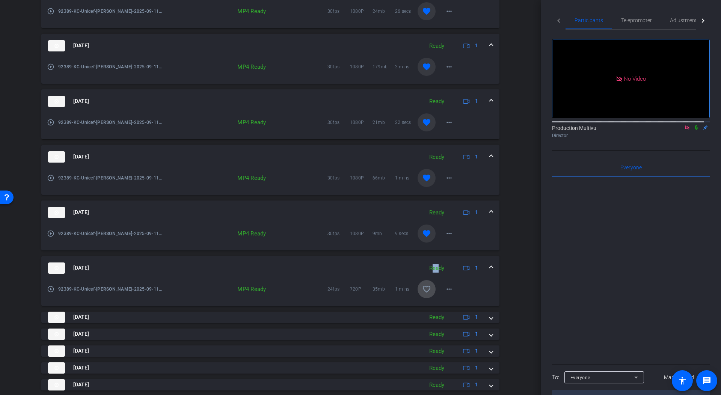
click at [422, 288] on mat-icon "favorite_border" at bounding box center [426, 289] width 9 height 9
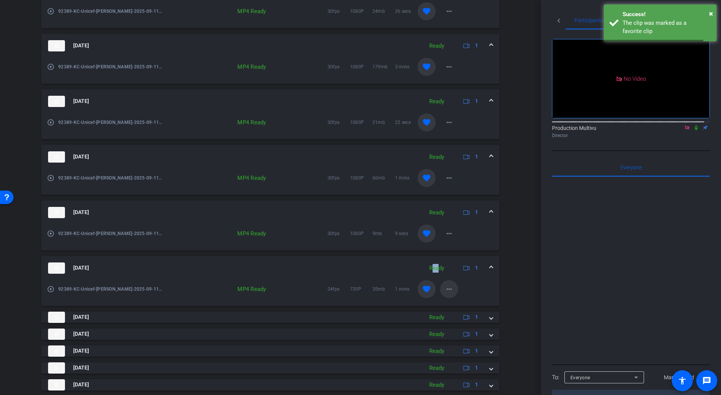
click at [445, 289] on mat-icon "more_horiz" at bounding box center [449, 289] width 9 height 9
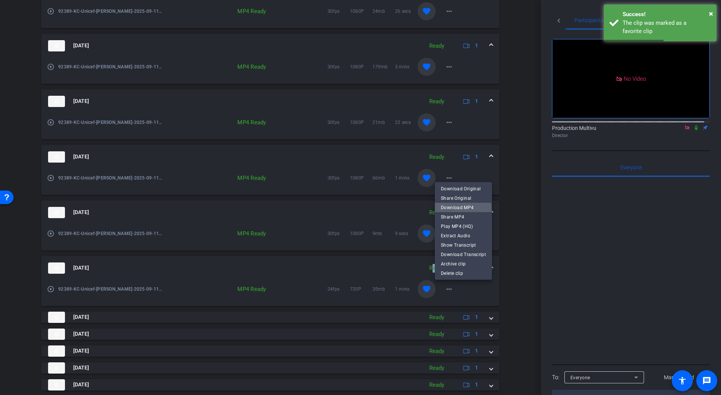
click at [458, 208] on span "Download MP4" at bounding box center [463, 207] width 45 height 9
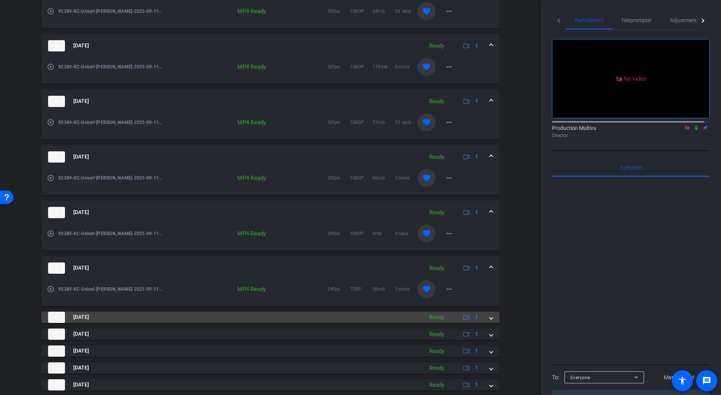
click at [432, 314] on div "Ready" at bounding box center [437, 317] width 23 height 9
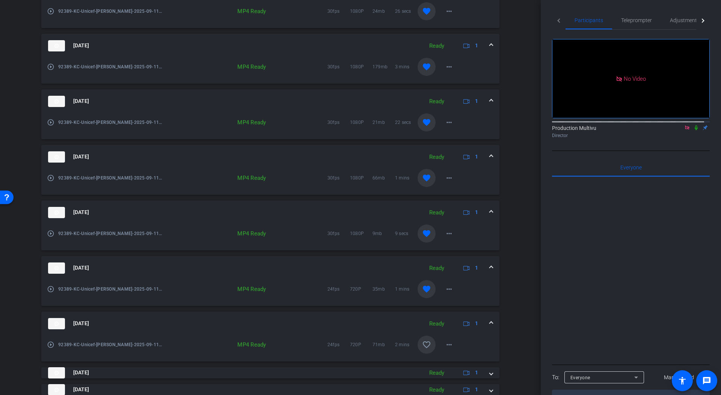
click at [422, 343] on mat-icon "favorite_border" at bounding box center [426, 344] width 9 height 9
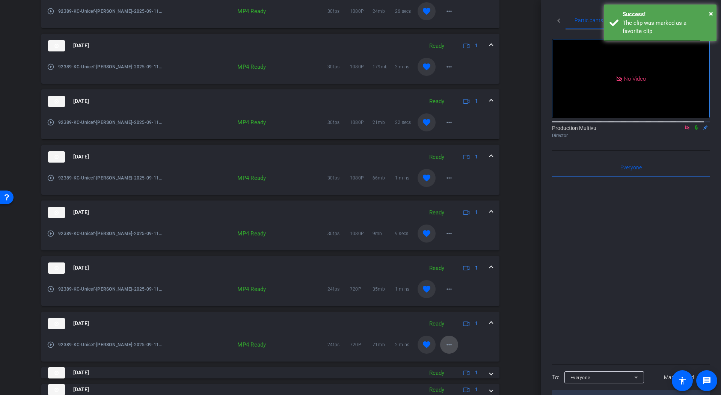
click at [445, 344] on mat-icon "more_horiz" at bounding box center [449, 344] width 9 height 9
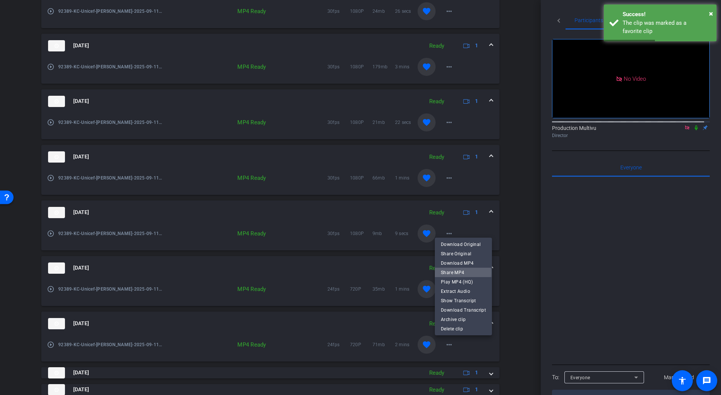
click at [461, 273] on span "Share MP4" at bounding box center [463, 272] width 45 height 9
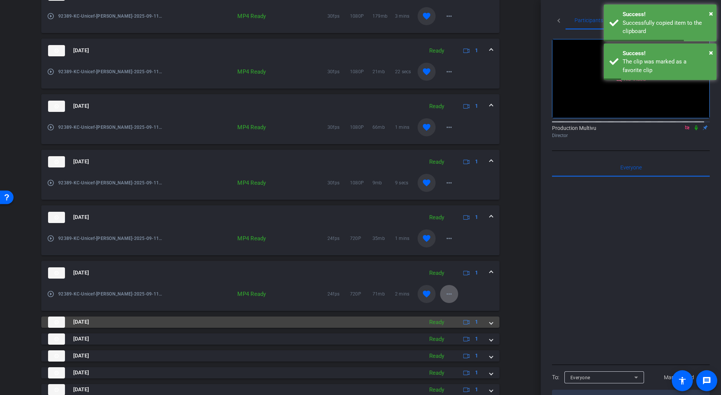
scroll to position [881, 0]
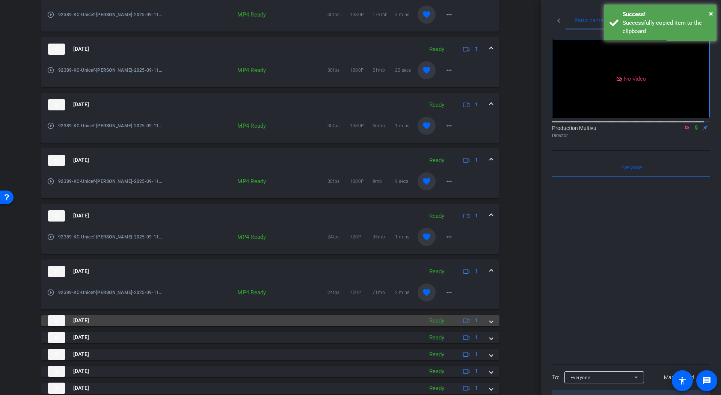
click at [440, 322] on div "Ready" at bounding box center [437, 321] width 23 height 9
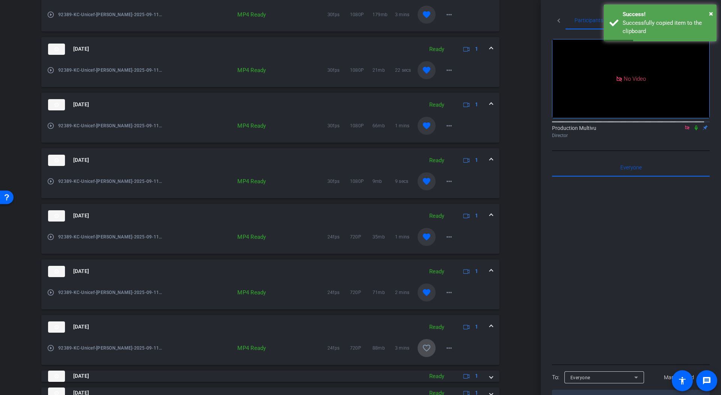
click at [422, 347] on mat-icon "favorite_border" at bounding box center [426, 348] width 9 height 9
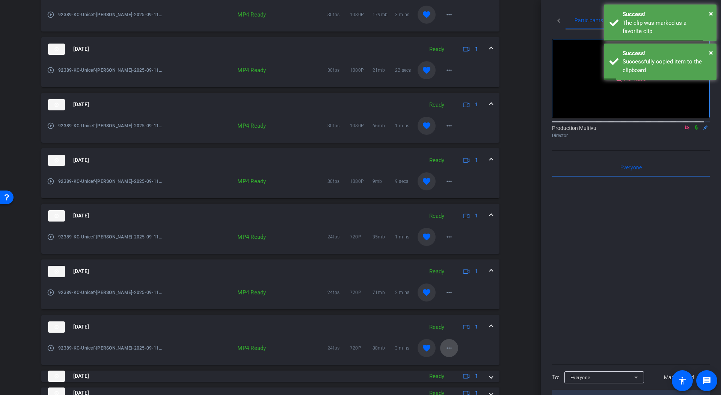
click at [446, 348] on mat-icon "more_horiz" at bounding box center [449, 348] width 9 height 9
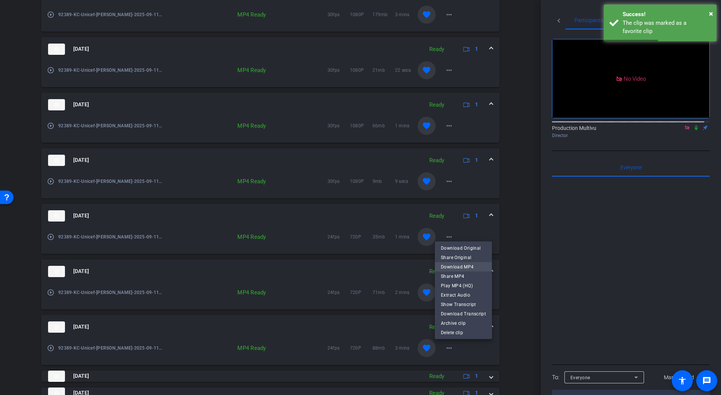
click at [459, 267] on span "Download MP4" at bounding box center [463, 266] width 45 height 9
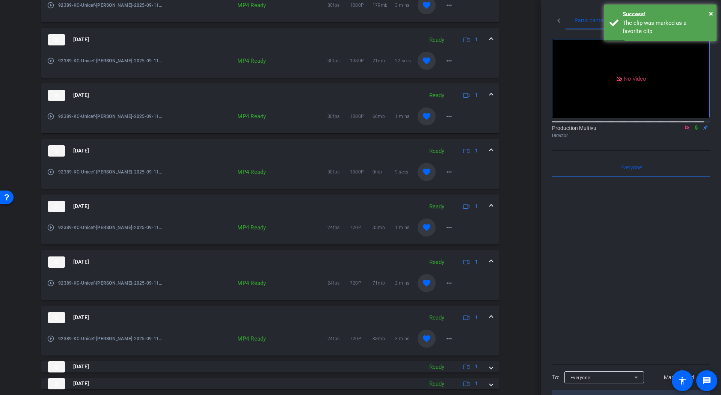
scroll to position [944, 0]
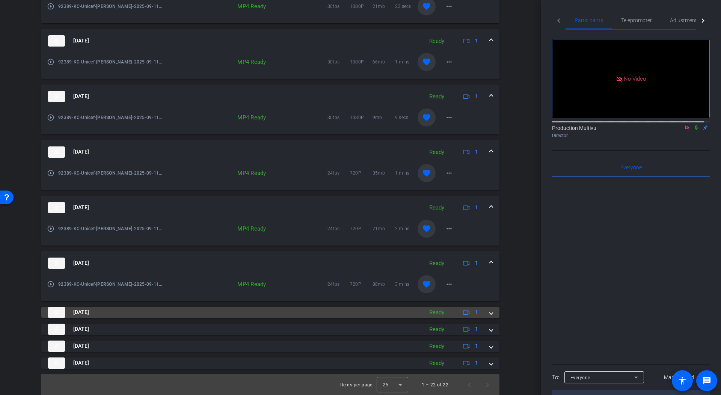
click at [446, 312] on mat-panel-description "Ready 1" at bounding box center [455, 312] width 58 height 11
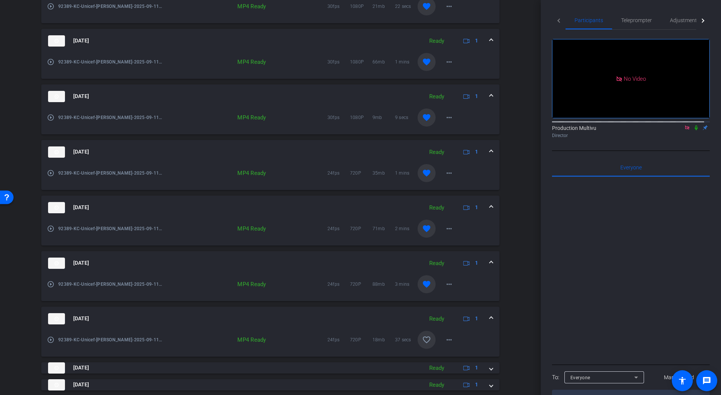
click at [422, 337] on mat-icon "favorite_border" at bounding box center [426, 339] width 9 height 9
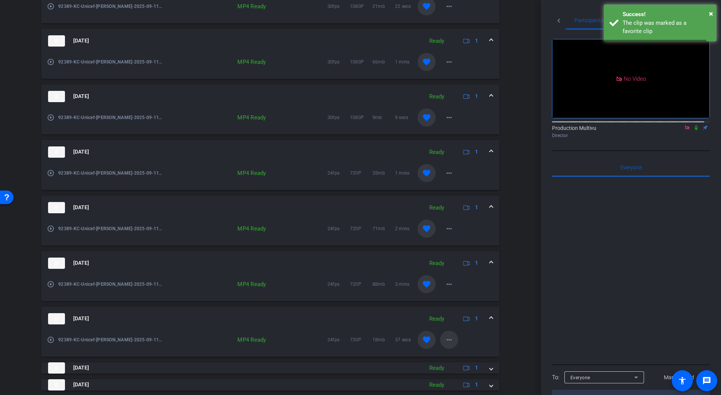
click at [447, 340] on mat-icon "more_horiz" at bounding box center [449, 339] width 9 height 9
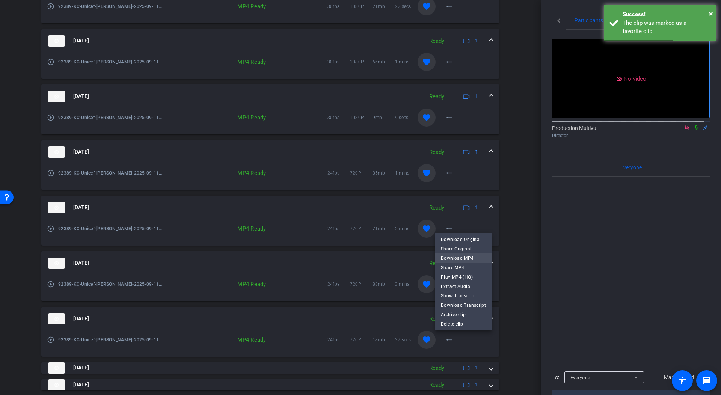
click at [454, 257] on span "Download MP4" at bounding box center [463, 258] width 45 height 9
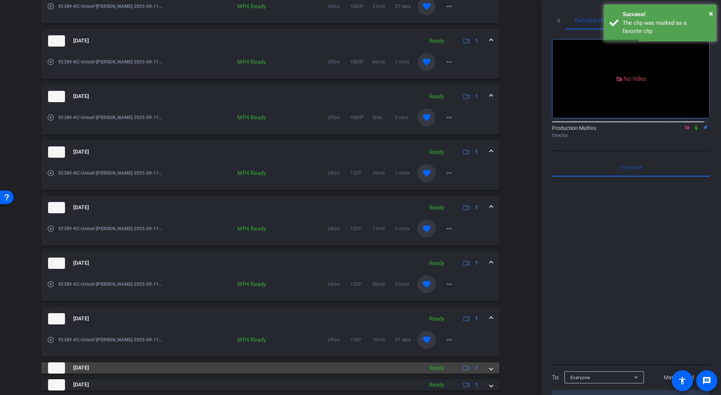
click at [417, 366] on div "Sep 11, 2025 Ready 1" at bounding box center [269, 368] width 442 height 11
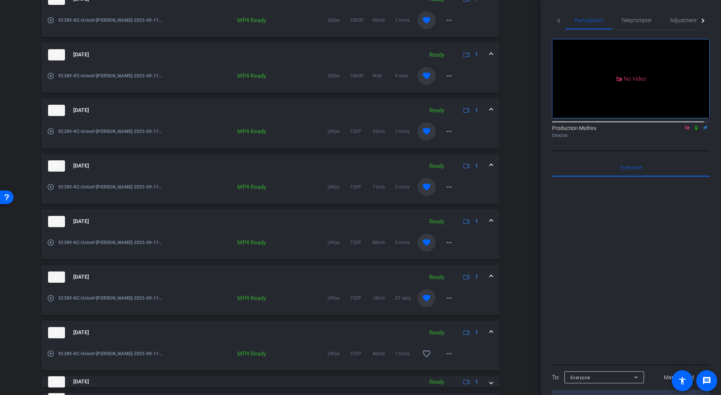
scroll to position [1022, 0]
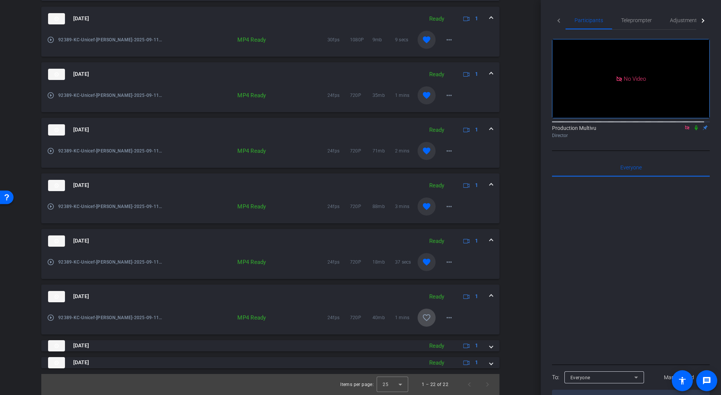
click at [423, 316] on mat-icon "favorite_border" at bounding box center [426, 317] width 9 height 9
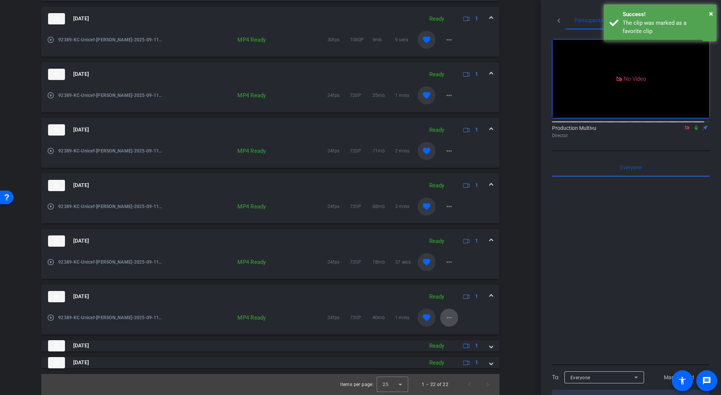
click at [446, 317] on mat-icon "more_horiz" at bounding box center [449, 317] width 9 height 9
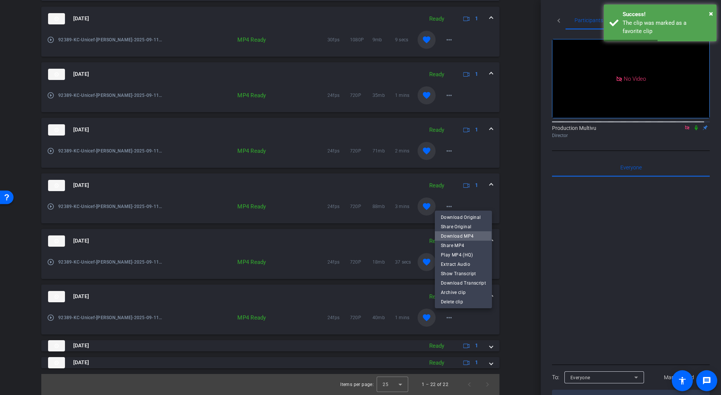
click at [452, 236] on span "Download MP4" at bounding box center [463, 236] width 45 height 9
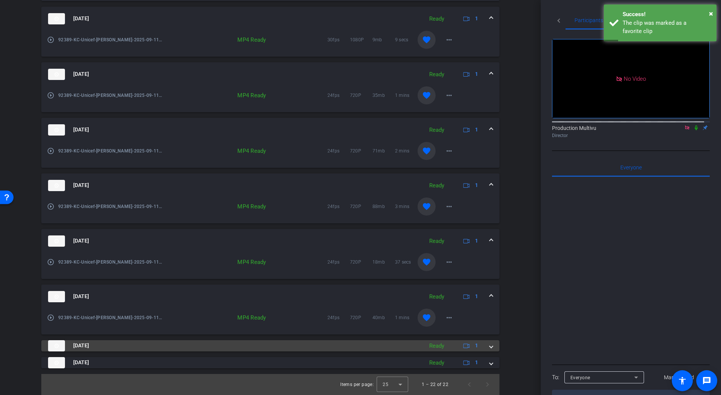
click at [408, 346] on mat-panel-title "Sep 11, 2025" at bounding box center [234, 345] width 372 height 11
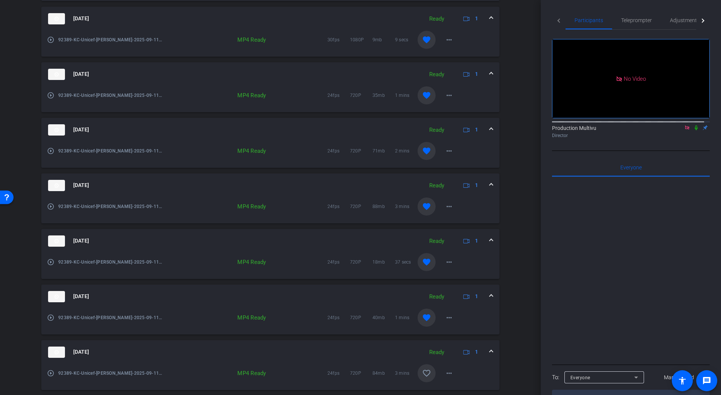
click at [422, 372] on mat-icon "favorite_border" at bounding box center [426, 373] width 9 height 9
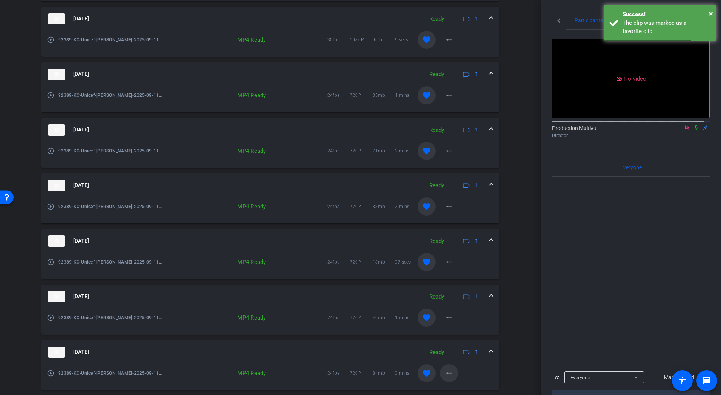
click at [445, 371] on mat-icon "more_horiz" at bounding box center [449, 373] width 9 height 9
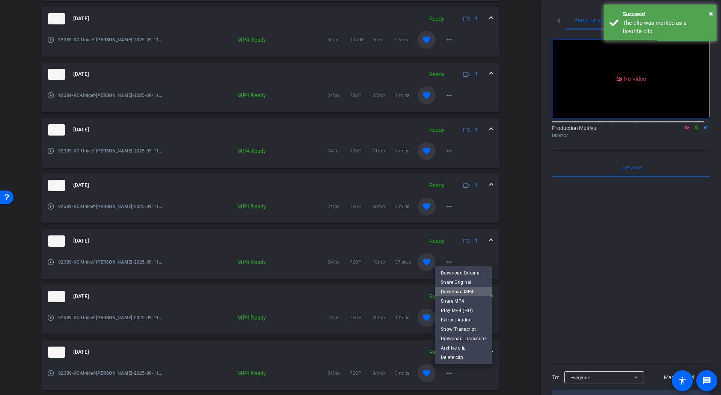
click at [468, 291] on span "Download MP4" at bounding box center [463, 291] width 45 height 9
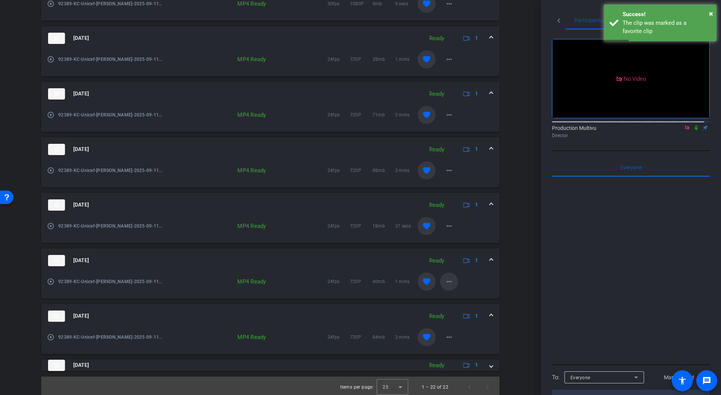
scroll to position [1061, 0]
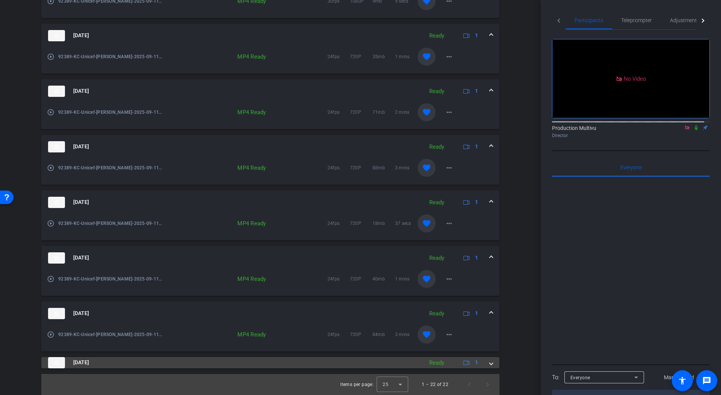
click at [407, 362] on mat-panel-title "Sep 11, 2025" at bounding box center [234, 362] width 372 height 11
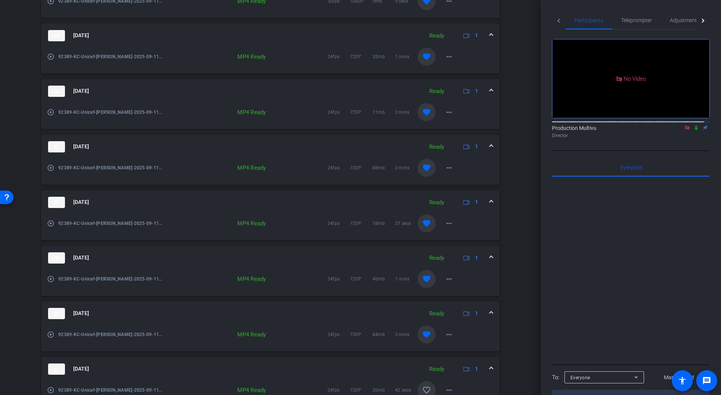
click at [422, 388] on mat-icon "favorite_border" at bounding box center [426, 390] width 9 height 9
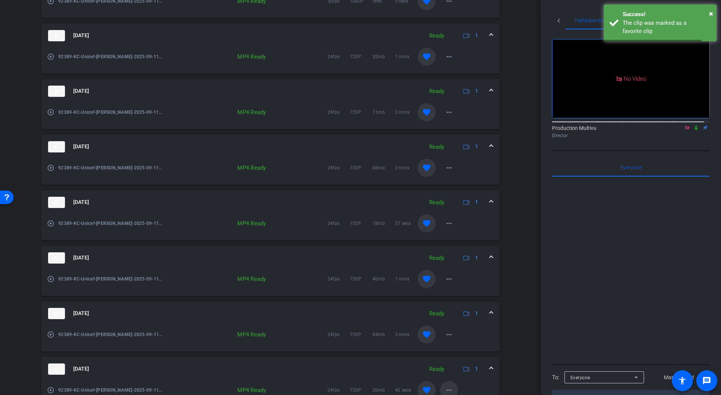
click at [446, 390] on mat-icon "more_horiz" at bounding box center [449, 390] width 9 height 9
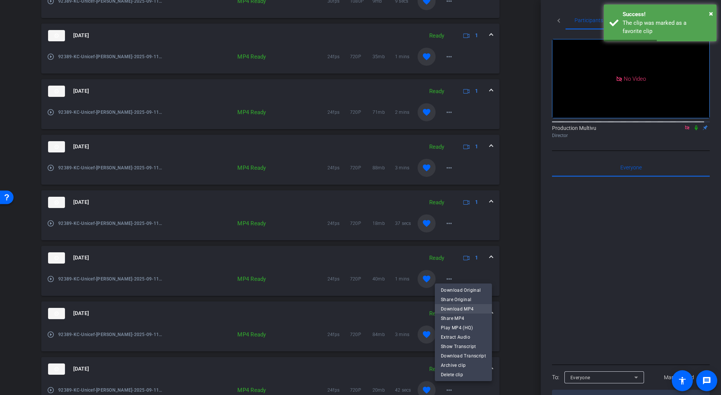
click at [475, 308] on span "Download MP4" at bounding box center [463, 308] width 45 height 9
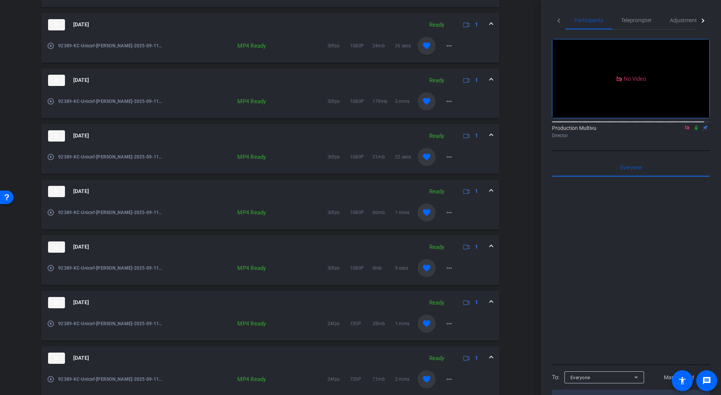
scroll to position [0, 0]
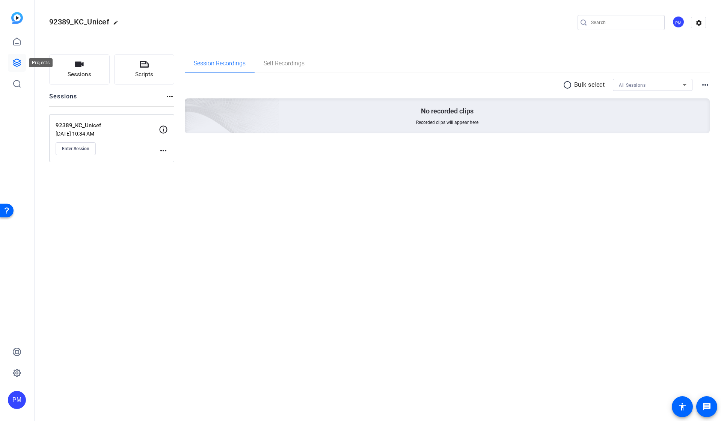
click at [17, 59] on icon at bounding box center [17, 63] width 8 height 8
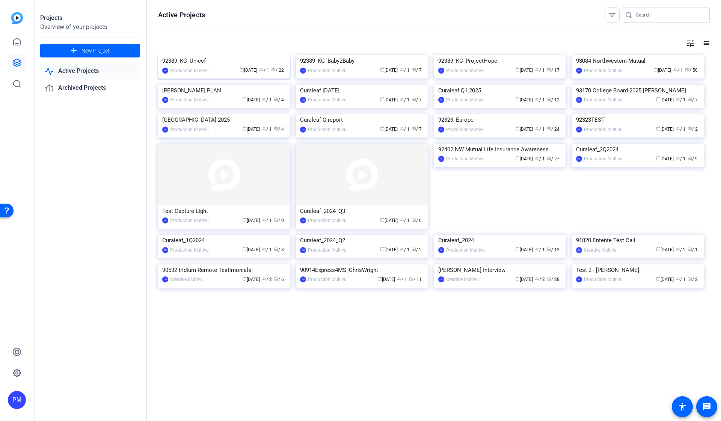
click at [227, 55] on img at bounding box center [224, 55] width 132 height 0
